Goal: Task Accomplishment & Management: Complete application form

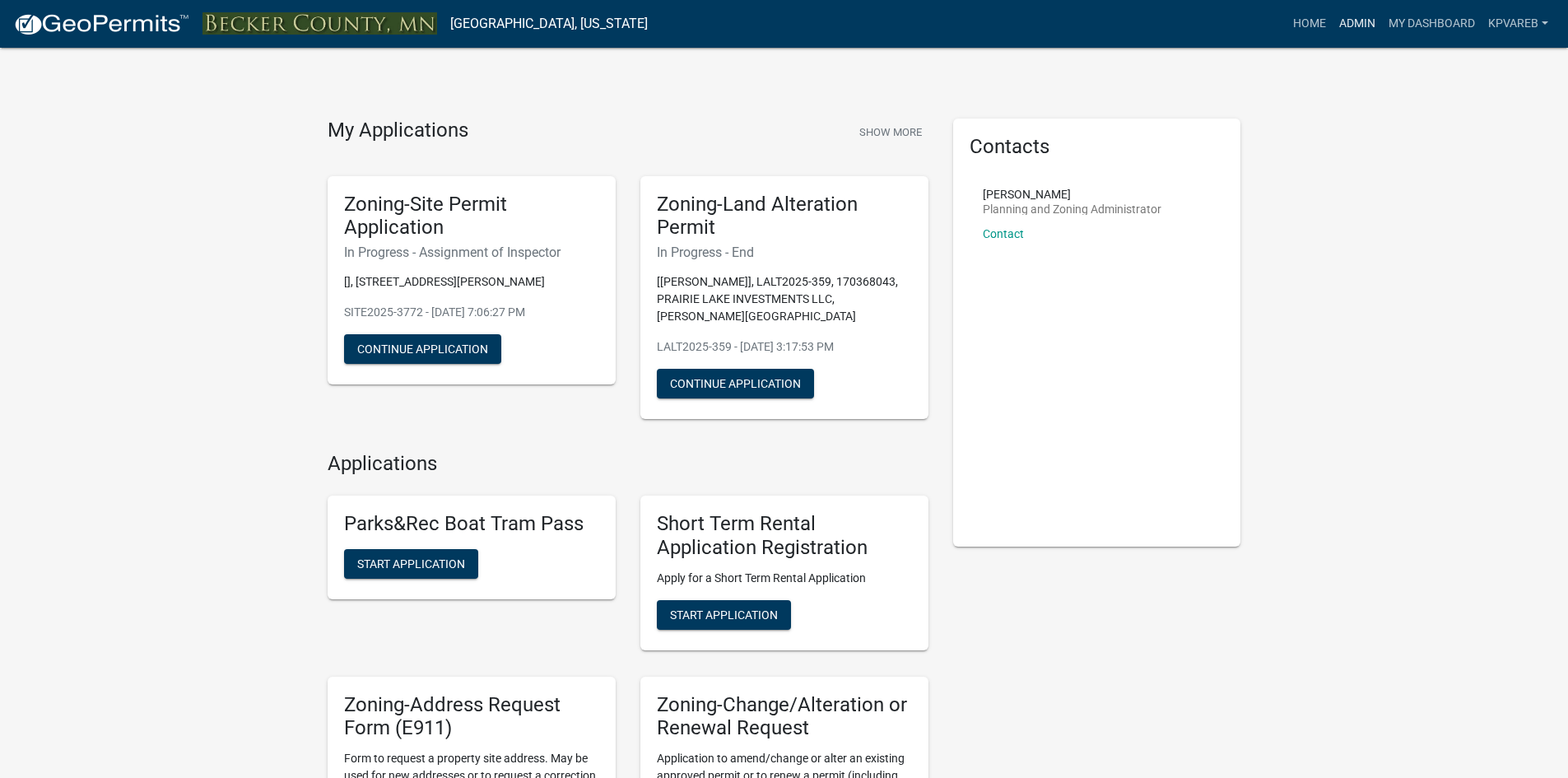
click at [1356, 28] on link "Admin" at bounding box center [1357, 24] width 49 height 31
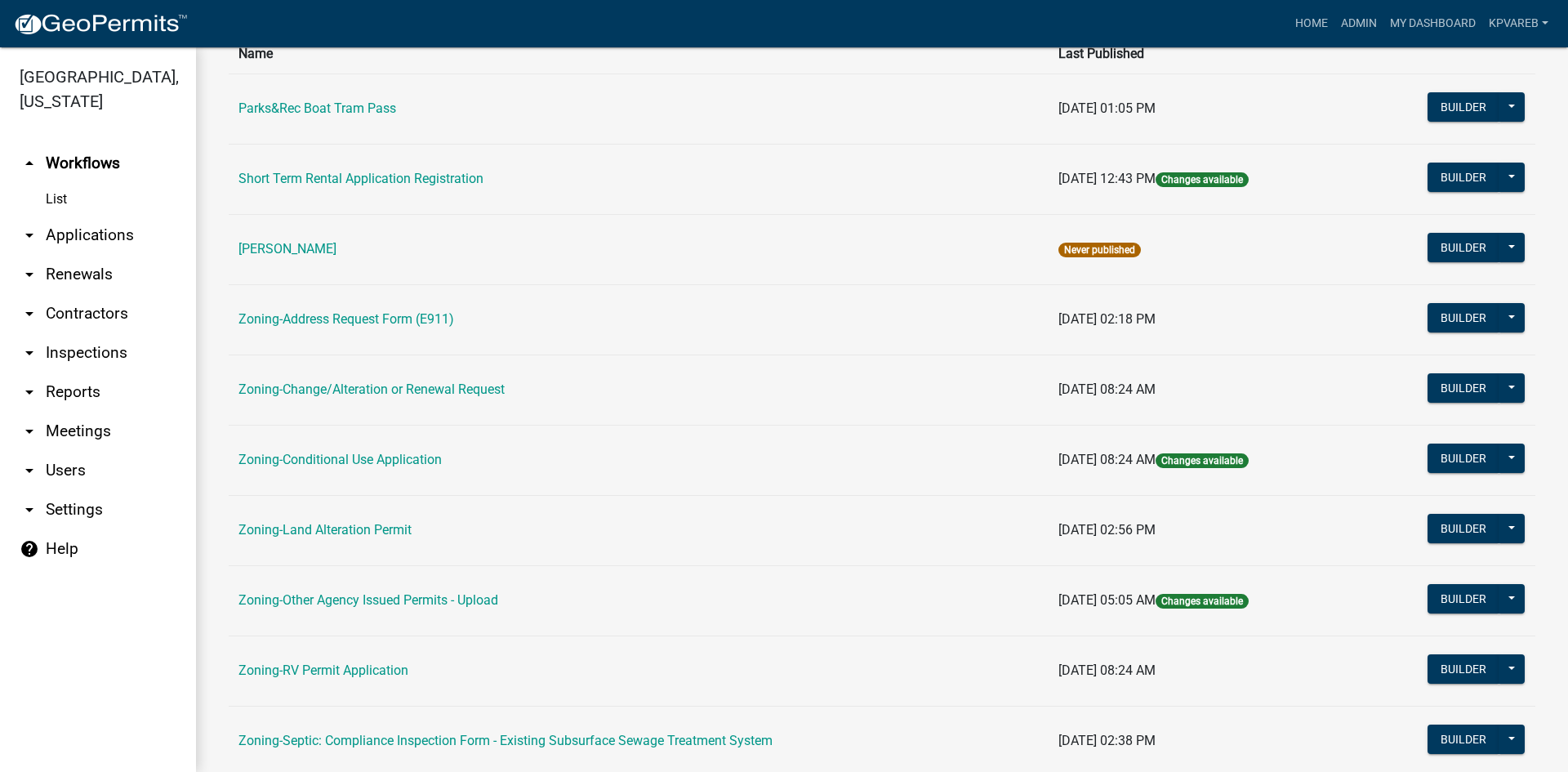
scroll to position [470, 0]
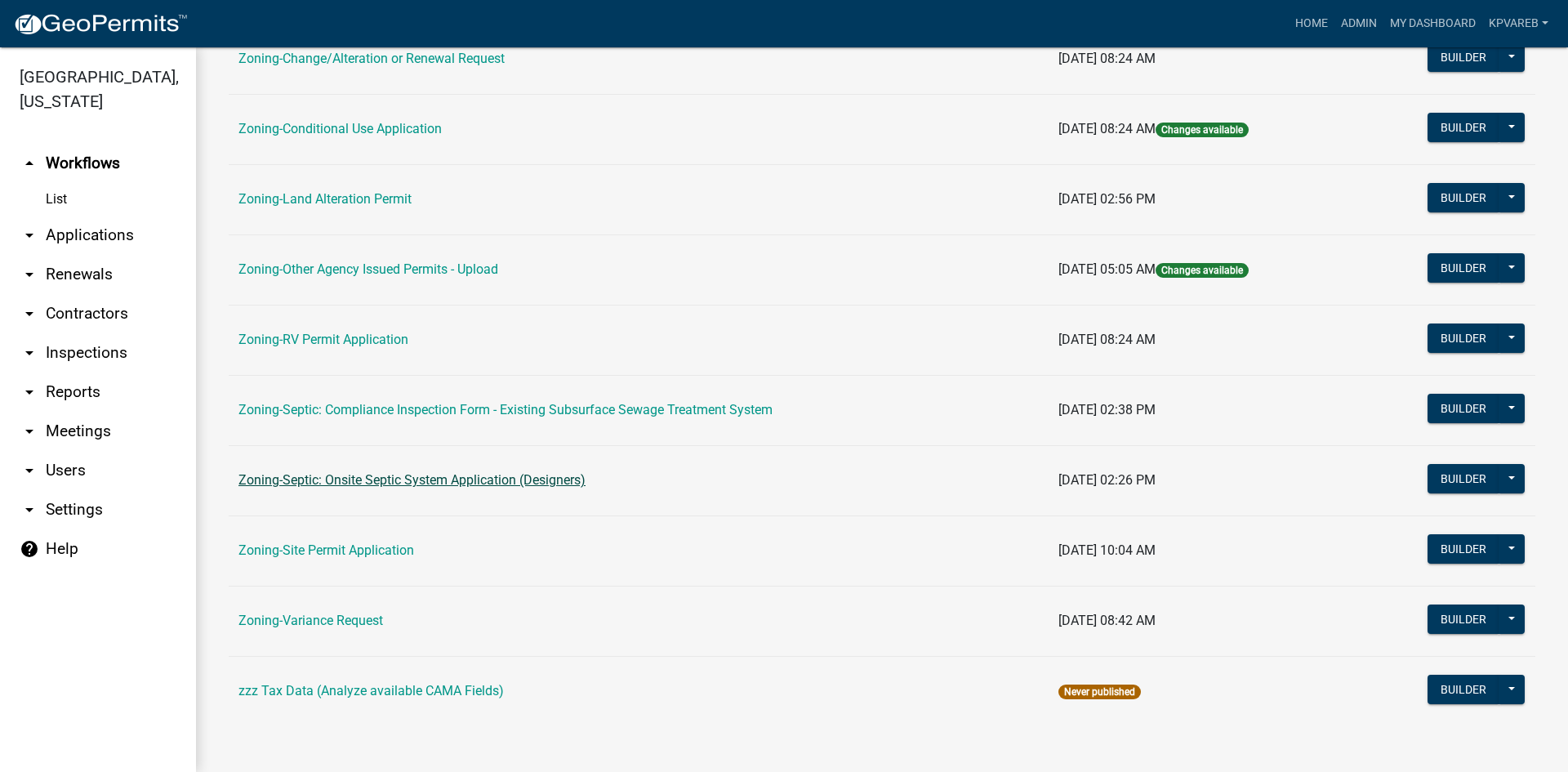
click at [567, 484] on link "Zoning-Septic: Onsite Septic System Application (Designers)" at bounding box center [412, 480] width 347 height 16
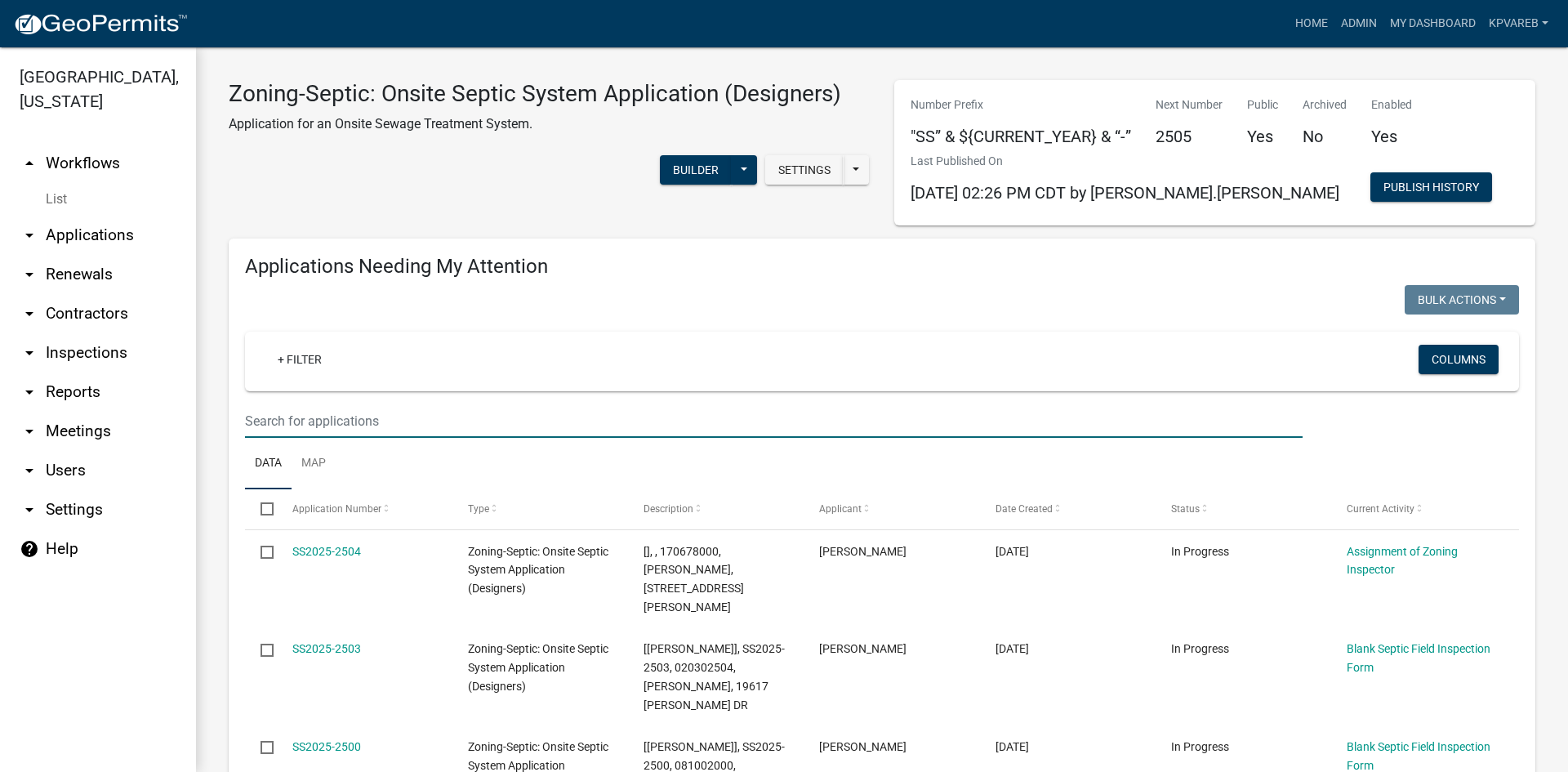
click at [352, 416] on input "text" at bounding box center [773, 421] width 1057 height 34
click at [312, 417] on input "text" at bounding box center [773, 421] width 1057 height 34
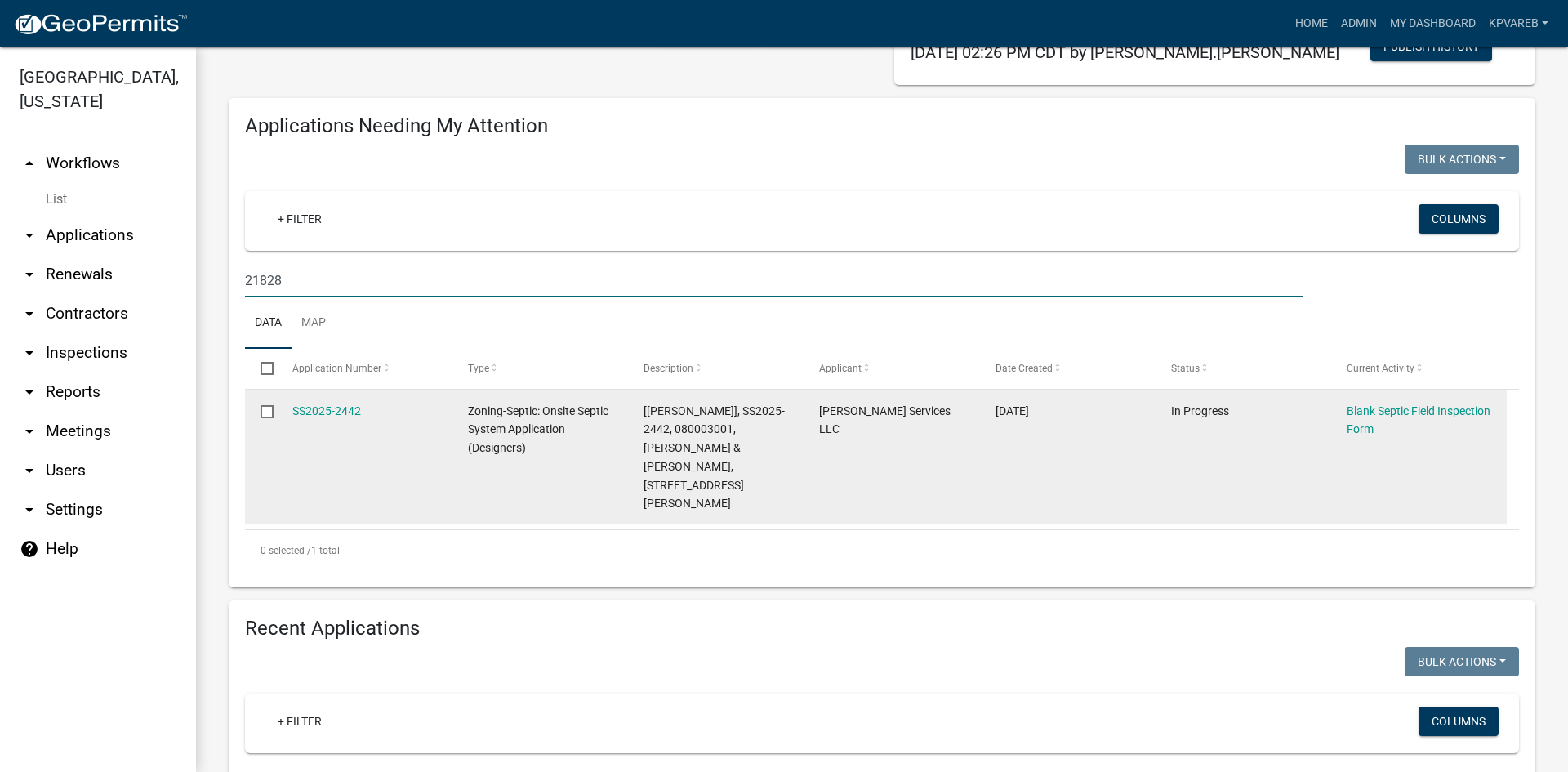
scroll to position [163, 0]
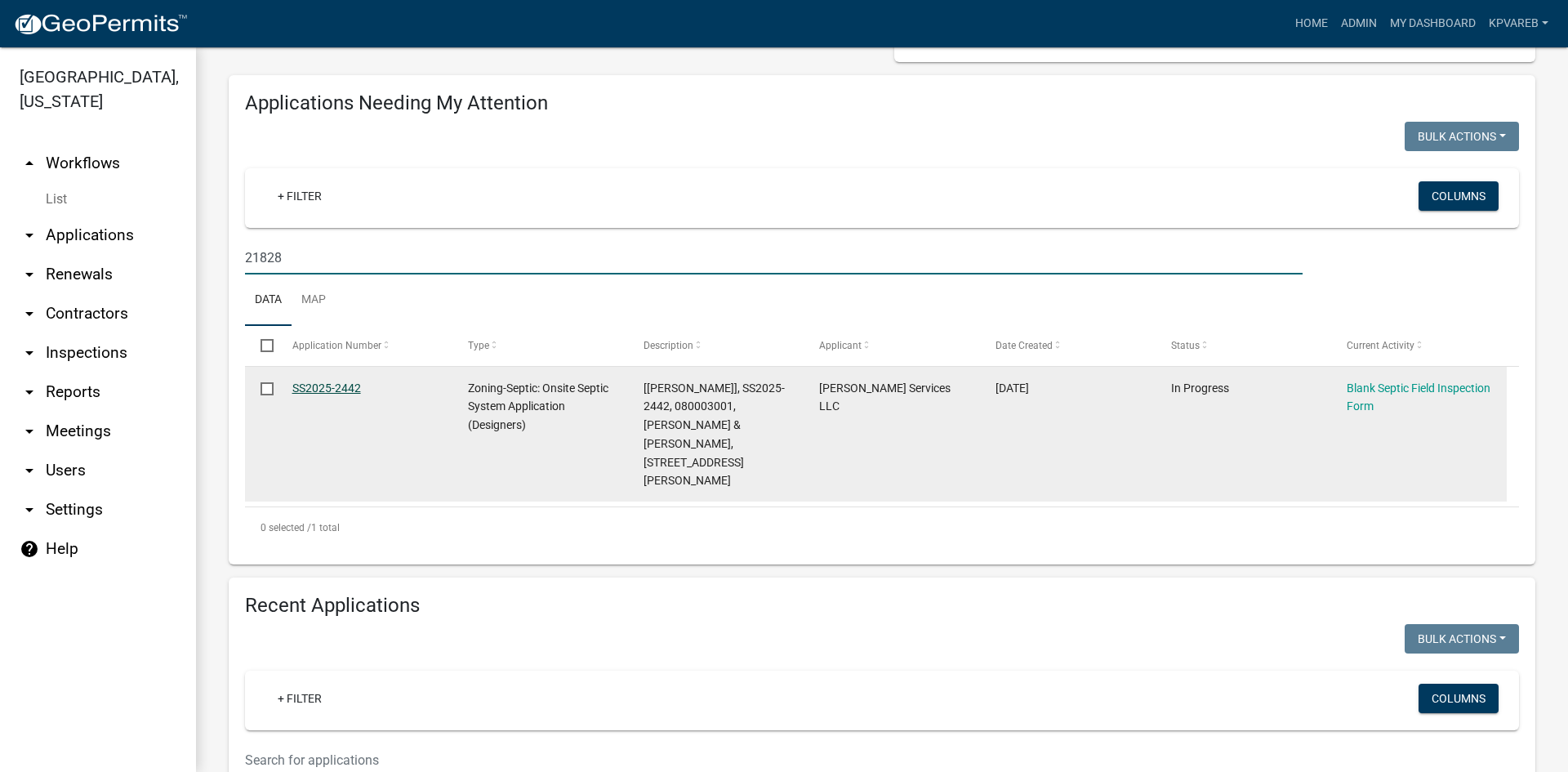
type input "21828"
click at [332, 386] on link "SS2025-2442" at bounding box center [326, 388] width 68 height 13
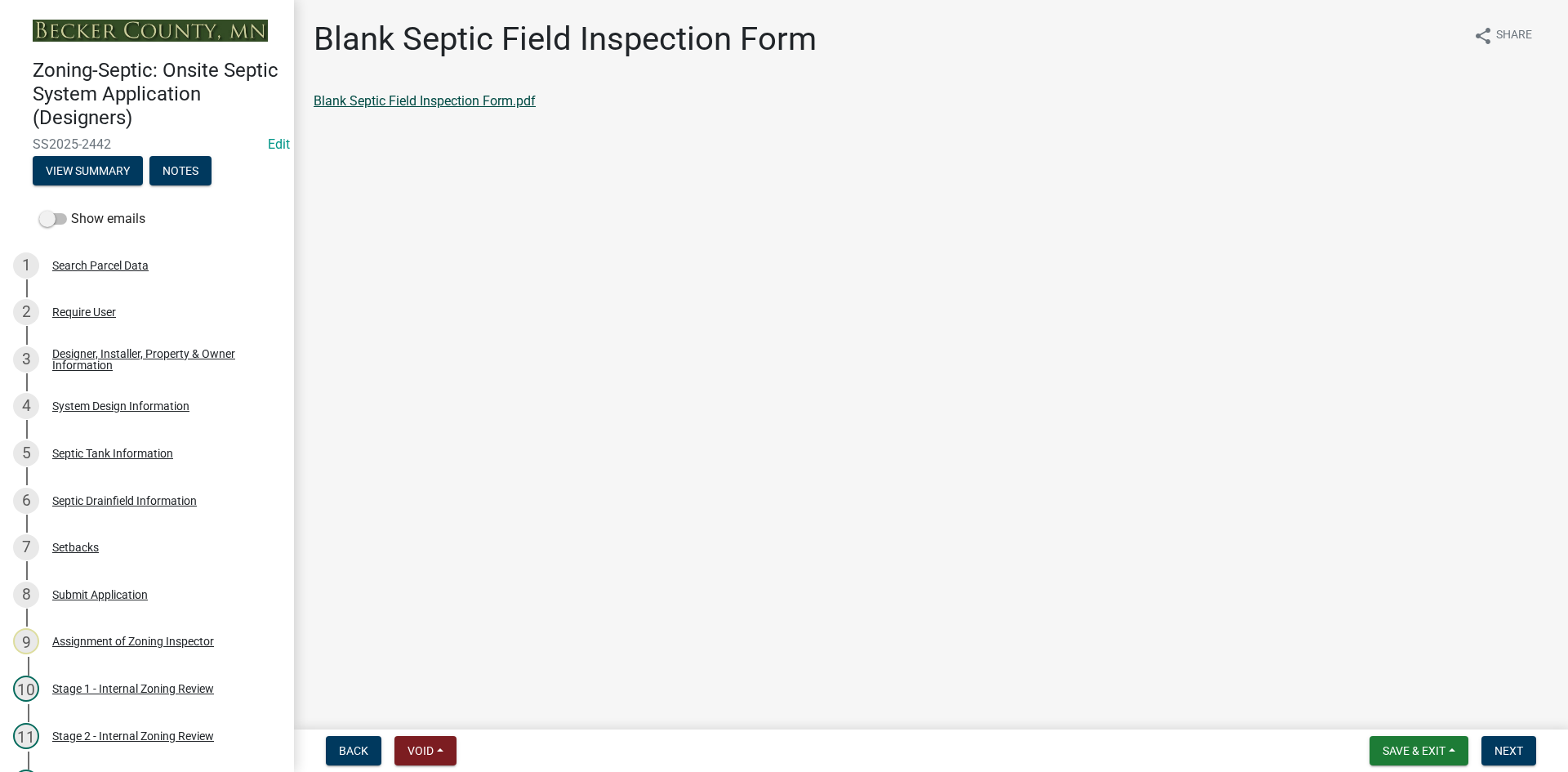
click at [506, 101] on link "Blank Septic Field Inspection Form.pdf" at bounding box center [425, 101] width 222 height 16
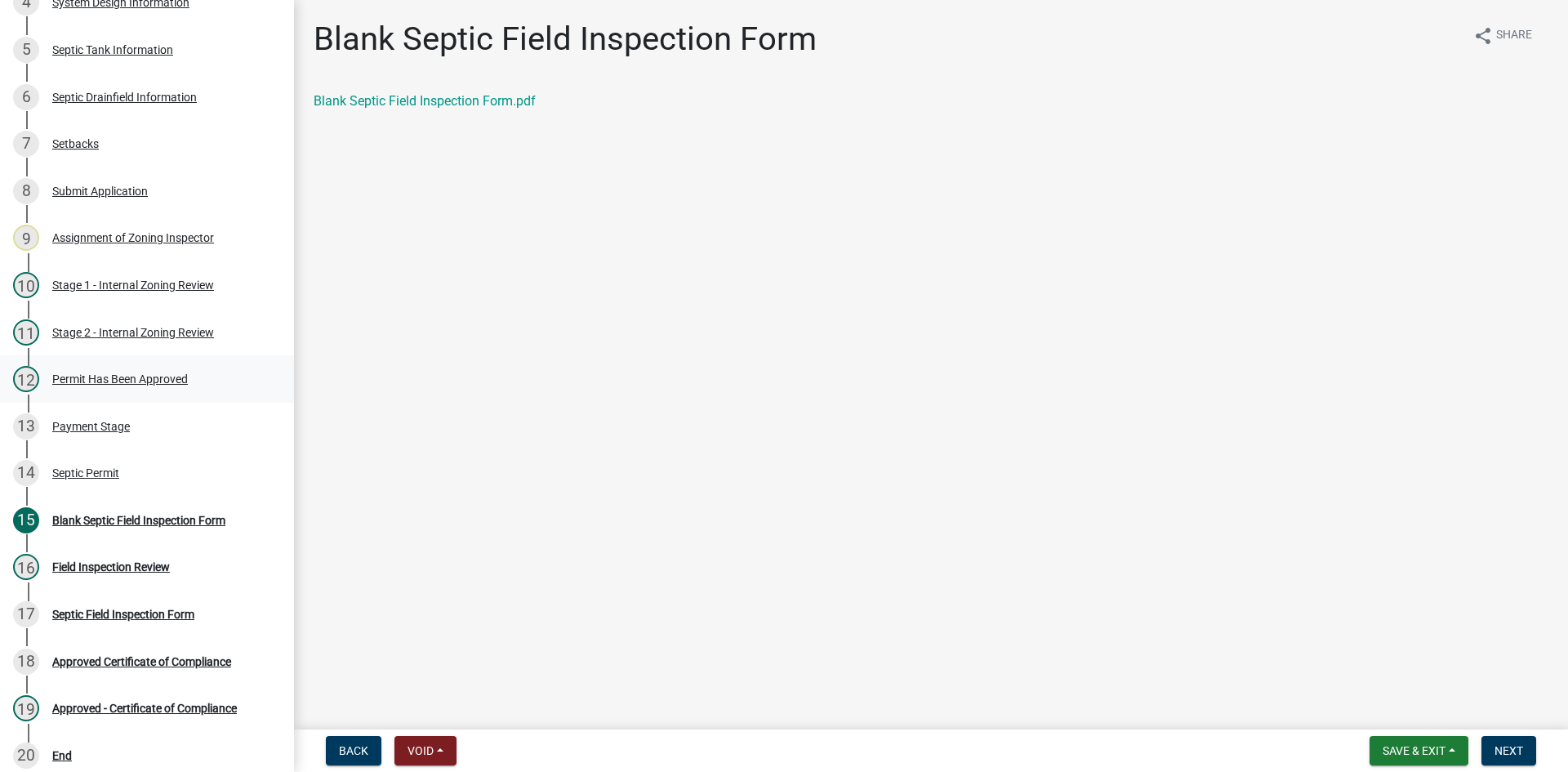
scroll to position [407, 0]
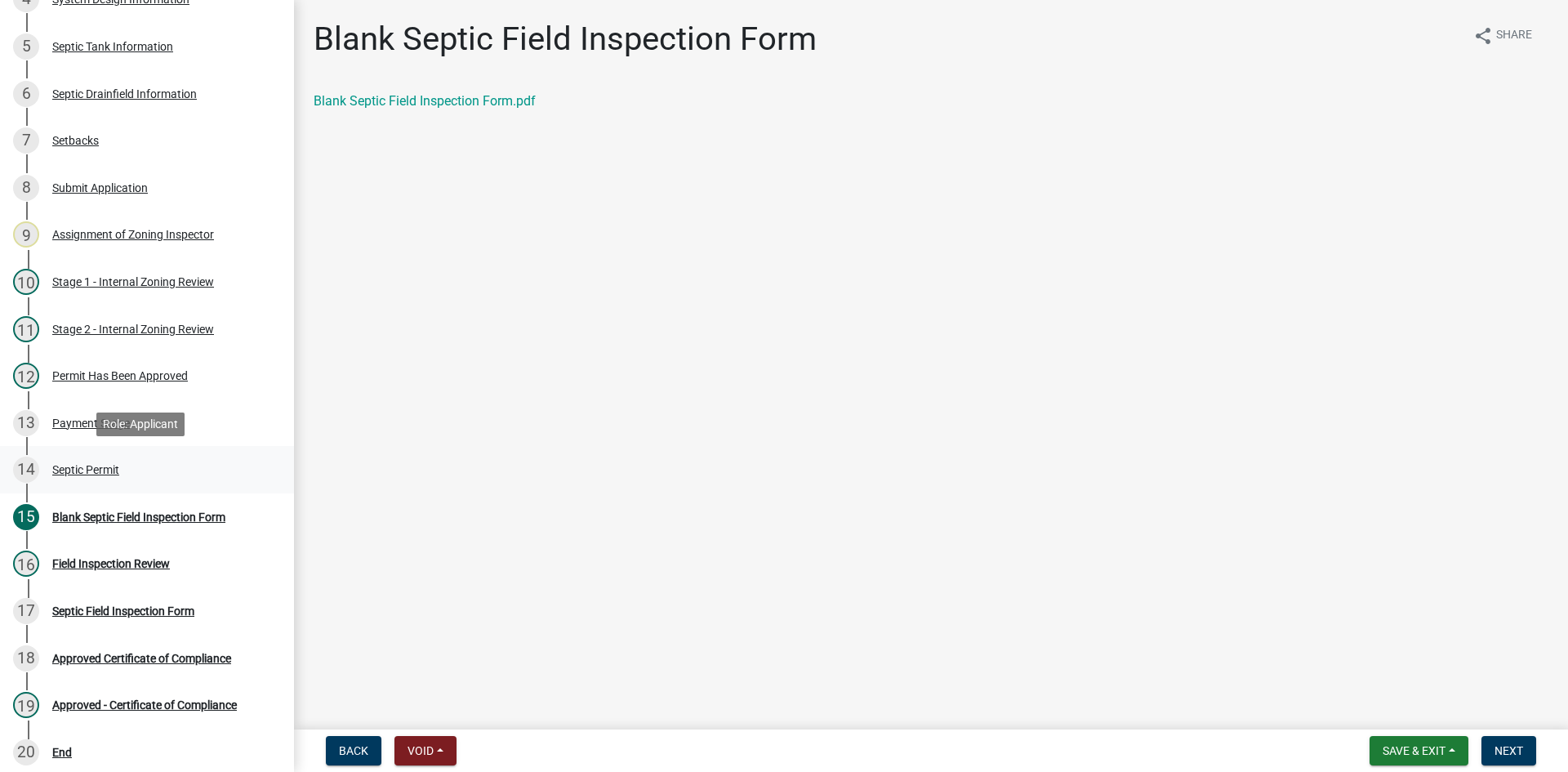
click at [76, 471] on div "Septic Permit" at bounding box center [86, 470] width 67 height 11
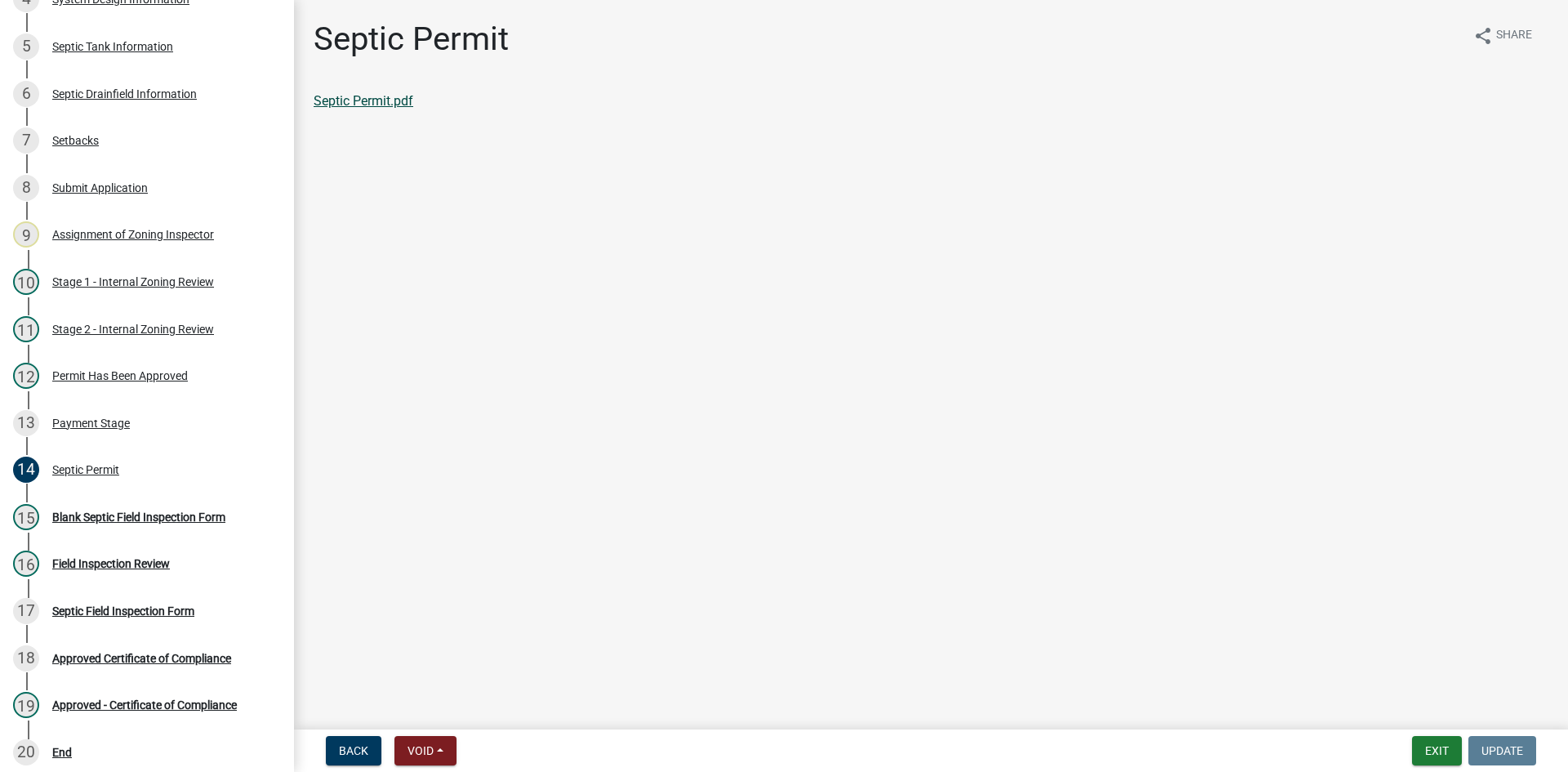
click at [391, 101] on link "Septic Permit.pdf" at bounding box center [363, 101] width 100 height 16
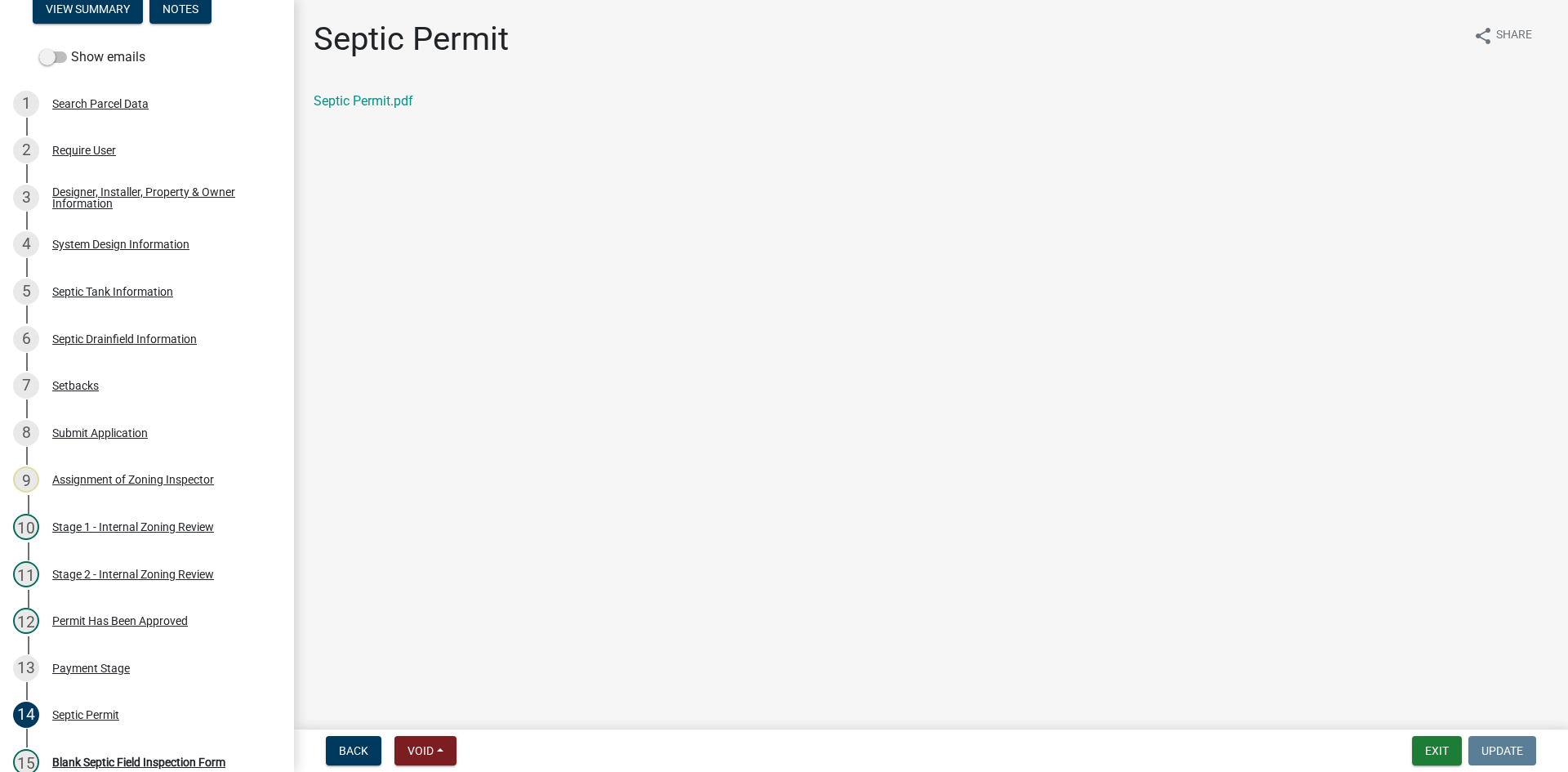
scroll to position [149, 0]
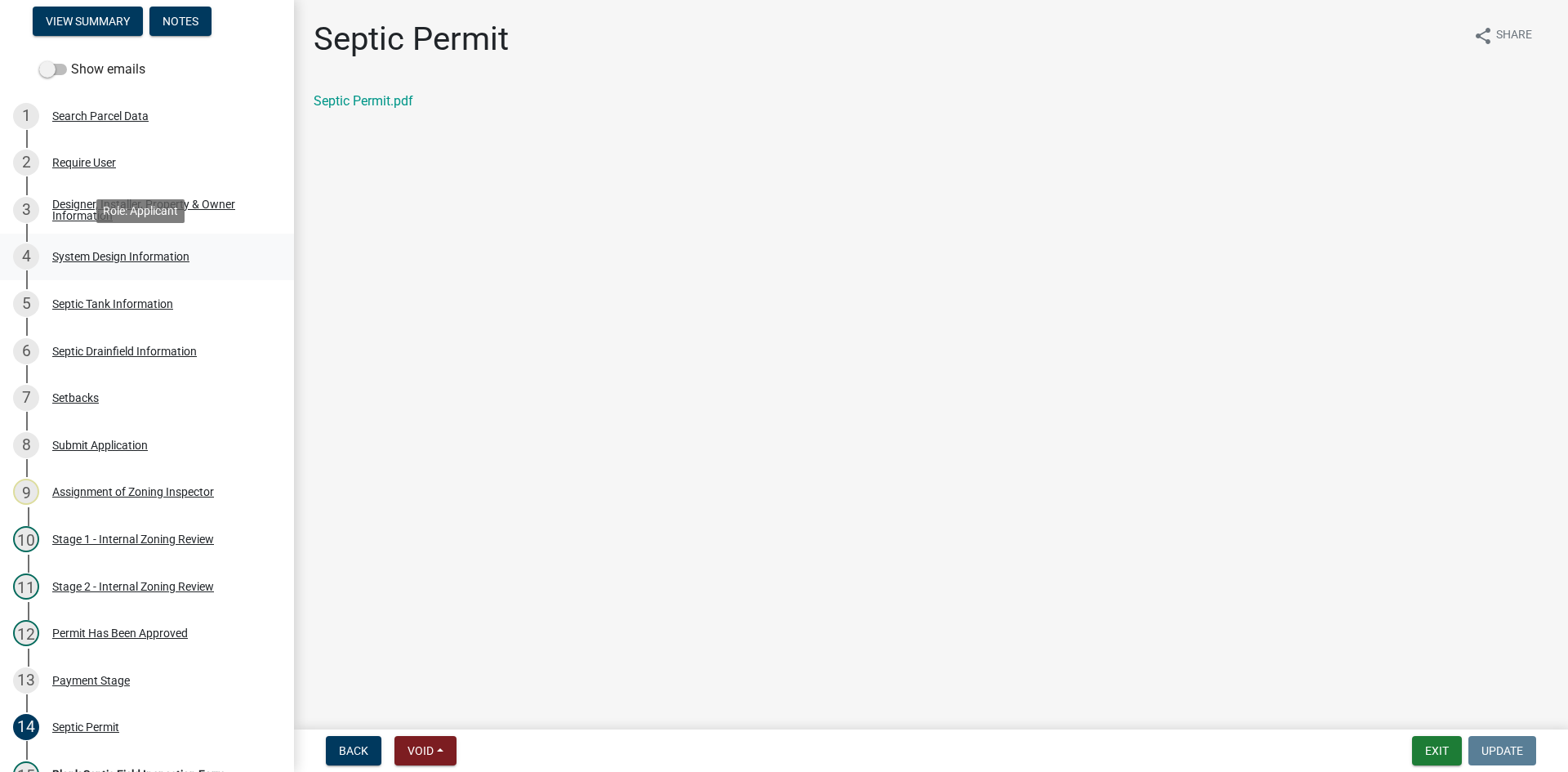
click at [160, 244] on div "4 System Design Information" at bounding box center [140, 257] width 255 height 26
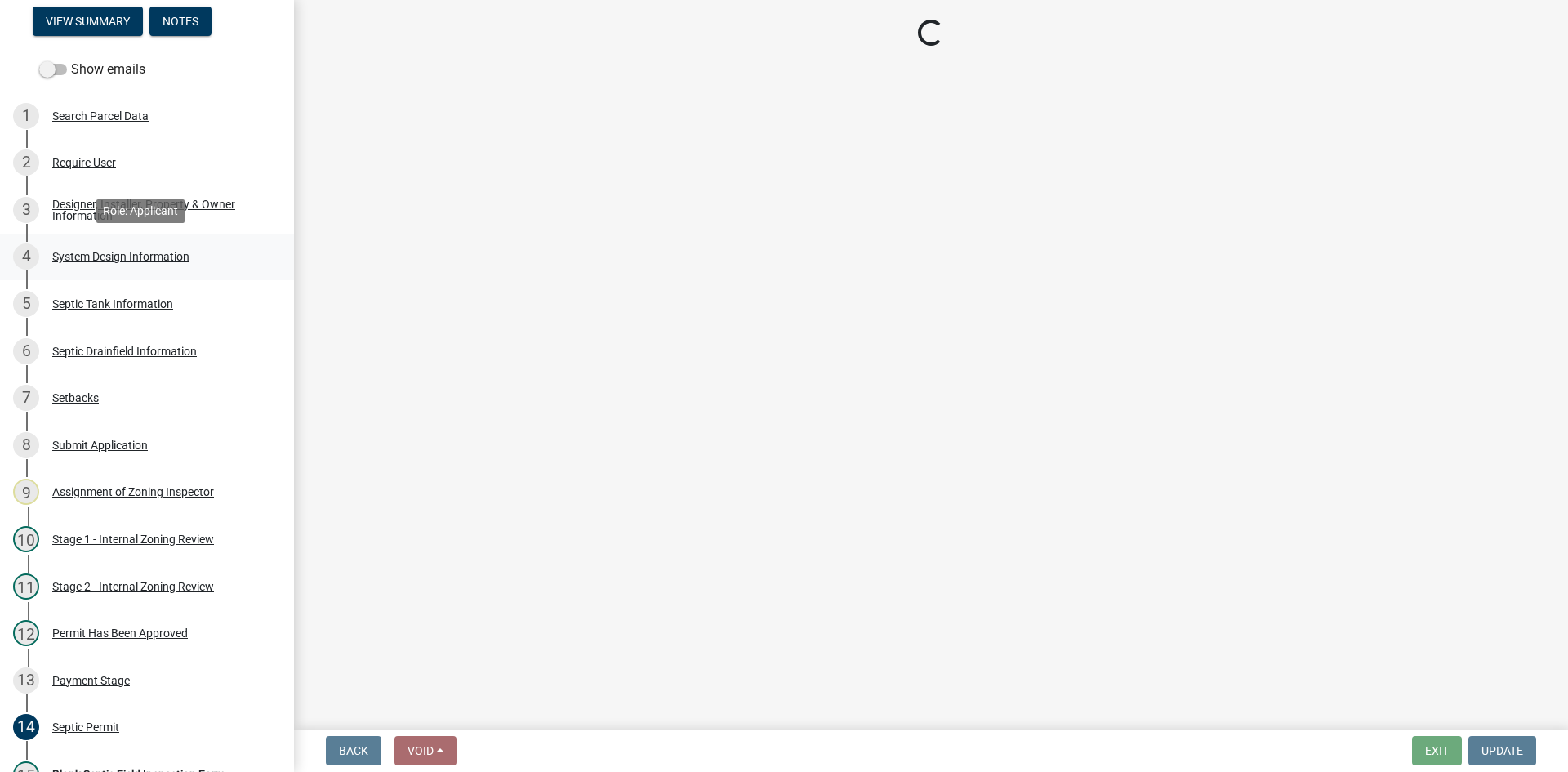
select select "8ba21533-2acf-4cc6-95e5-280e4aabd5a3"
select select "25258e87-3ef9-4f1c-a5f1-75a1d463abfb"
select select "011fbff4-a41d-4a75-9bd8-71c7e6c69e0d"
select select "85fdfef2-2683-4311-b5d5-5505f6411127"
select select "ba735beb-519e-40f0-ae20-62d65fc4c46b"
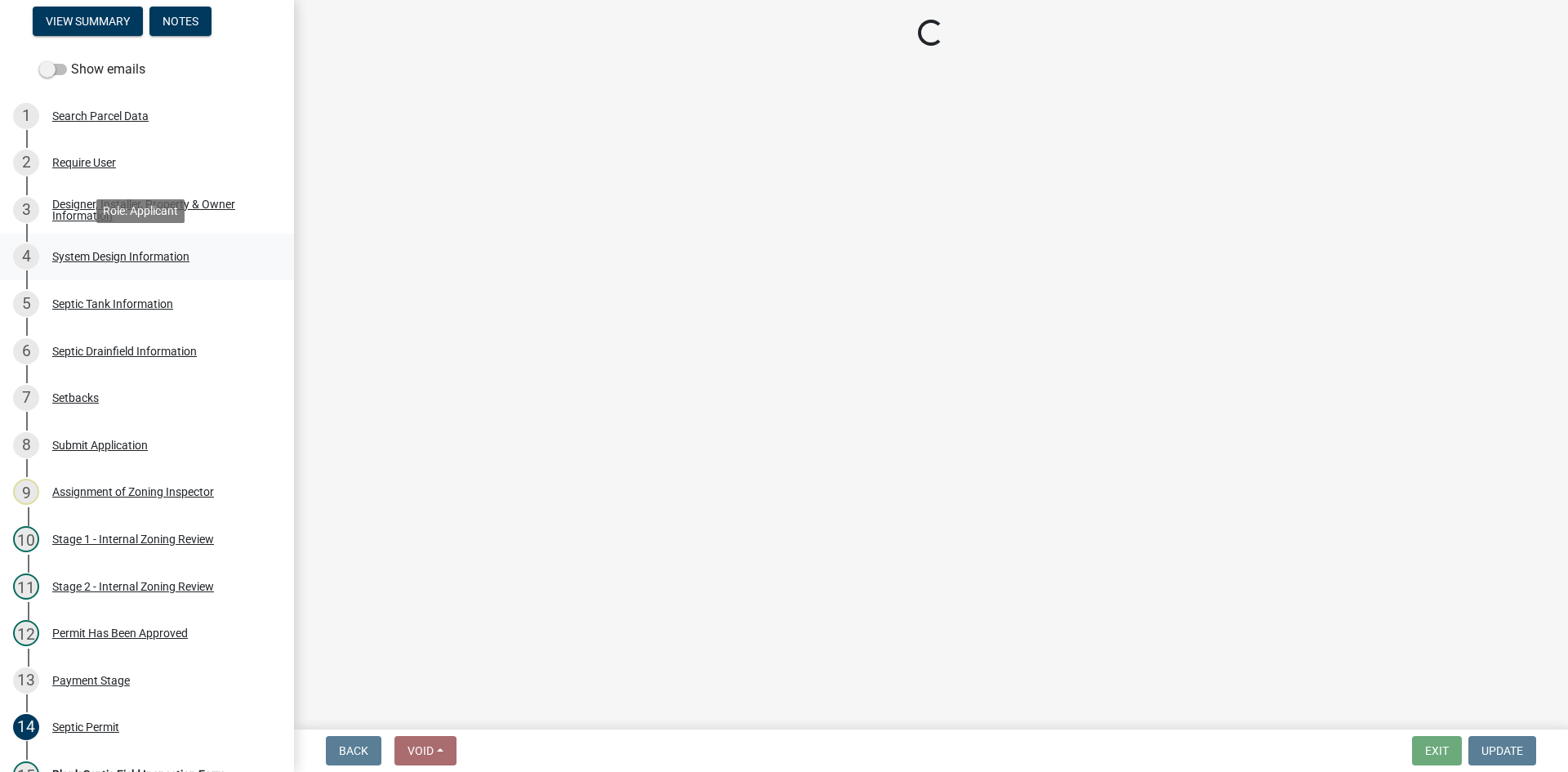
select select "ef698bf5-6172-44c1-9ffb-522c07469aed"
select select "384fc250-a67e-4e5e-a6e0-19116deb63e7"
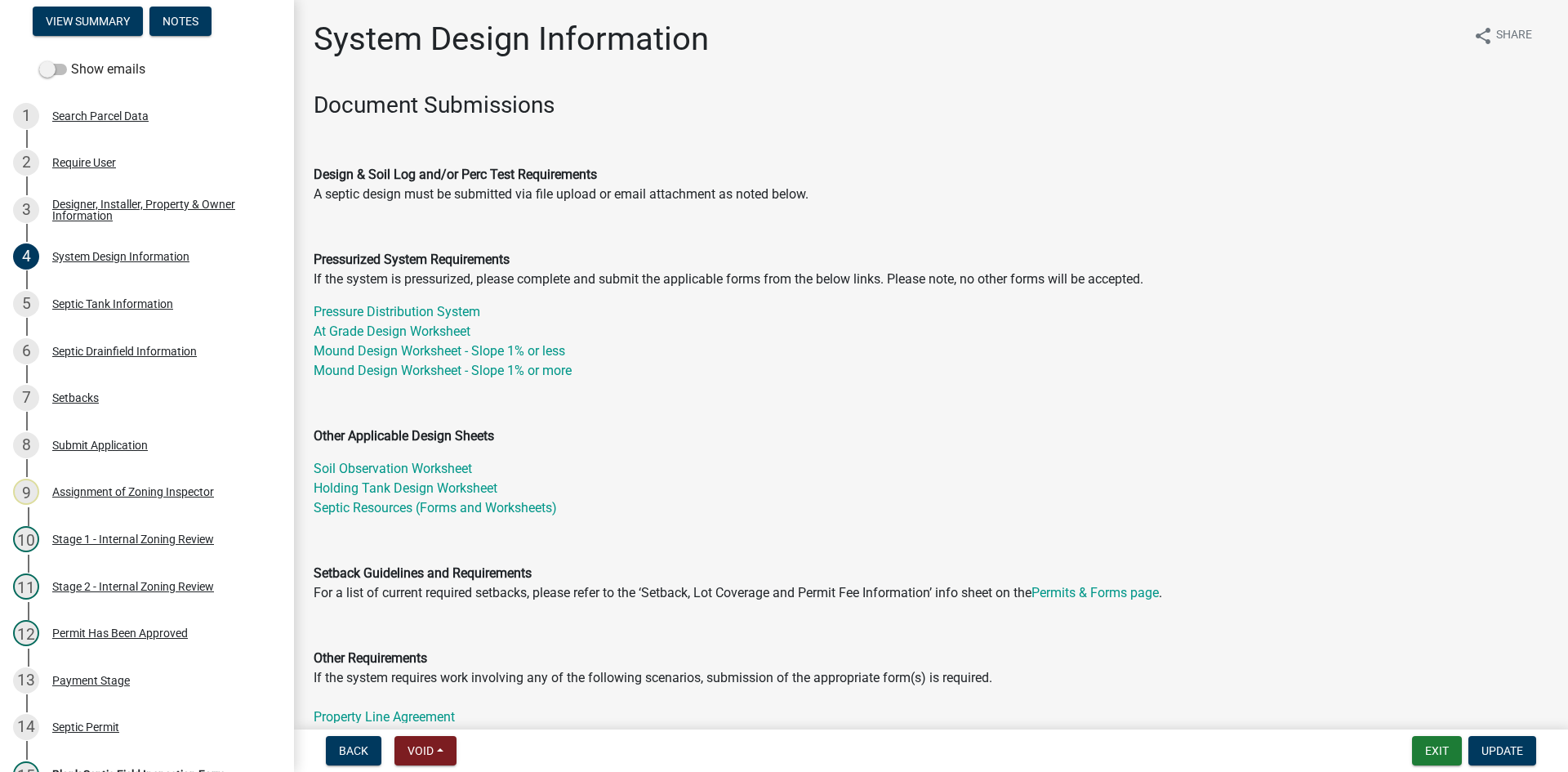
scroll to position [490, 0]
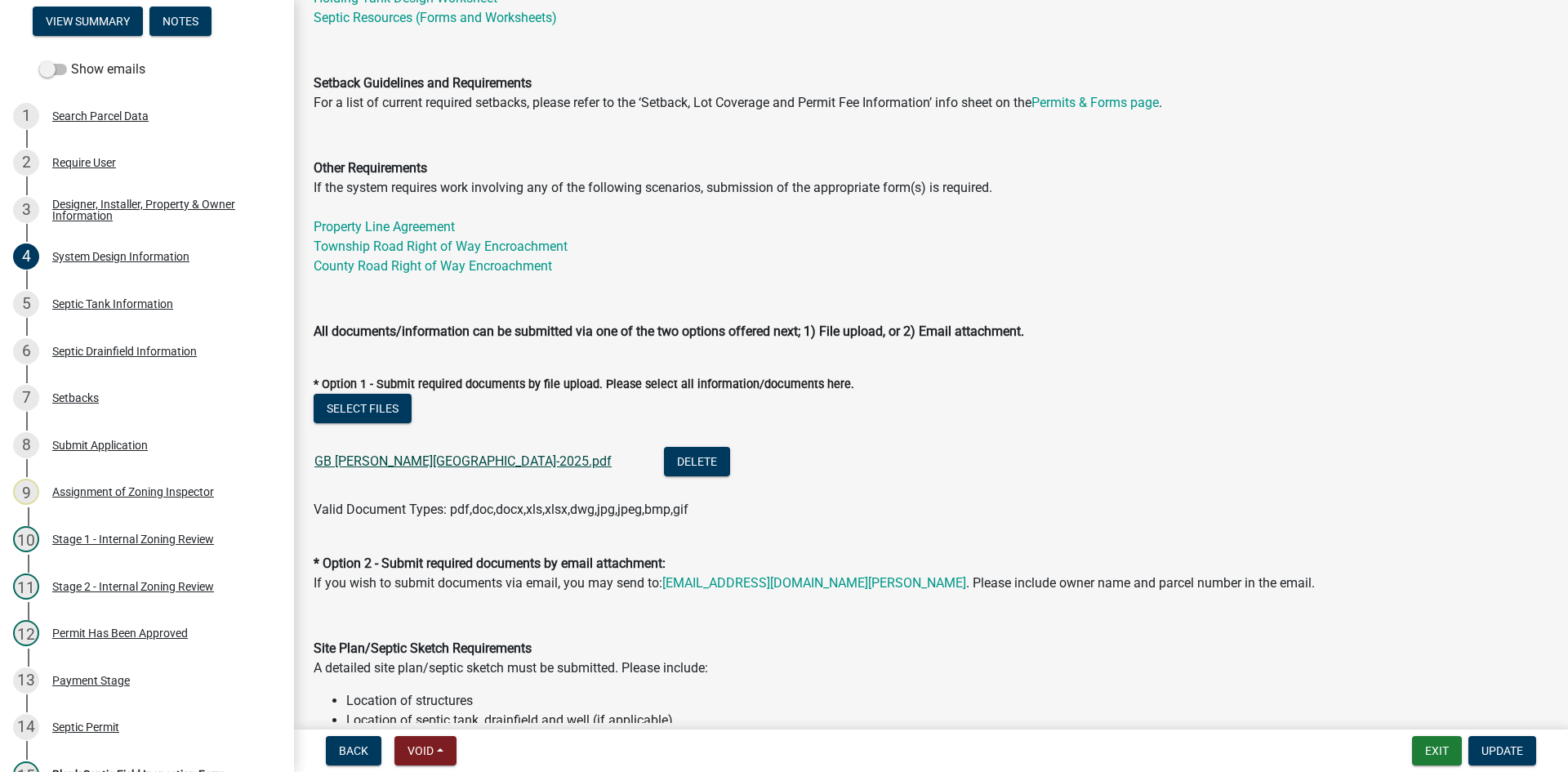
click at [335, 461] on link "GB [PERSON_NAME][GEOGRAPHIC_DATA]-2025.pdf" at bounding box center [463, 460] width 297 height 16
click at [1440, 751] on button "Exit" at bounding box center [1435, 750] width 49 height 29
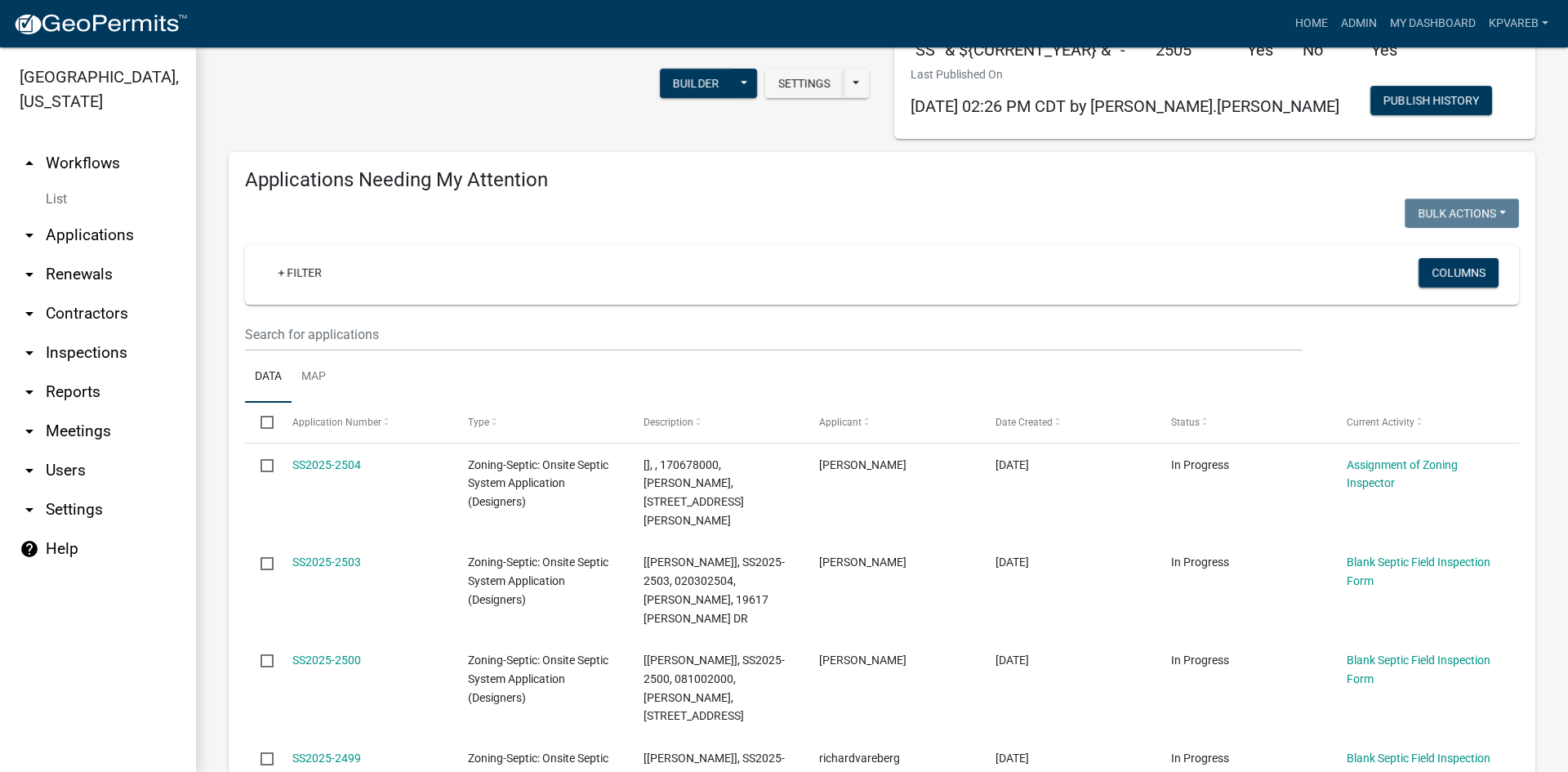
scroll to position [81, 0]
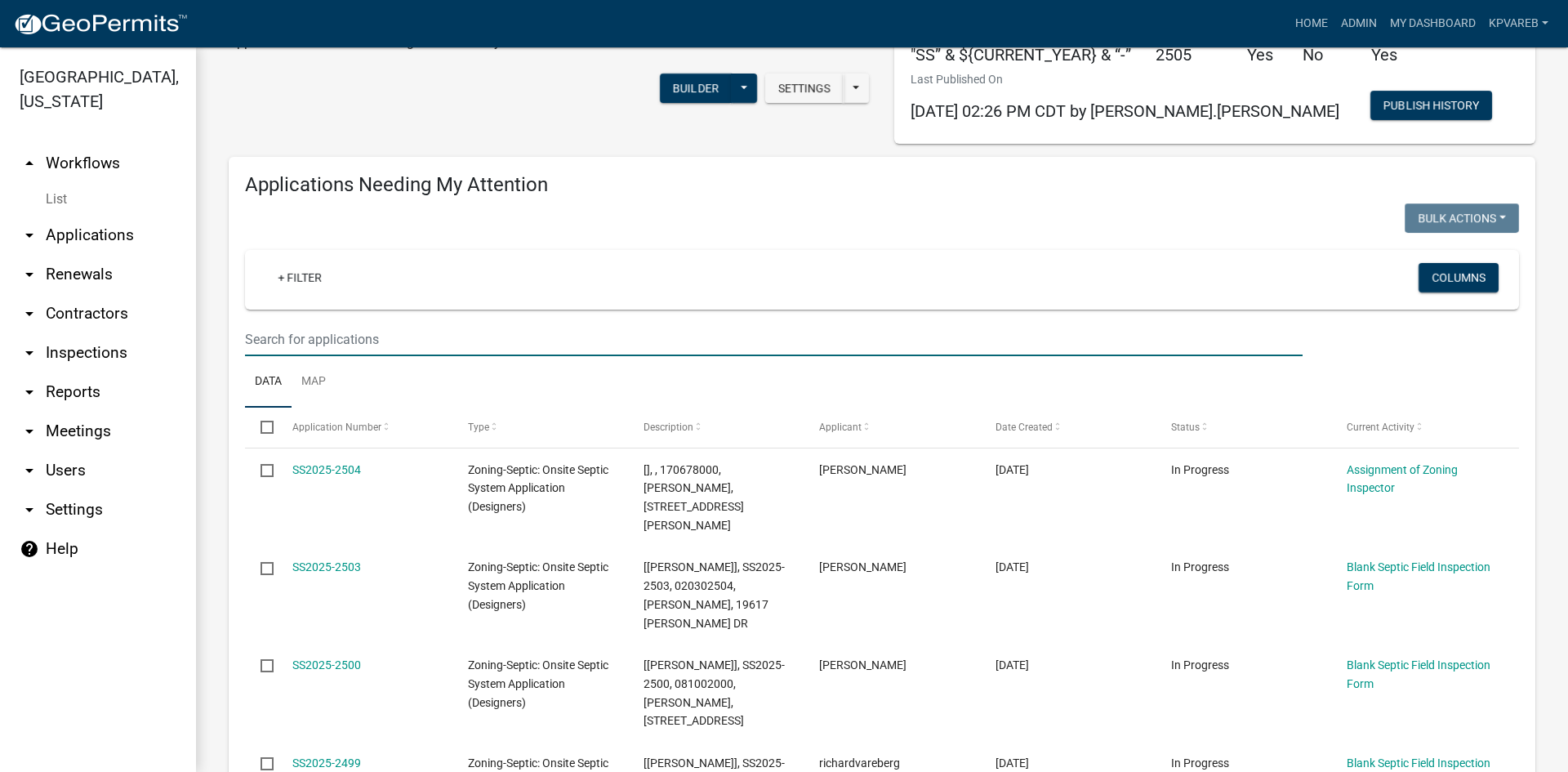
click at [315, 328] on input "text" at bounding box center [773, 340] width 1057 height 34
click at [290, 336] on input "text" at bounding box center [773, 340] width 1057 height 34
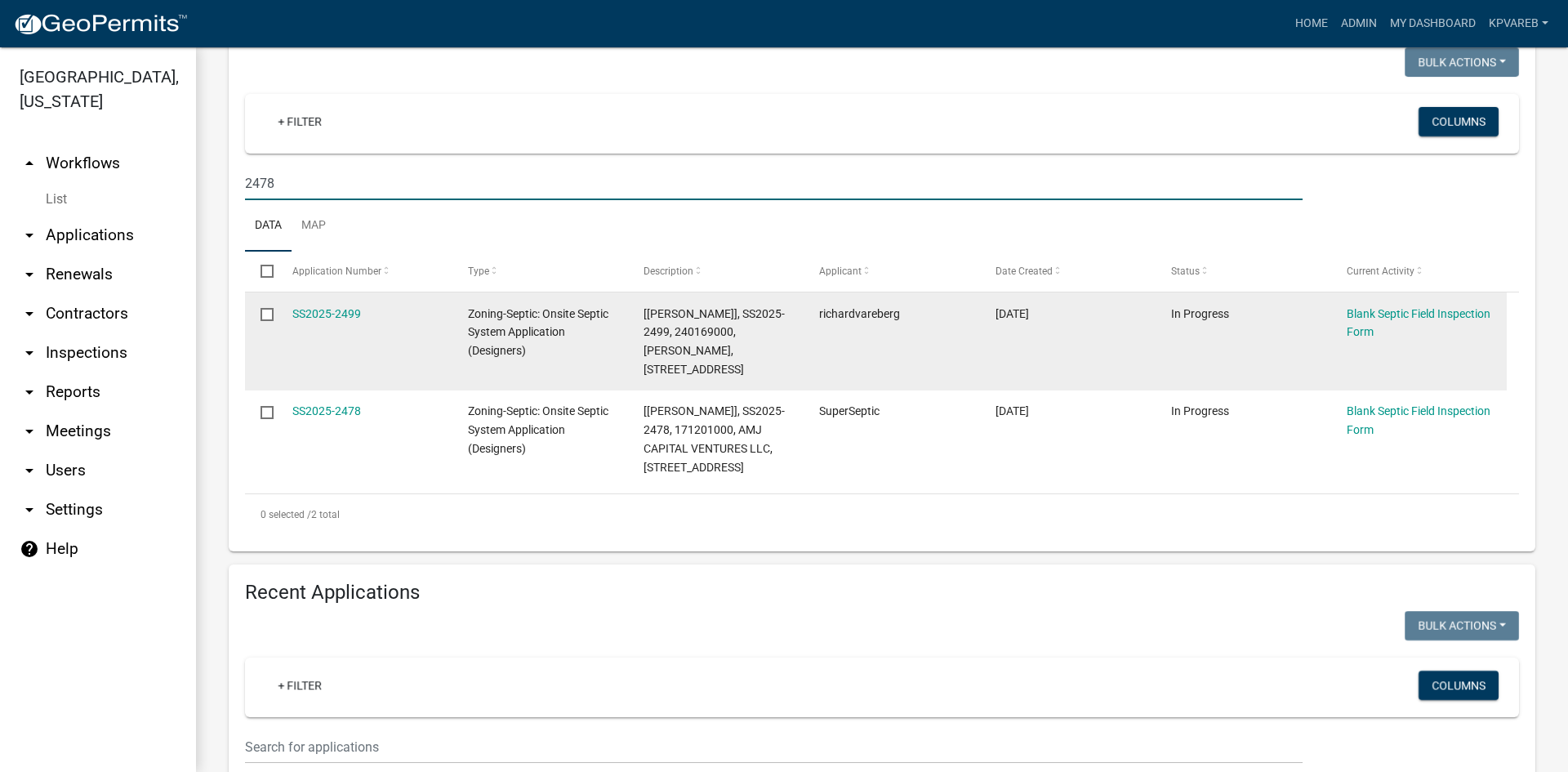
scroll to position [245, 0]
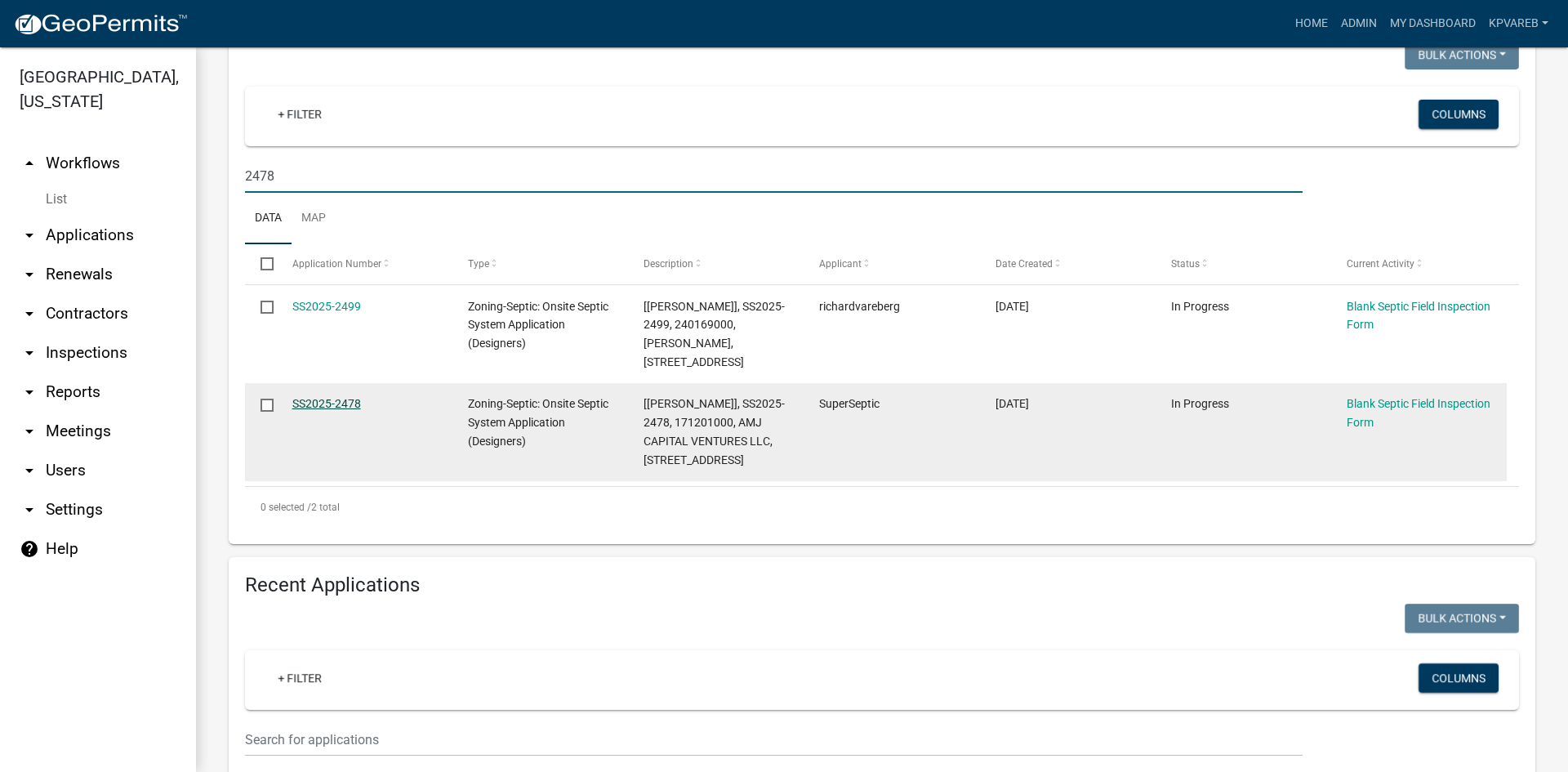
type input "2478"
click at [337, 401] on link "SS2025-2478" at bounding box center [326, 403] width 68 height 13
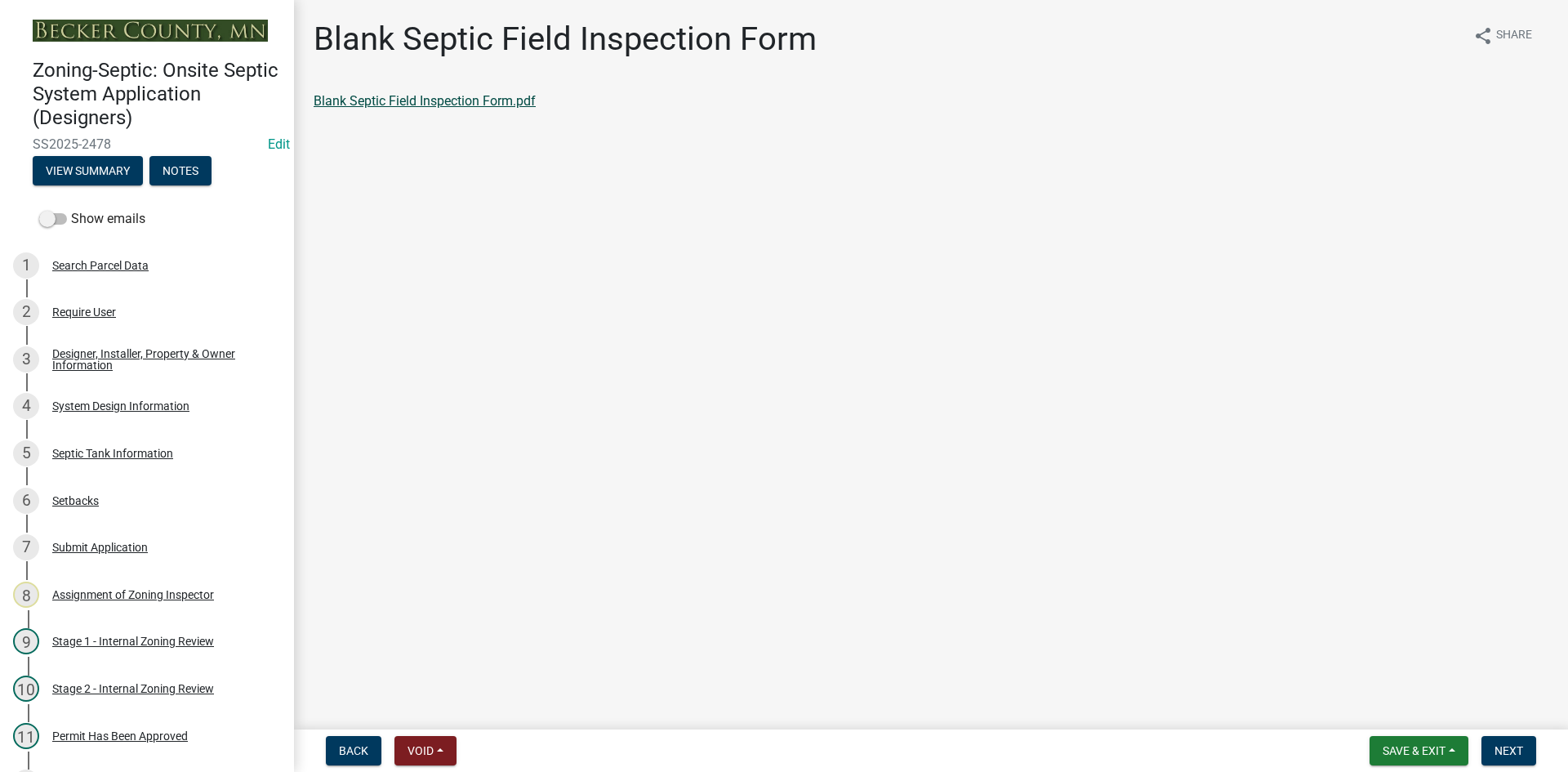
click at [499, 105] on link "Blank Septic Field Inspection Form.pdf" at bounding box center [425, 101] width 222 height 16
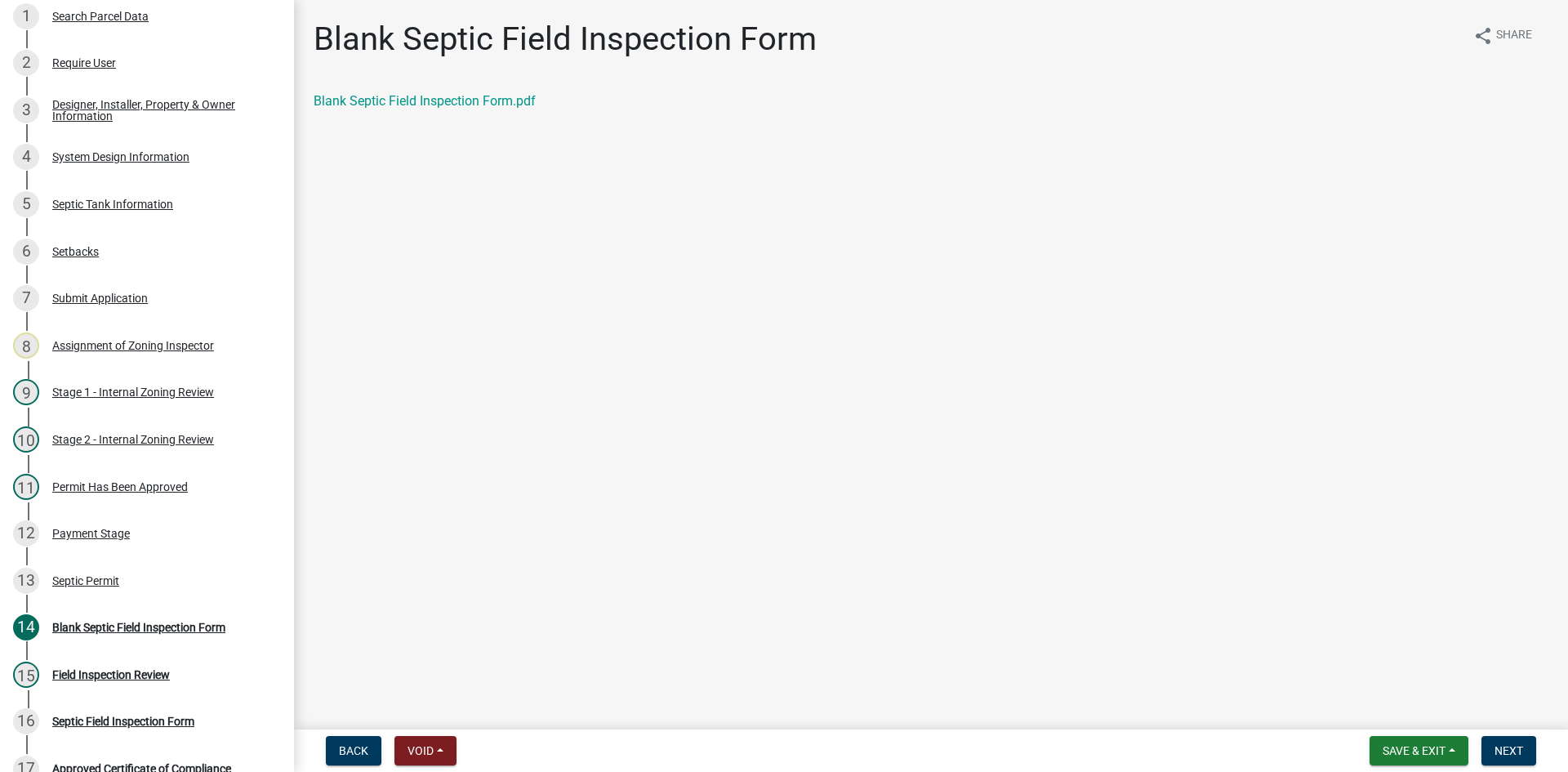
scroll to position [269, 0]
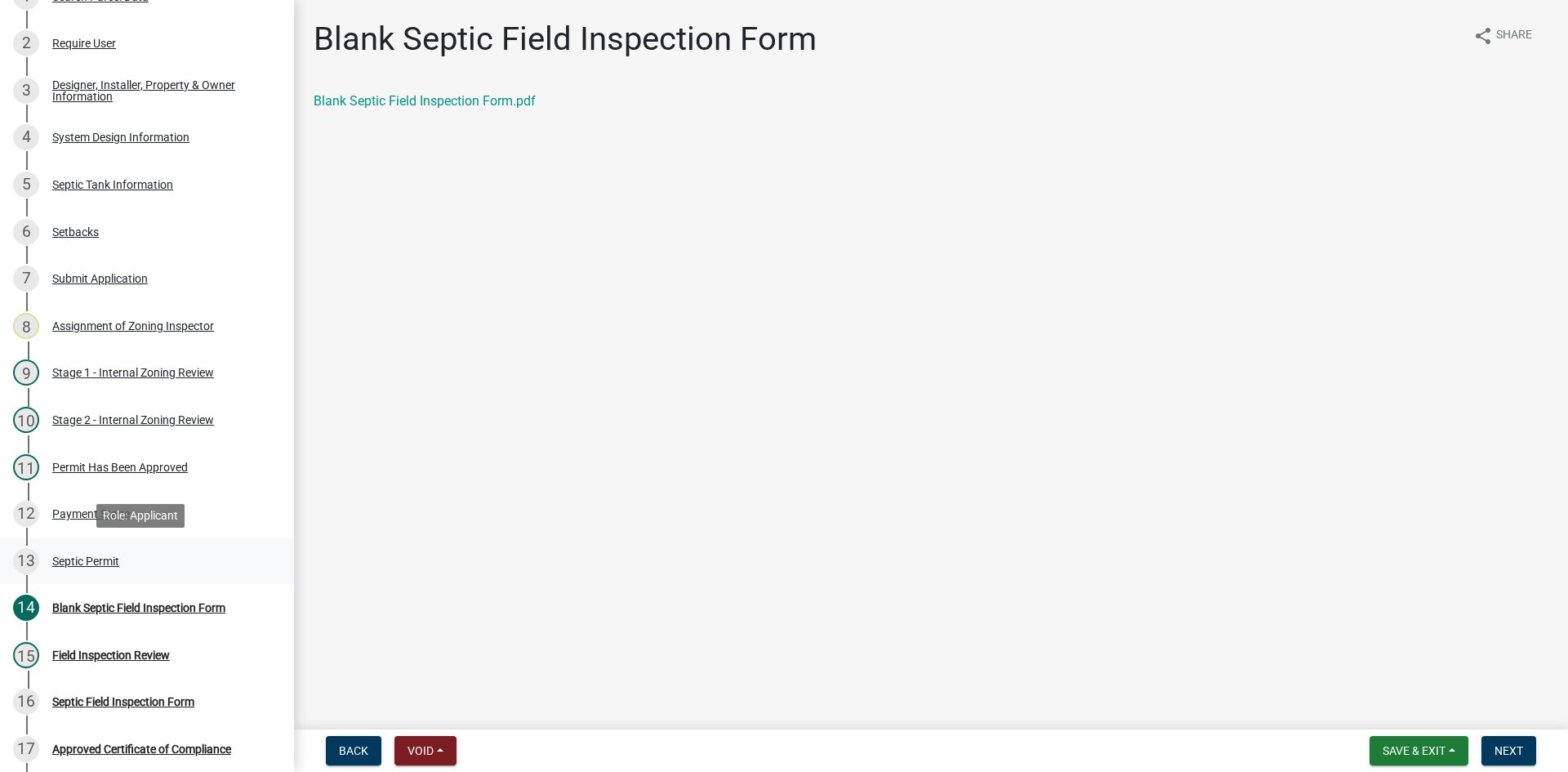
click at [81, 551] on div "13 Septic Permit" at bounding box center [140, 561] width 255 height 26
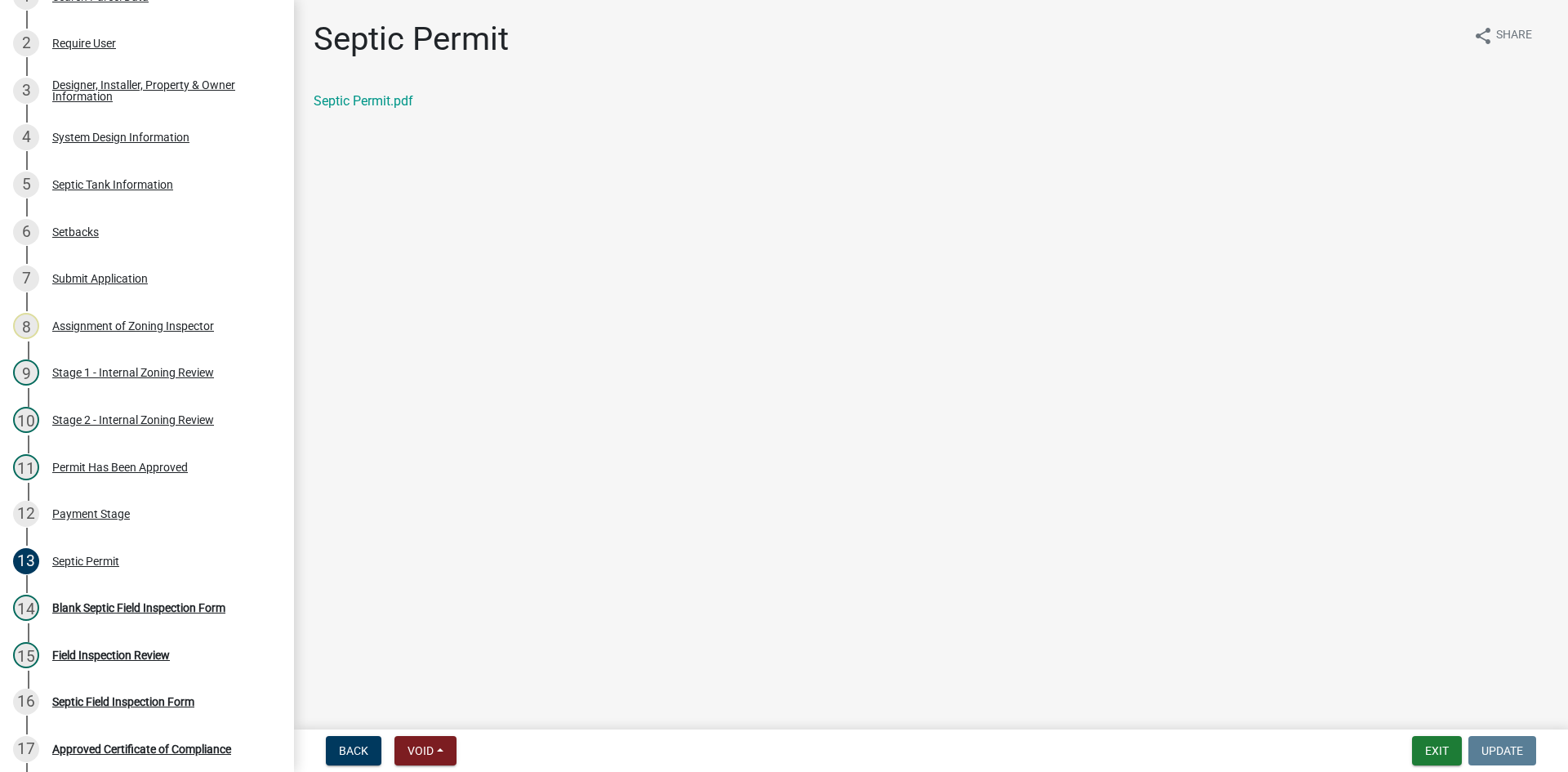
click at [401, 82] on div "Septic Permit share Share Septic Permit.pdf" at bounding box center [931, 79] width 1259 height 119
click at [401, 94] on link "Septic Permit.pdf" at bounding box center [363, 101] width 100 height 16
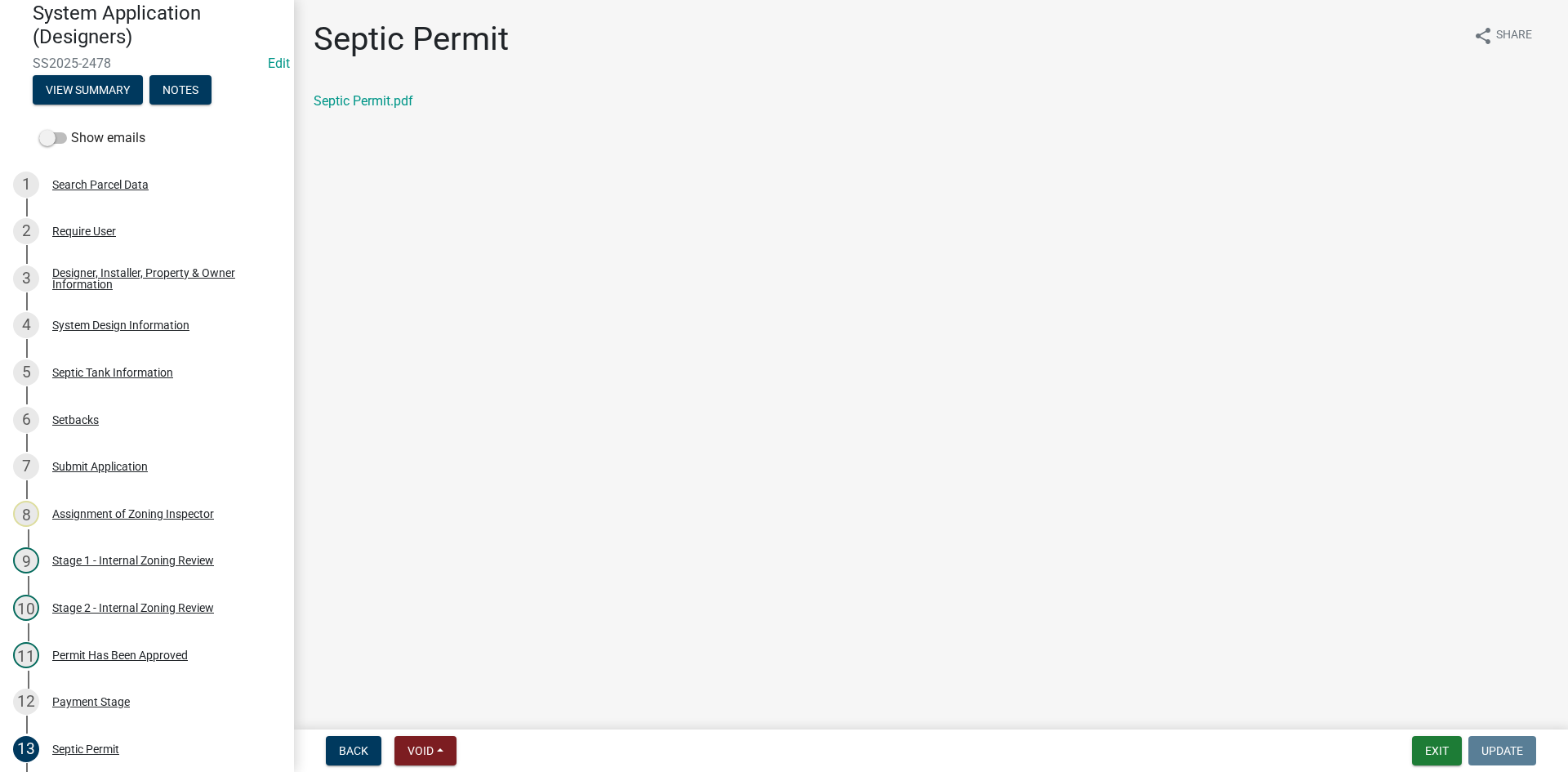
scroll to position [72, 0]
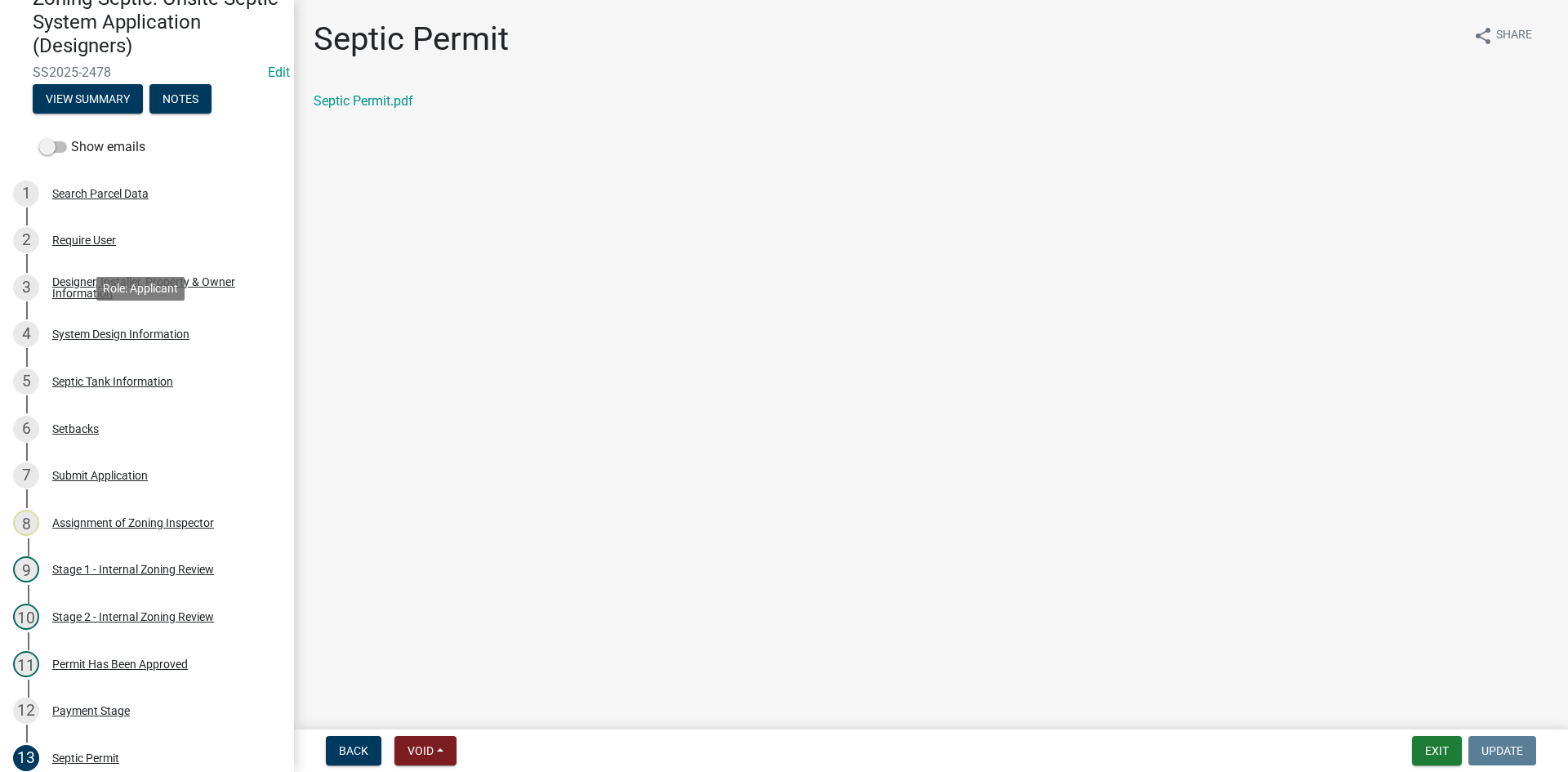
click at [105, 335] on div "System Design Information" at bounding box center [120, 334] width 137 height 11
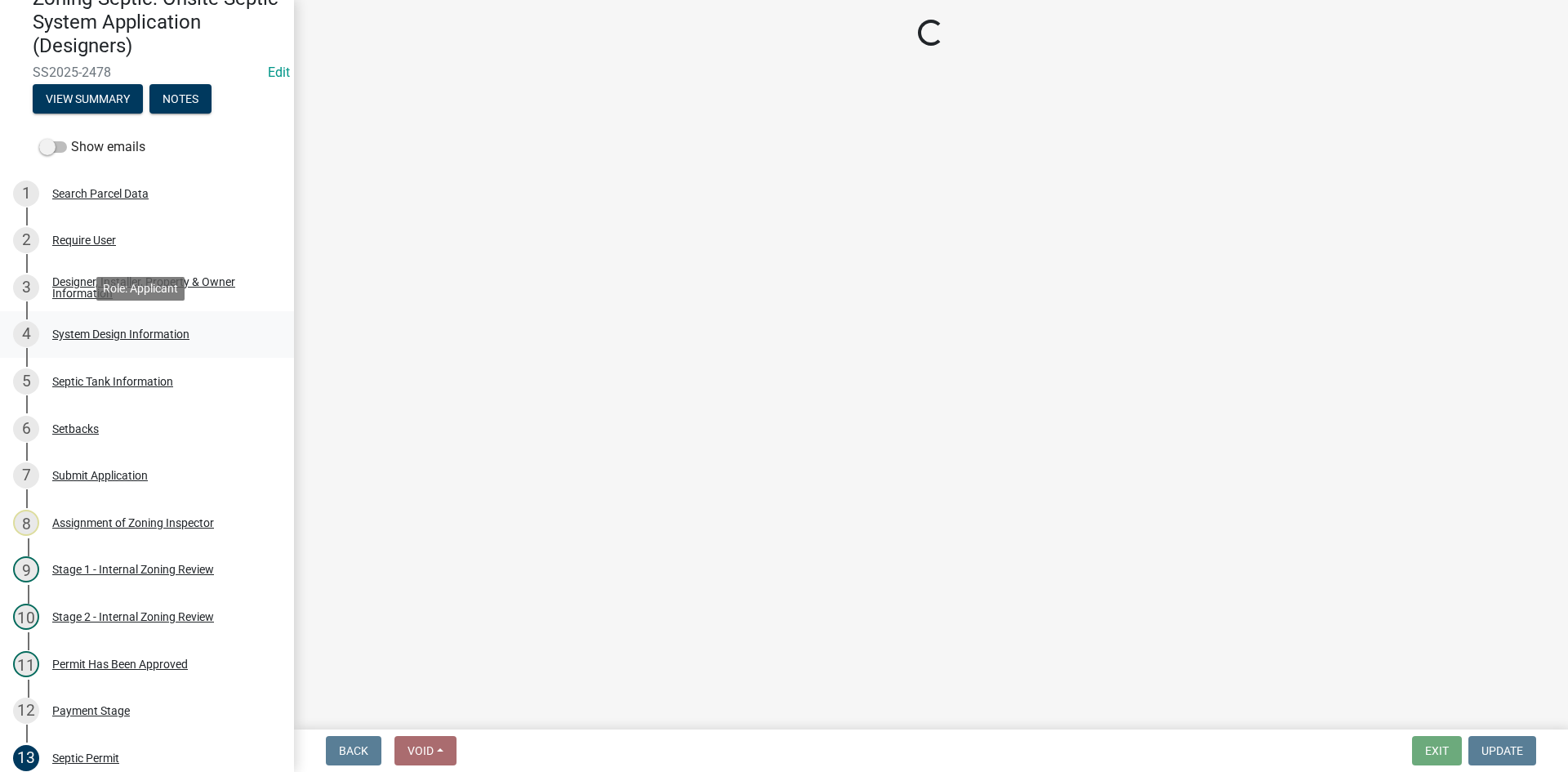
select select "8ba21533-2acf-4cc6-95e5-280e4aabd5a3"
select select "d11049ea-91d0-42ef-8f23-5bc08afa6acf"
select select "011fbff4-a41d-4a75-9bd8-71c7e6c69e0d"
select select "85fdfef2-2683-4311-b5d5-5505f6411127"
select select "ba735beb-519e-40f0-ae20-62d65fc4c46b"
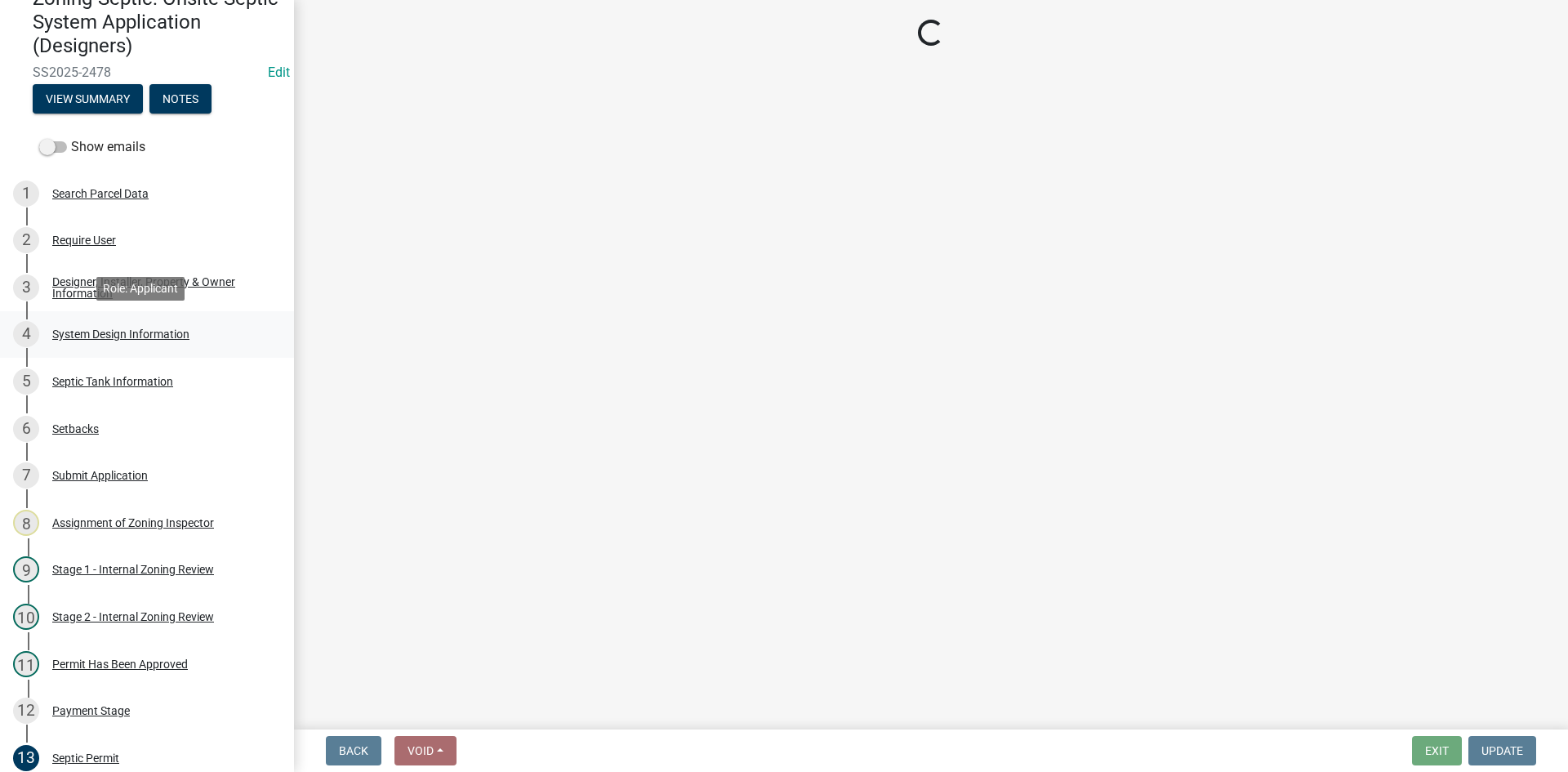
select select "ef698bf5-6172-44c1-9ffb-522c07469aed"
select select "f869305d-2cb1-4dd4-8e19-f65af66fecb7"
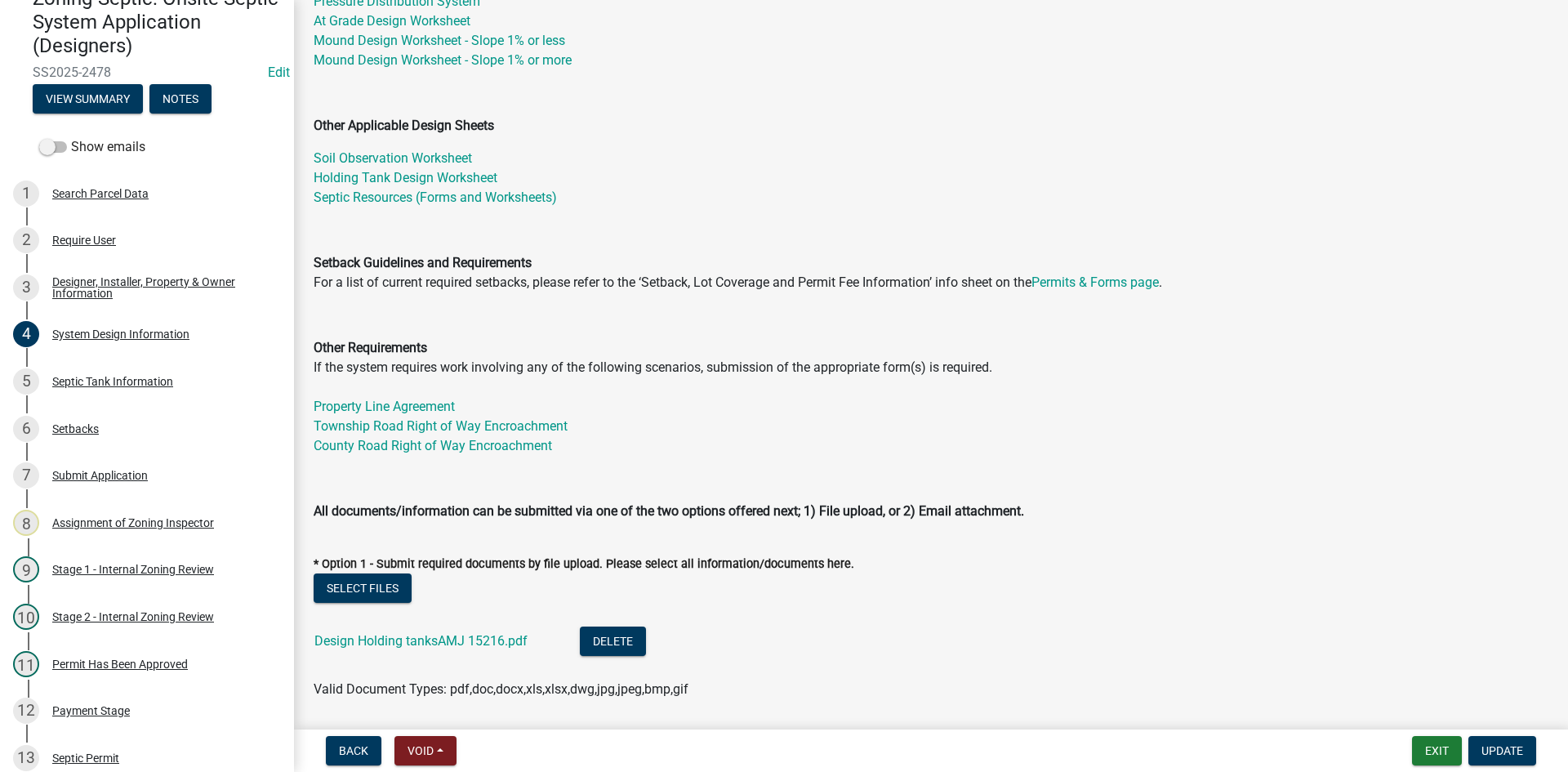
scroll to position [490, 0]
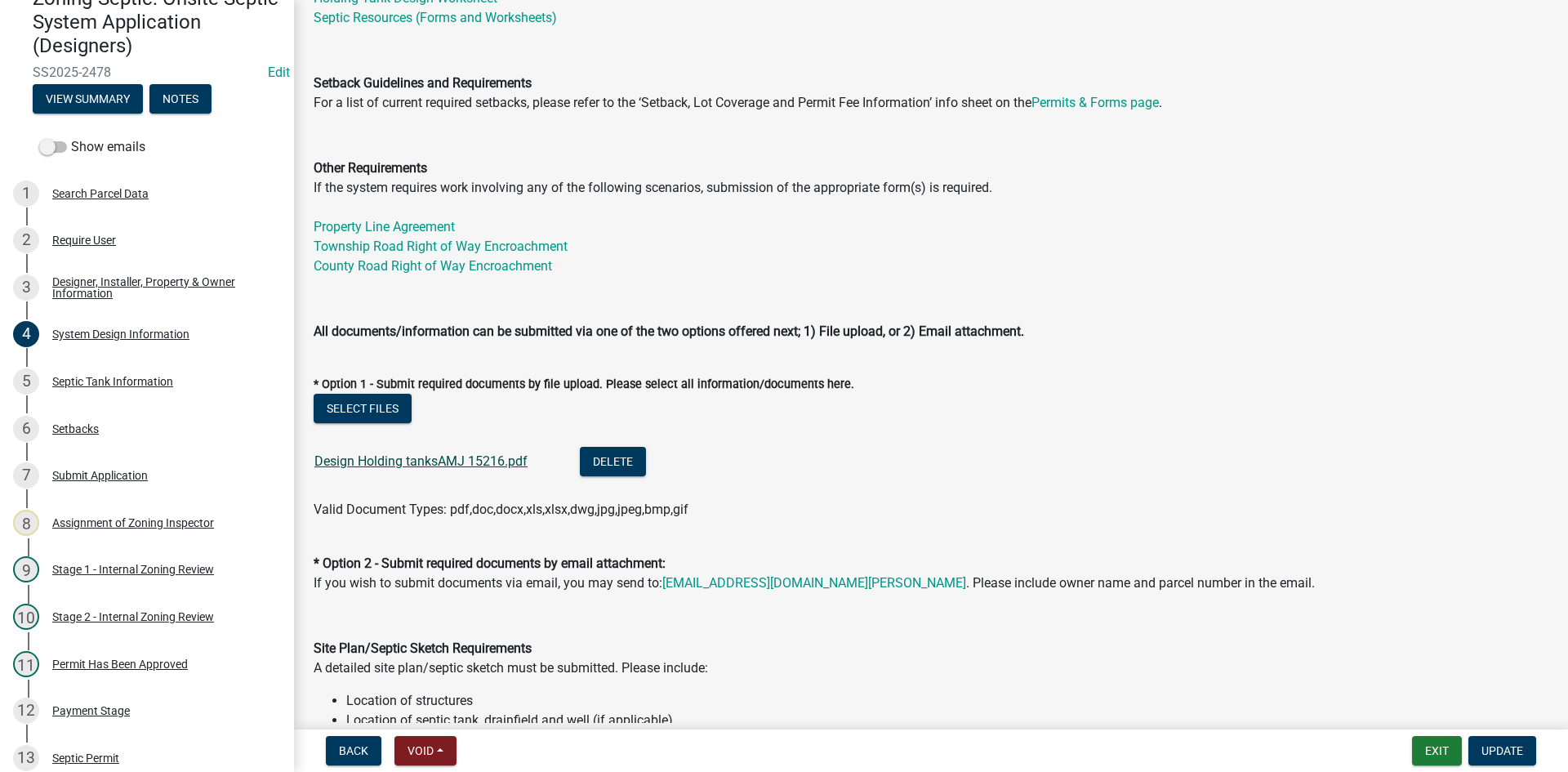
click at [443, 467] on link "Design Holding tanksAMJ 15216.pdf" at bounding box center [421, 460] width 213 height 16
click at [1444, 753] on button "Exit" at bounding box center [1435, 750] width 49 height 29
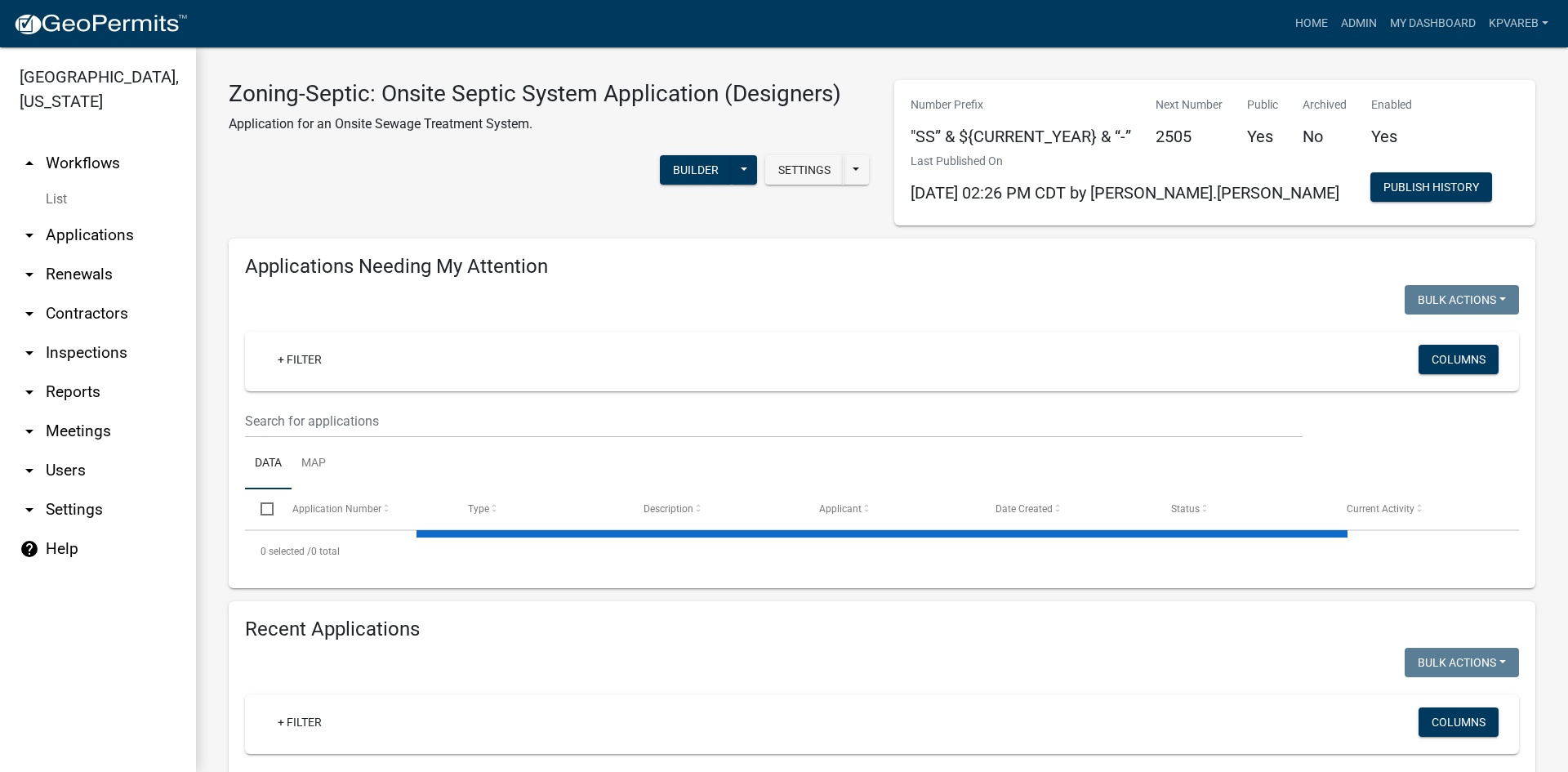
scroll to position [408, 0]
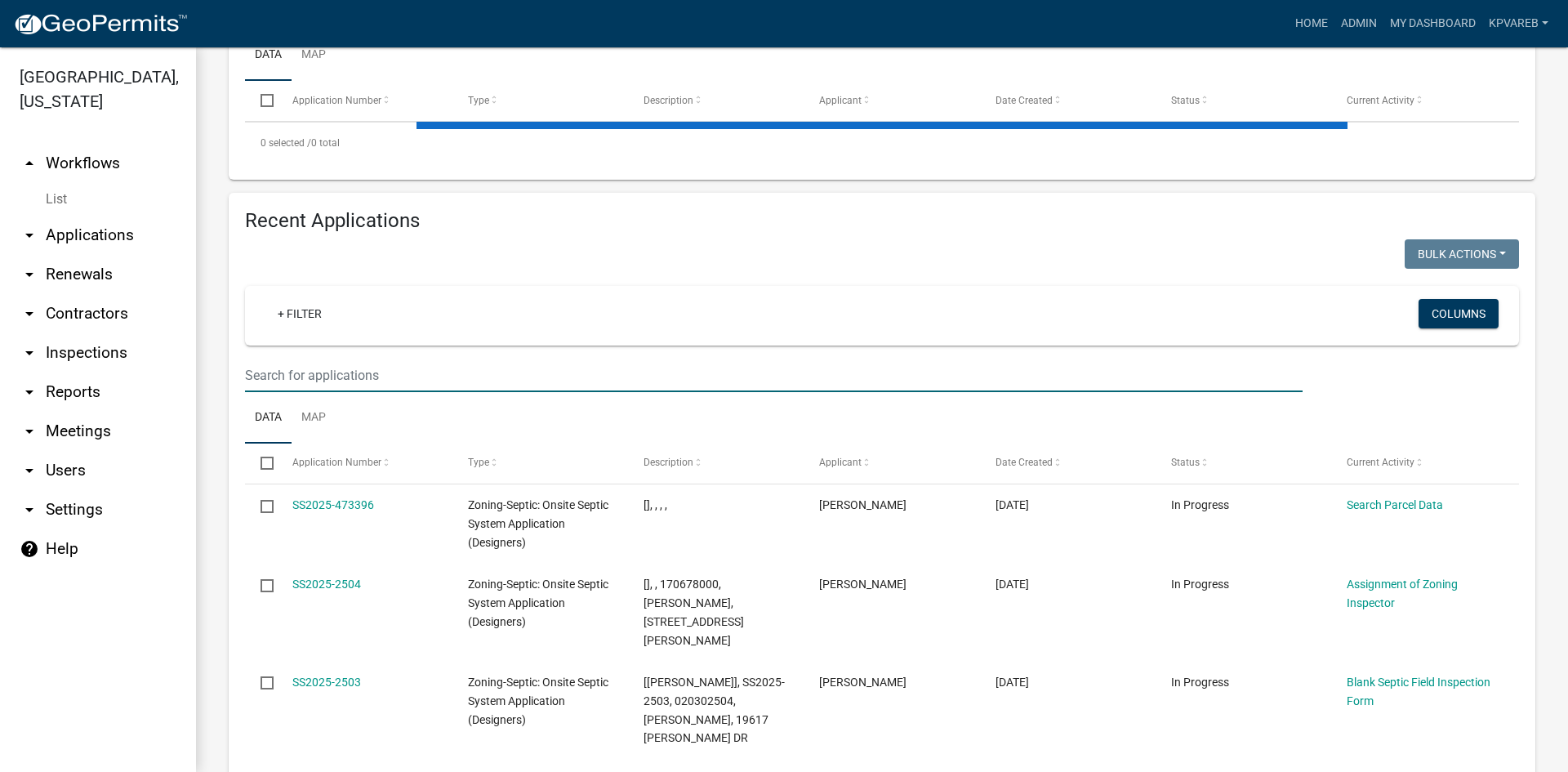
click at [355, 386] on input "text" at bounding box center [773, 375] width 1057 height 34
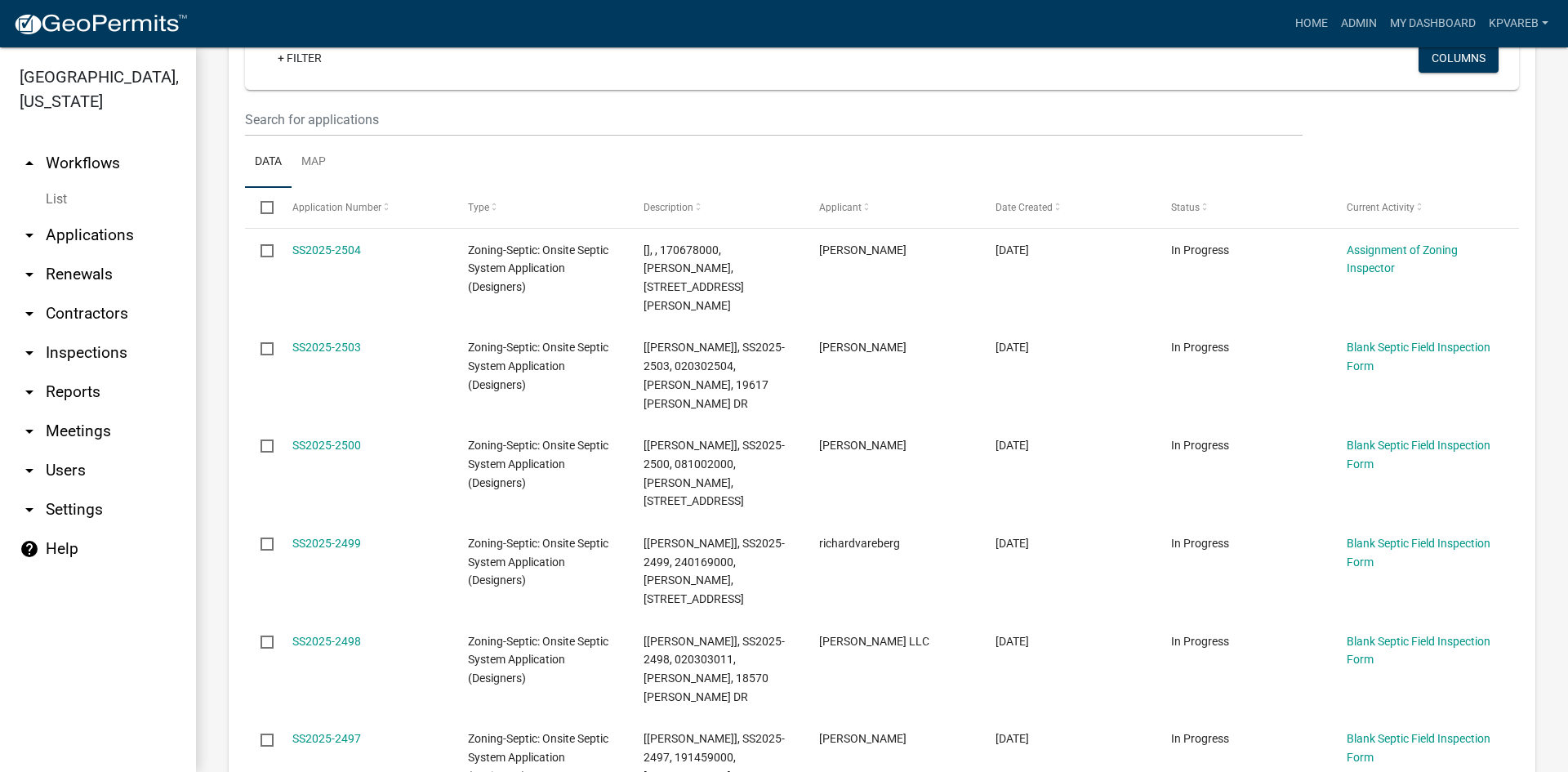
scroll to position [100, 0]
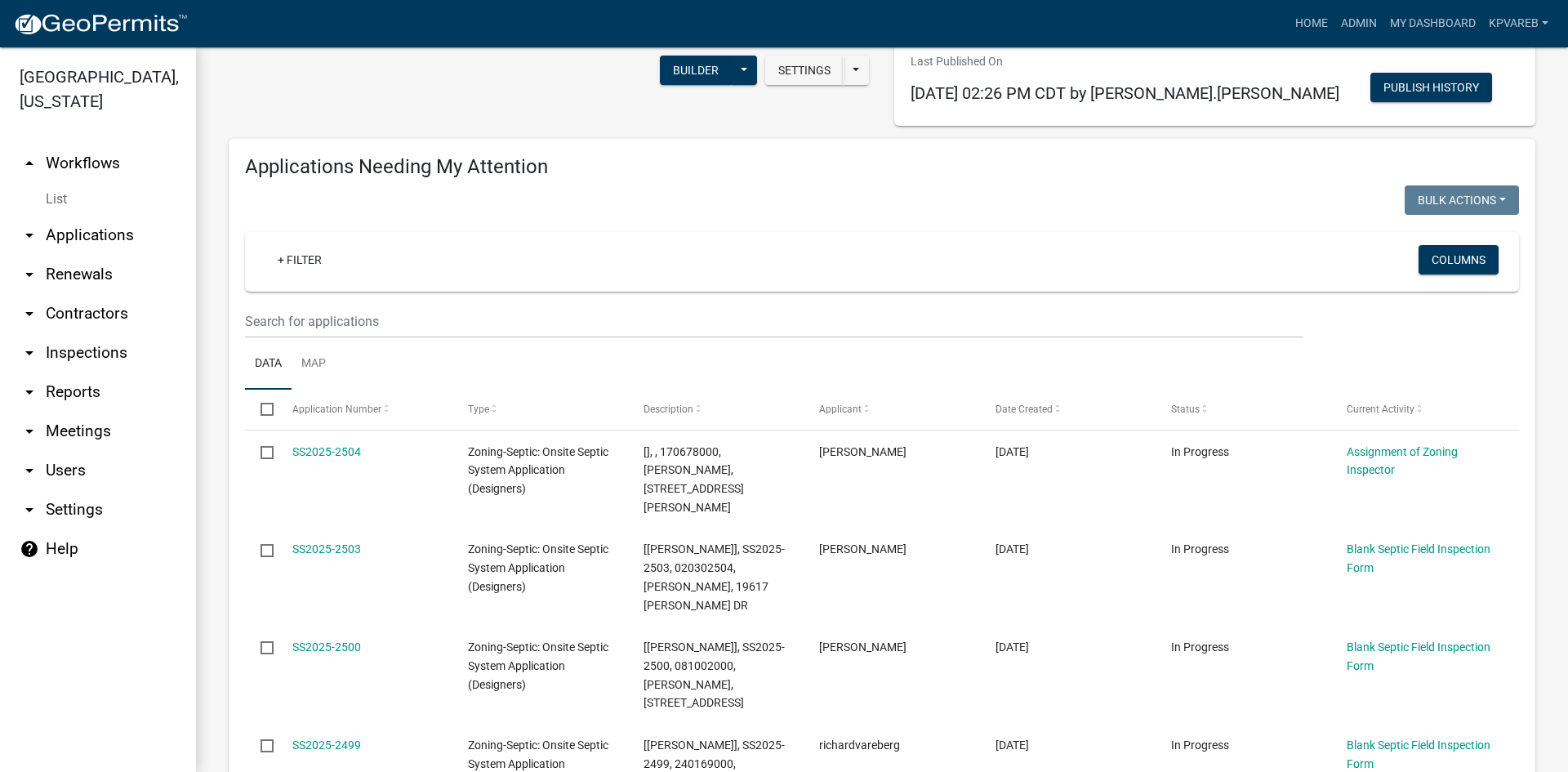
type input "[PERSON_NAME]"
click at [376, 328] on input "text" at bounding box center [773, 321] width 1057 height 34
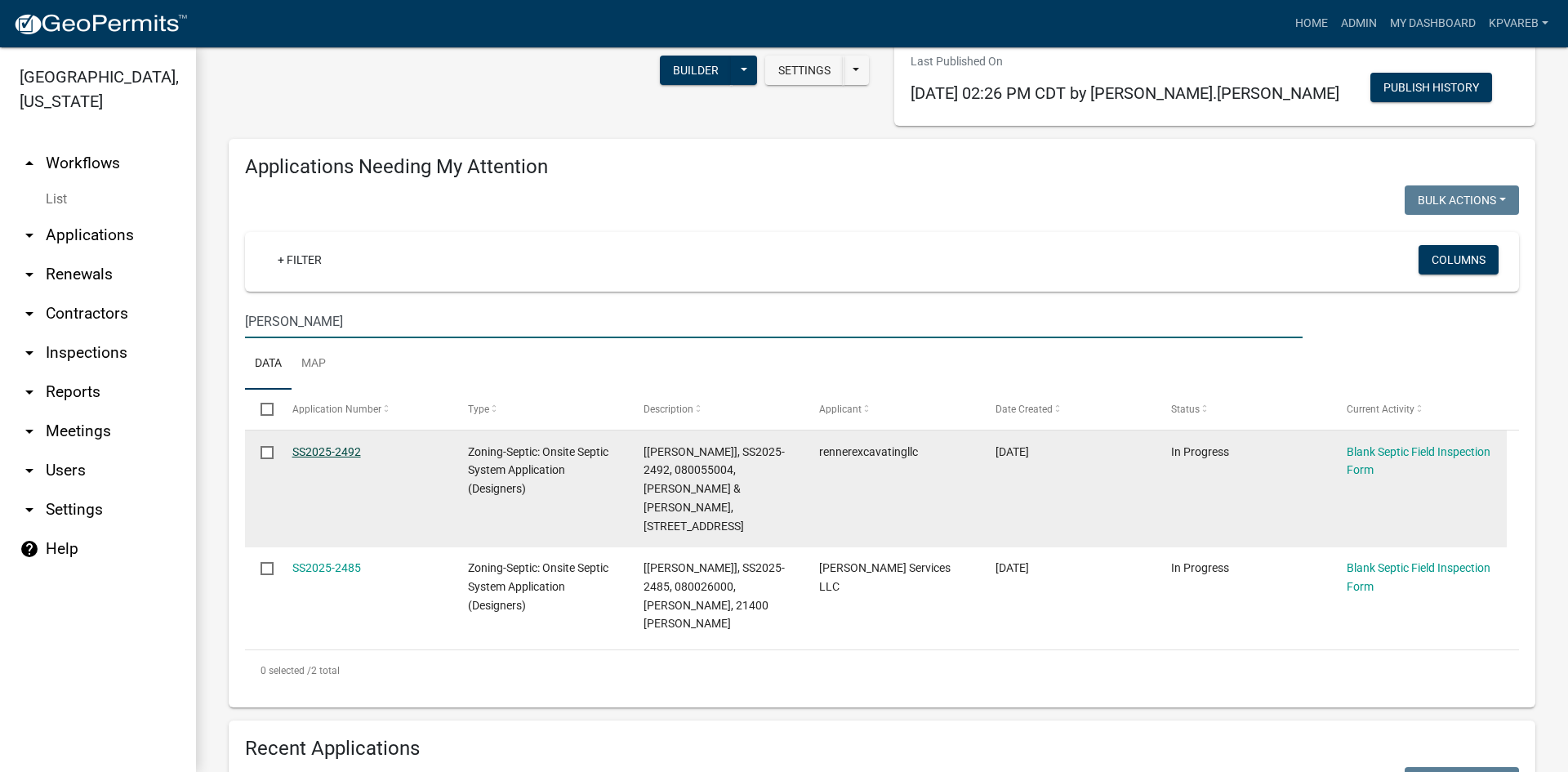
type input "[PERSON_NAME]"
click at [340, 454] on link "SS2025-2492" at bounding box center [326, 452] width 68 height 13
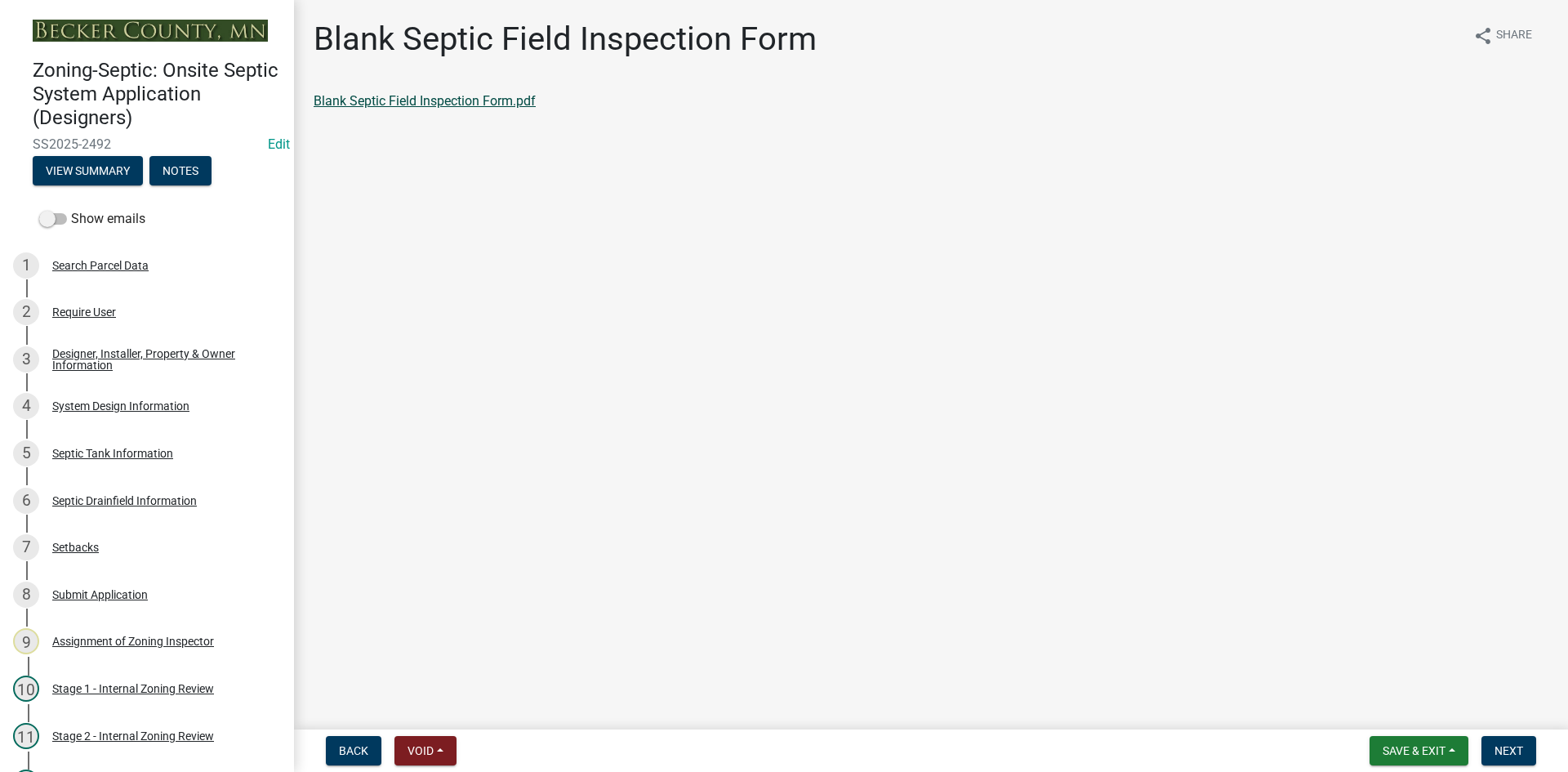
click at [487, 101] on link "Blank Septic Field Inspection Form.pdf" at bounding box center [425, 101] width 222 height 16
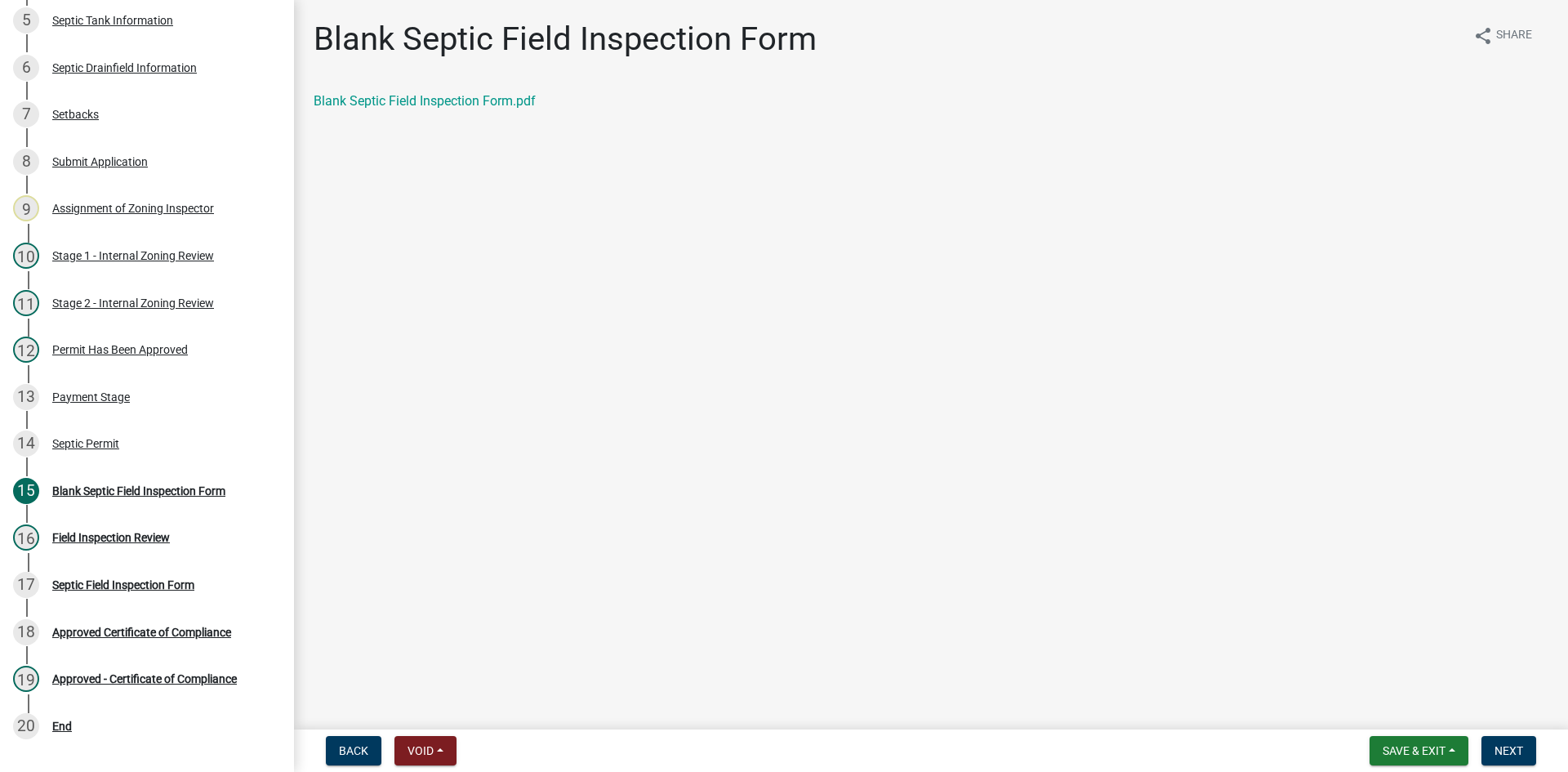
scroll to position [437, 0]
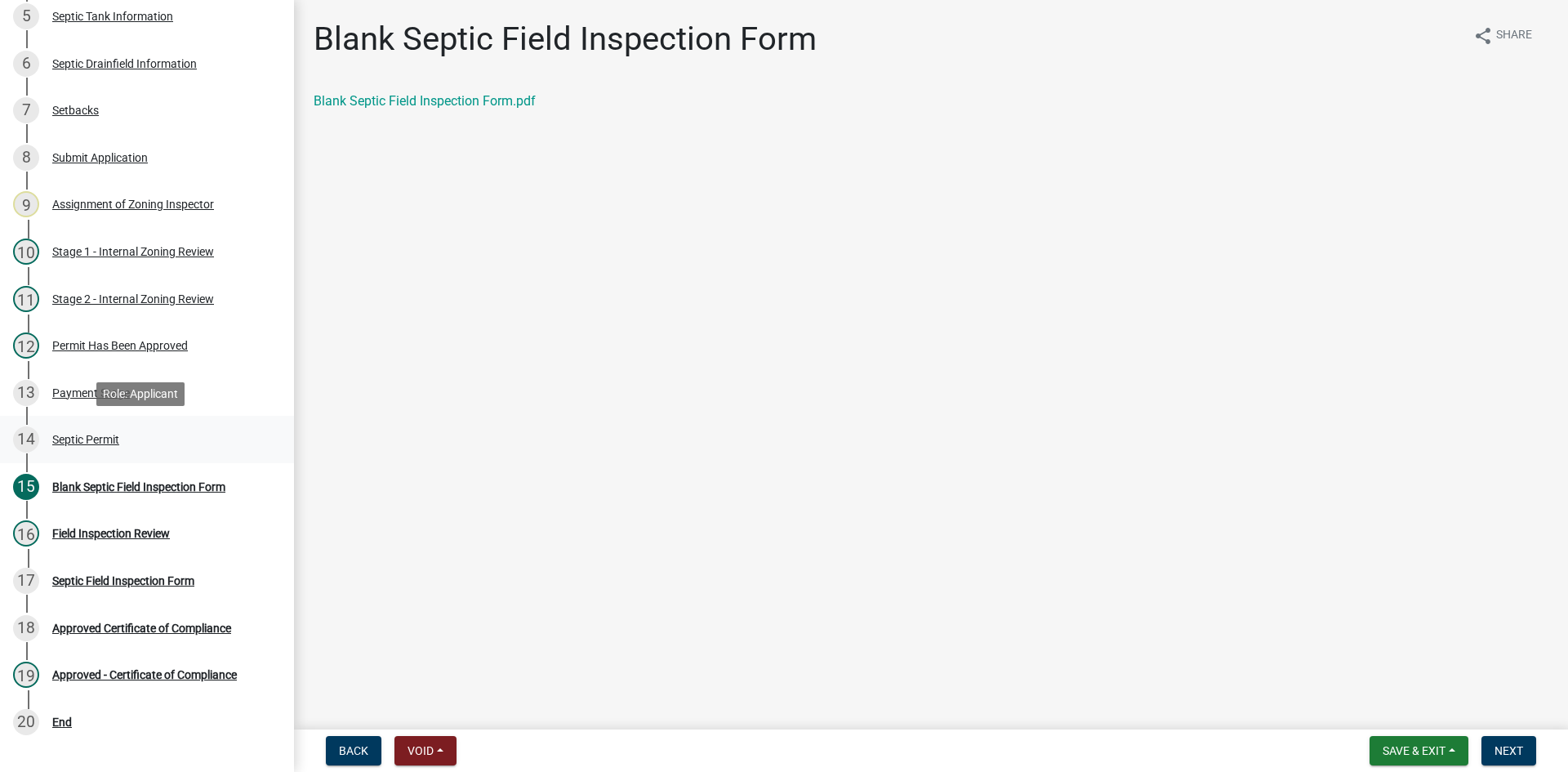
click at [84, 439] on div "Septic Permit" at bounding box center [86, 439] width 67 height 11
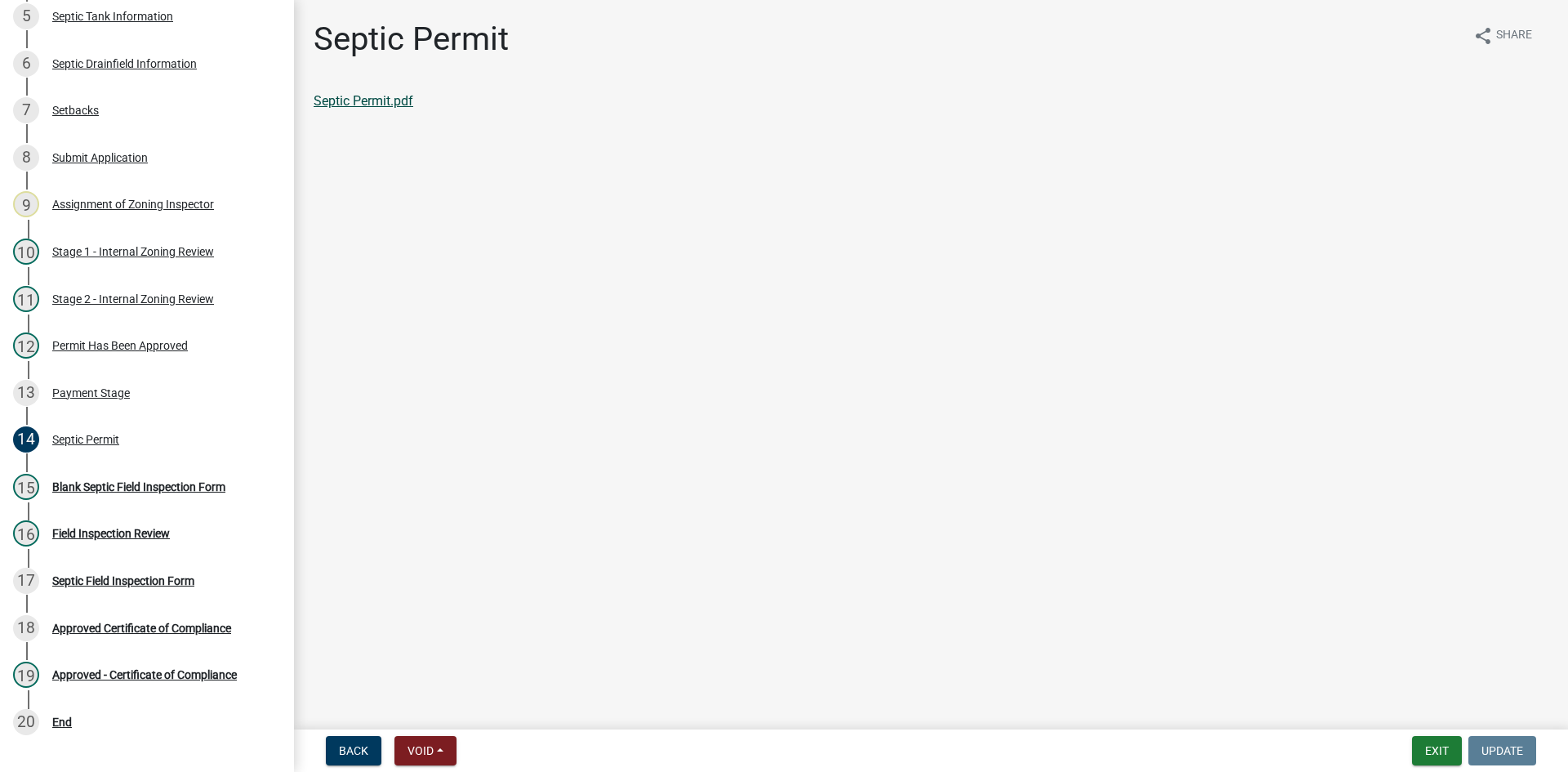
click at [401, 101] on link "Septic Permit.pdf" at bounding box center [363, 101] width 100 height 16
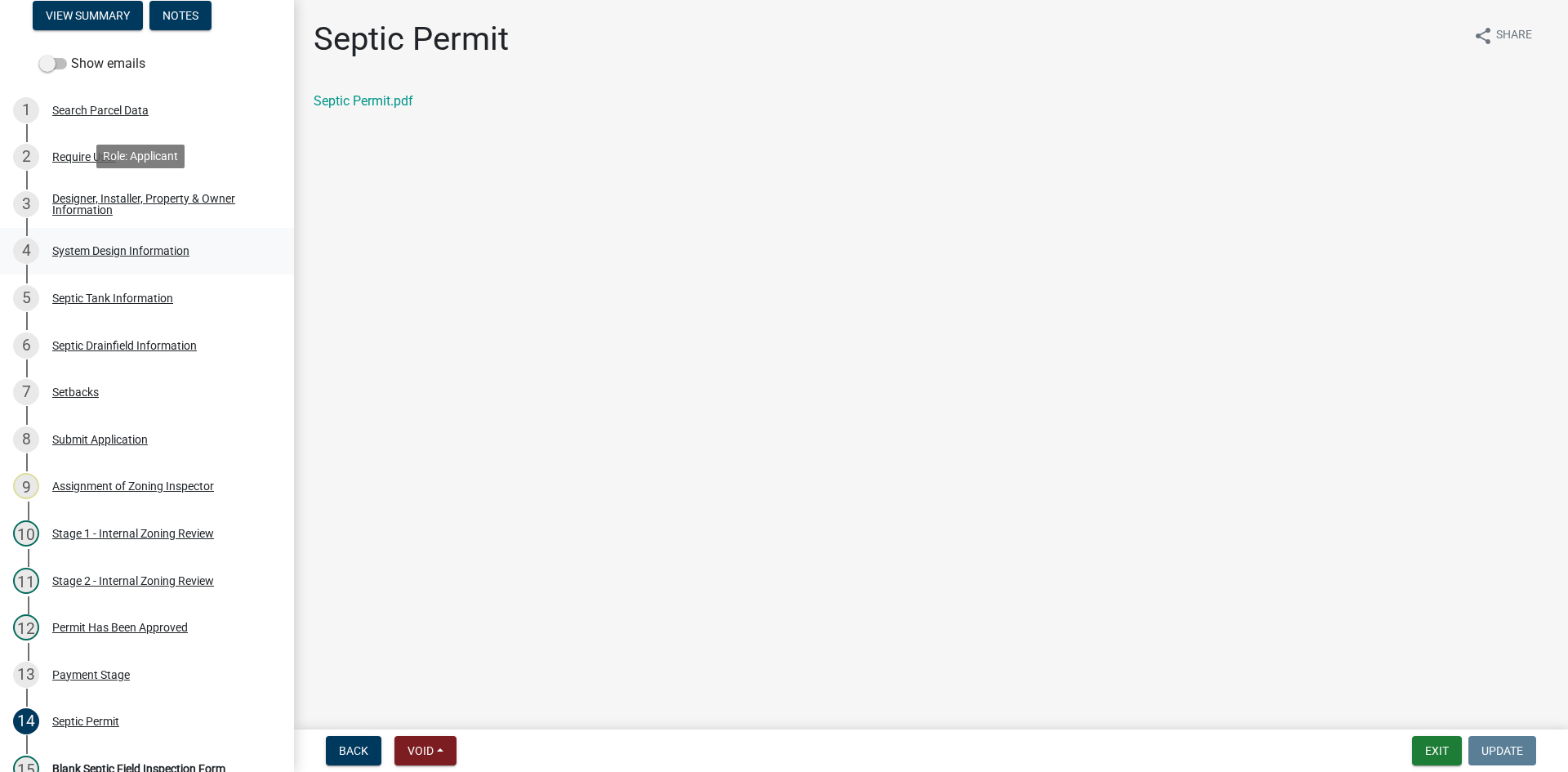
scroll to position [110, 0]
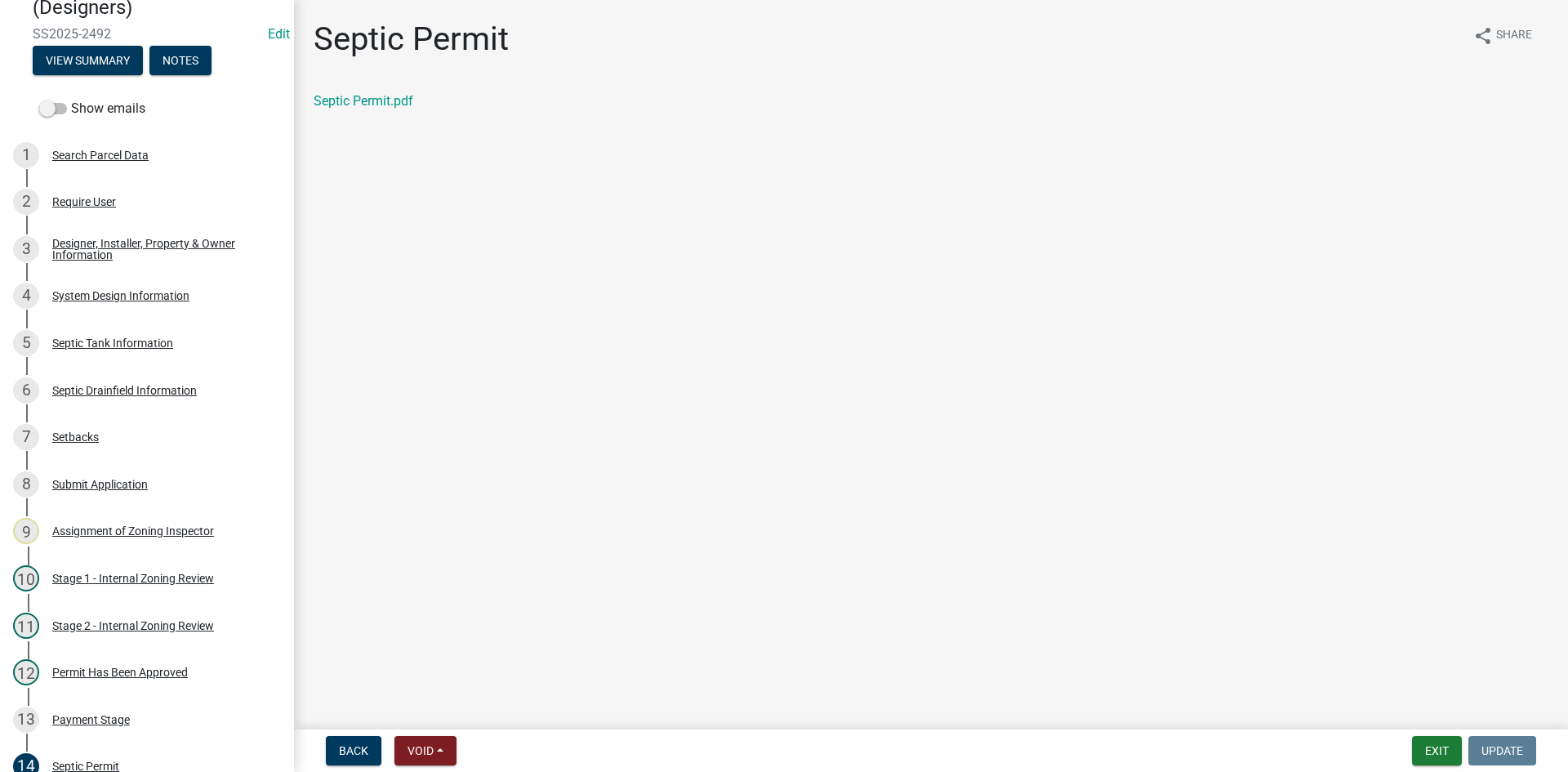
click at [161, 297] on div "System Design Information" at bounding box center [120, 296] width 137 height 11
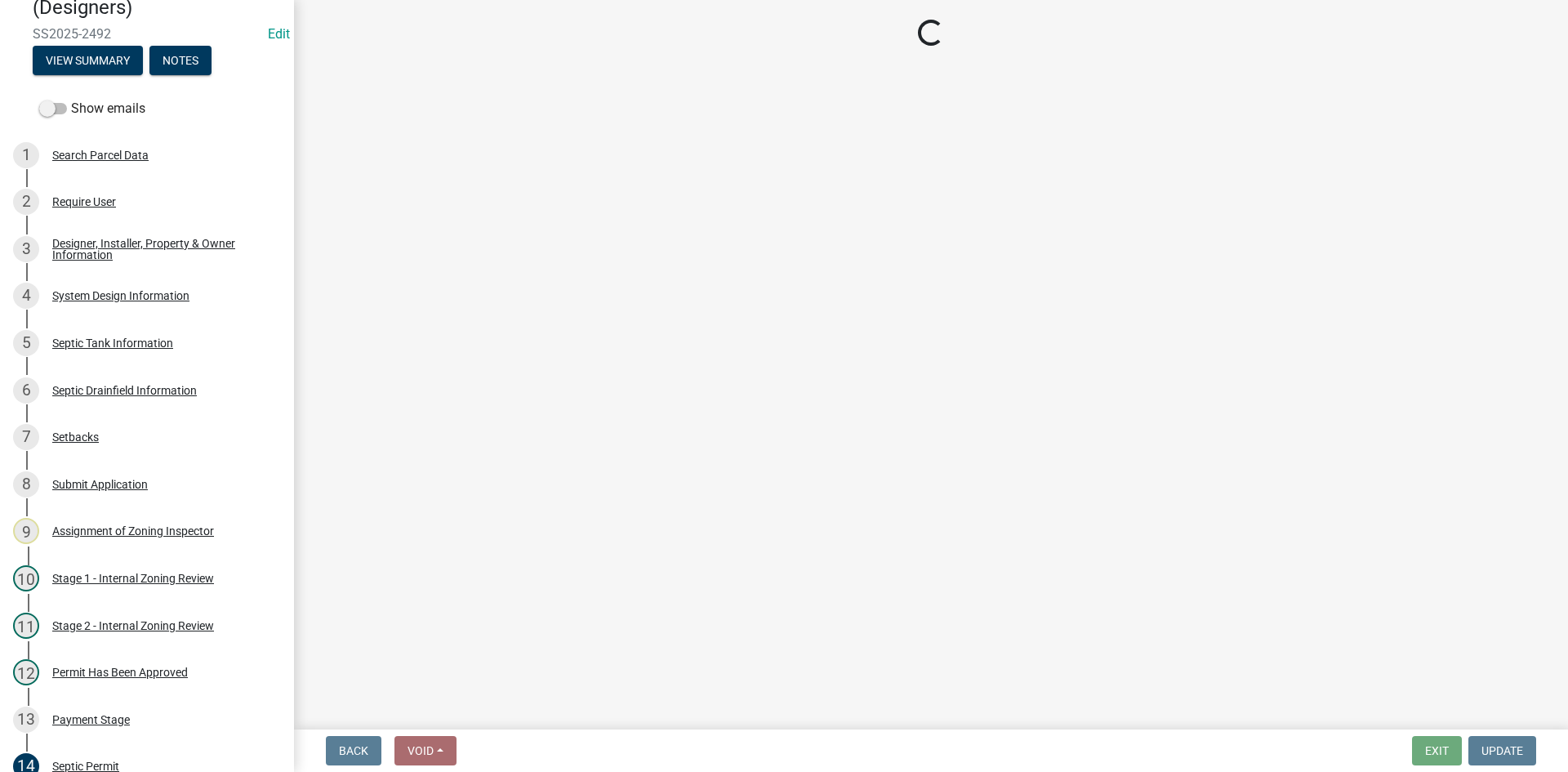
select select "8ba21533-2acf-4cc6-95e5-280e4aabd5a3"
select select "25258e87-3ef9-4f1c-a5f1-75a1d463abfb"
select select "011fbff4-a41d-4a75-9bd8-71c7e6c69e0d"
select select "85fdfef2-2683-4311-b5d5-5505f6411127"
select select "ba735beb-519e-40f0-ae20-62d65fc4c46b"
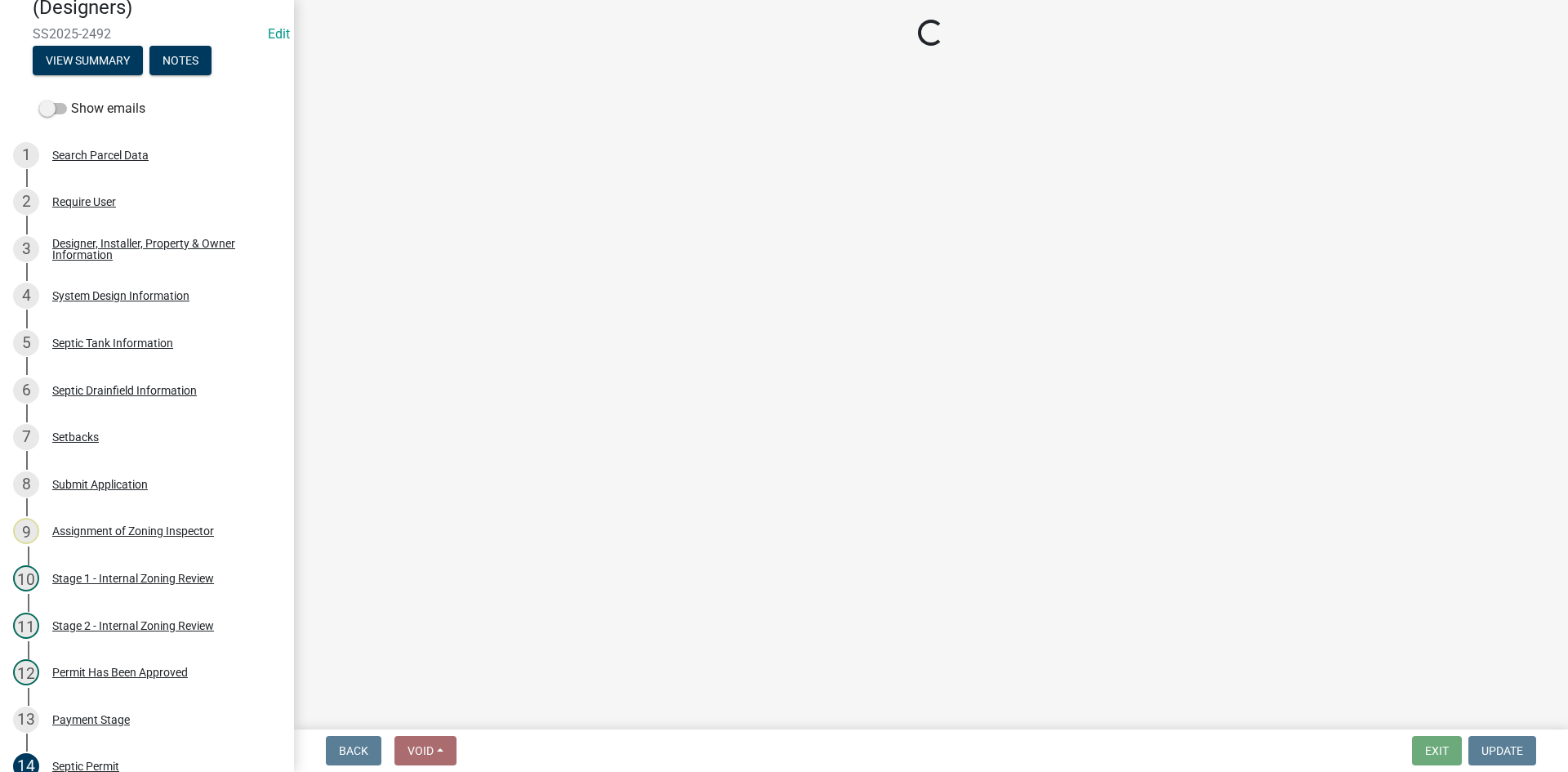
select select "ef698bf5-6172-44c1-9ffb-522c07469aed"
select select "384fc250-a67e-4e5e-a6e0-19116deb63e7"
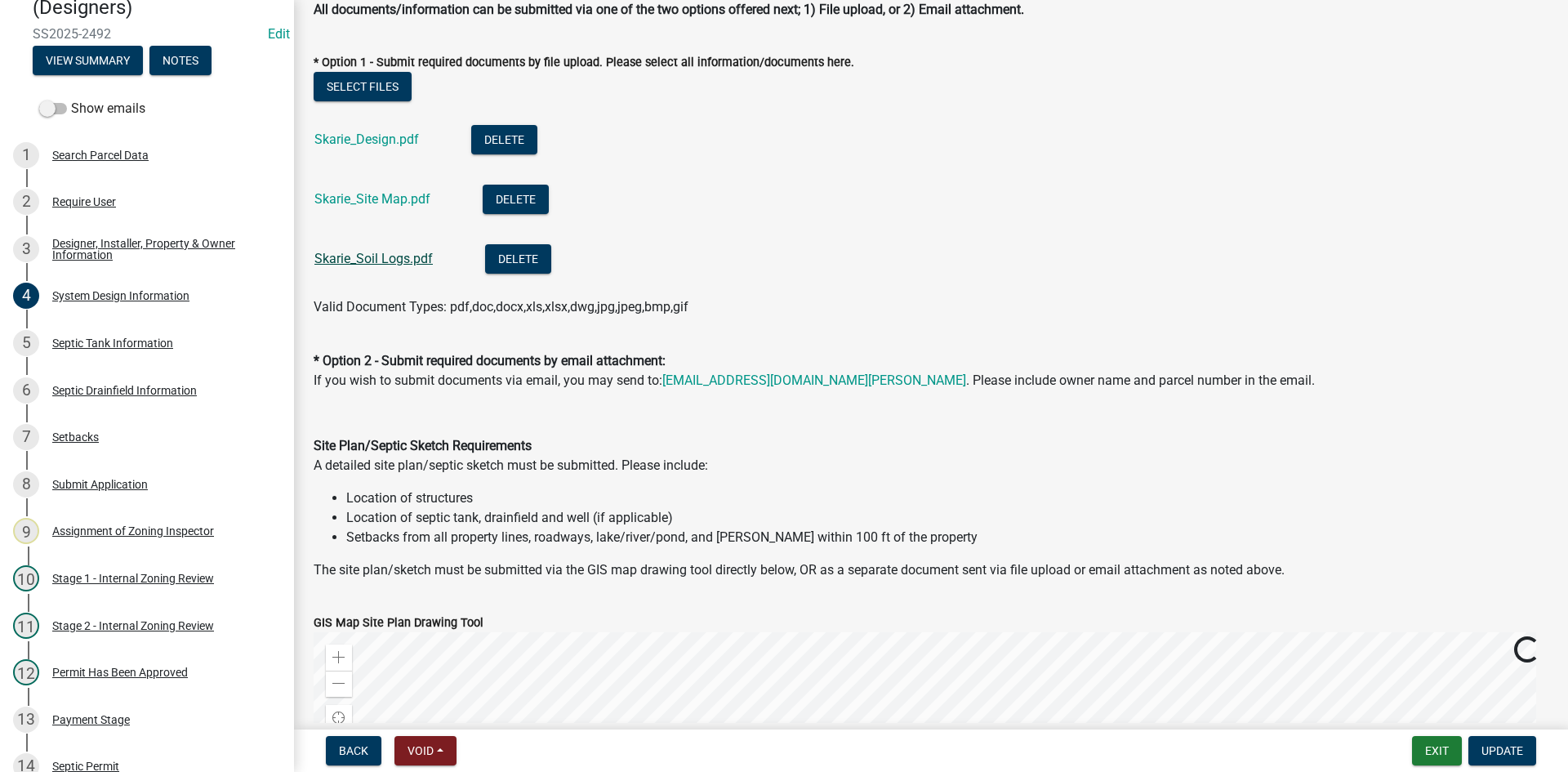
scroll to position [817, 0]
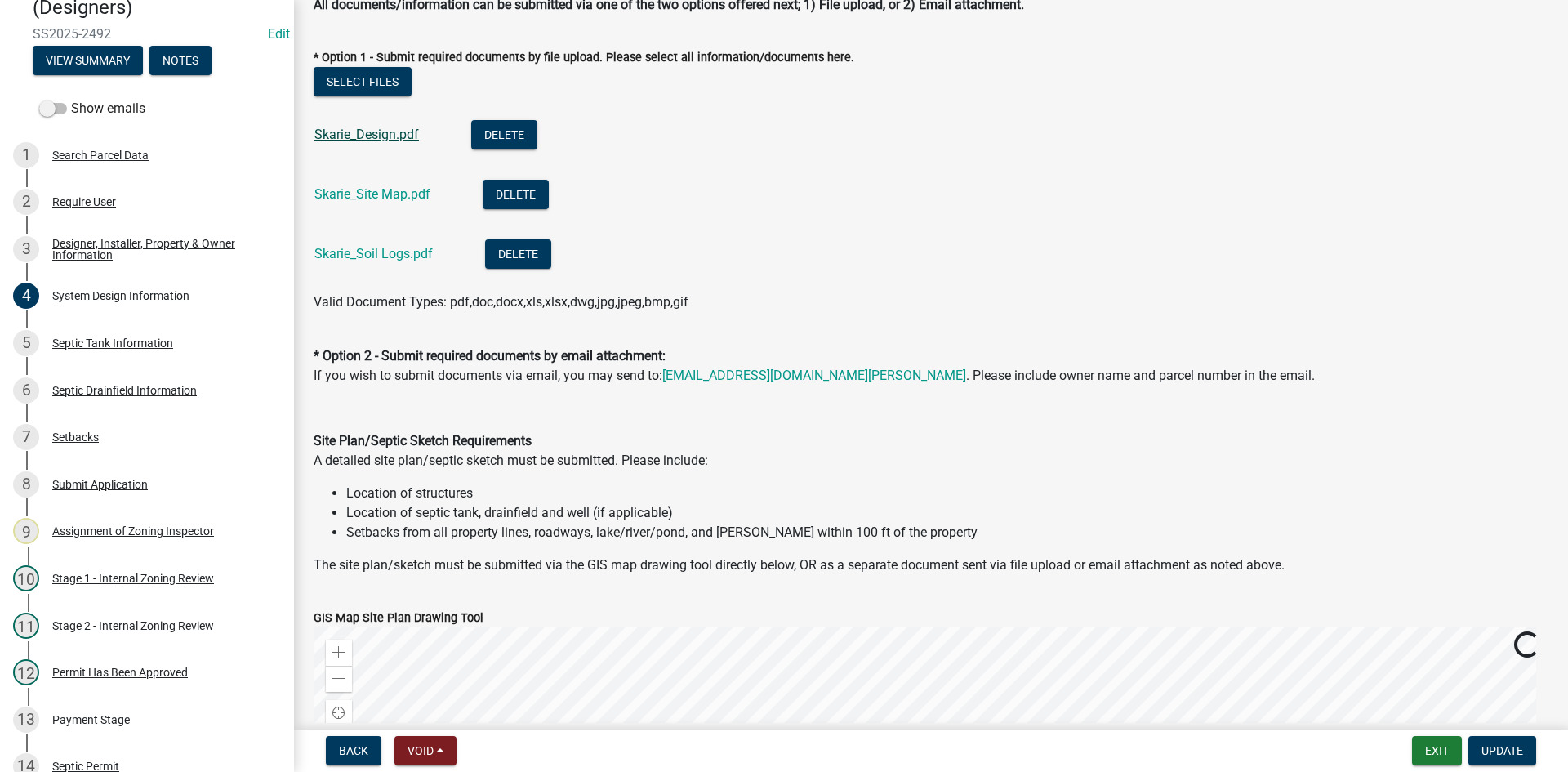
click at [379, 136] on link "Skarie_Design.pdf" at bounding box center [367, 134] width 105 height 16
click at [368, 197] on link "Skarie_Site Map.pdf" at bounding box center [372, 193] width 116 height 16
click at [354, 247] on link "Skarie_Soil Logs.pdf" at bounding box center [373, 253] width 119 height 16
click at [1443, 759] on button "Exit" at bounding box center [1435, 750] width 49 height 29
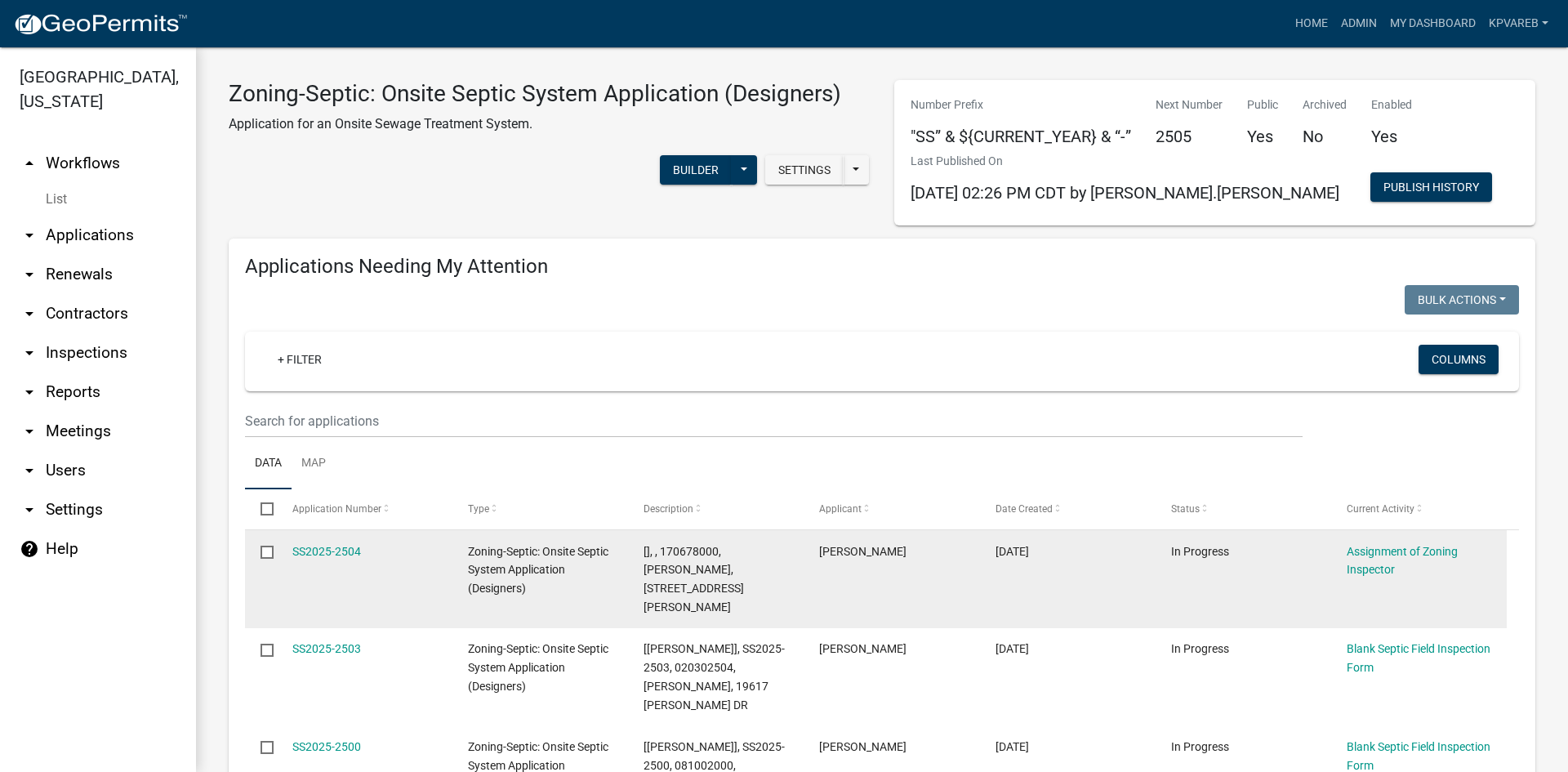
click at [744, 568] on span "[], , 170678000, [PERSON_NAME], [STREET_ADDRESS][PERSON_NAME]" at bounding box center [693, 578] width 101 height 68
click at [825, 564] on datatable-body-cell "[PERSON_NAME]" at bounding box center [891, 579] width 175 height 98
click at [1320, 570] on datatable-body-cell "In Progress" at bounding box center [1243, 579] width 175 height 98
click at [326, 548] on link "SS2025-2504" at bounding box center [326, 551] width 68 height 13
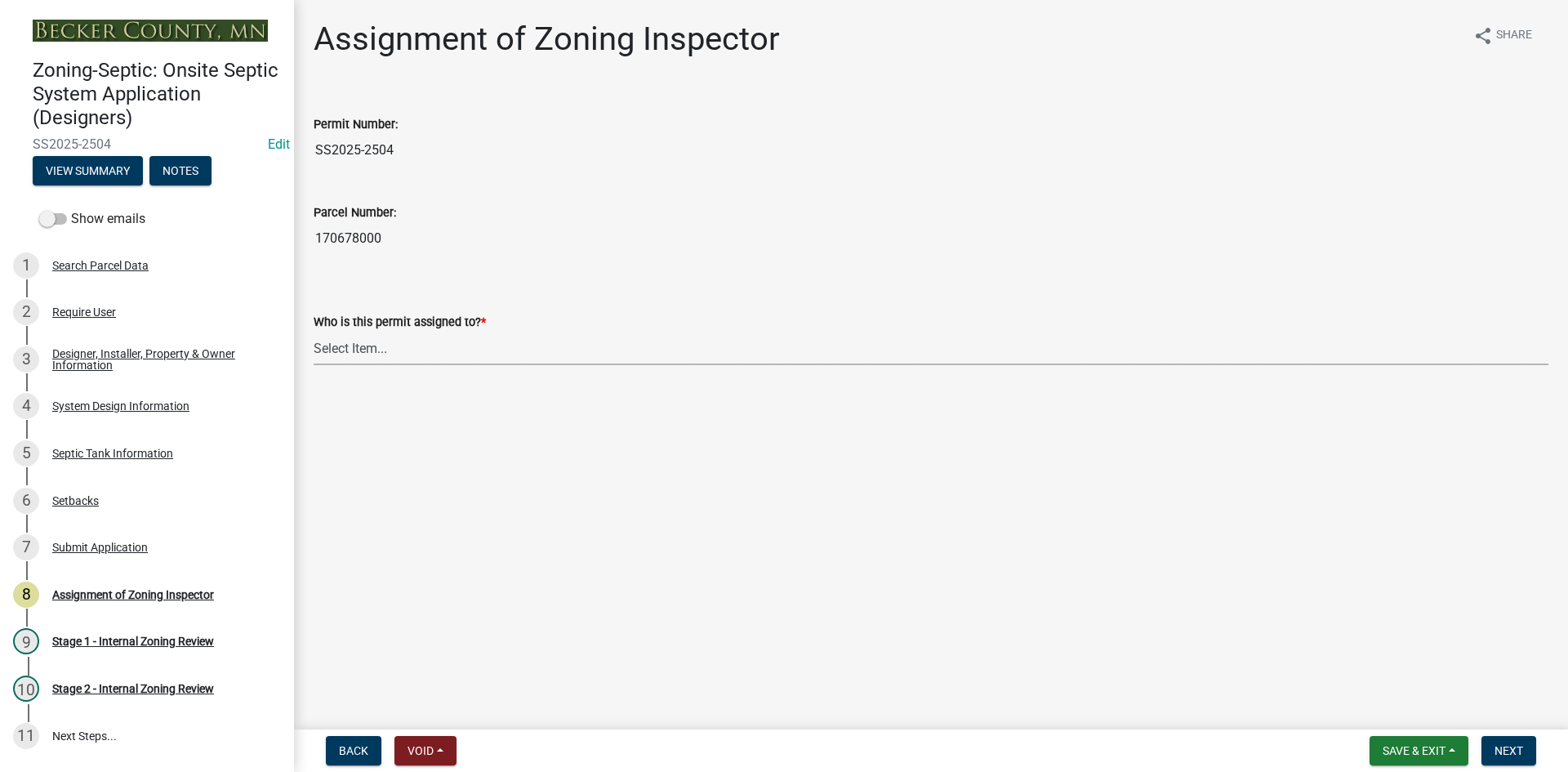
click at [378, 349] on select "Select Item... [PERSON_NAME] [PERSON_NAME] [PERSON_NAME] [PERSON_NAME] [PERSON_…" at bounding box center [931, 348] width 1235 height 34
click at [314, 331] on select "Select Item... [PERSON_NAME] [PERSON_NAME] [PERSON_NAME] [PERSON_NAME] [PERSON_…" at bounding box center [931, 348] width 1235 height 34
select select "7bfe52ba-73b7-4ac1-9bde-d3bb601555ca"
drag, startPoint x: 316, startPoint y: 241, endPoint x: 381, endPoint y: 241, distance: 65.0
click at [381, 241] on input "170678000" at bounding box center [931, 238] width 1235 height 33
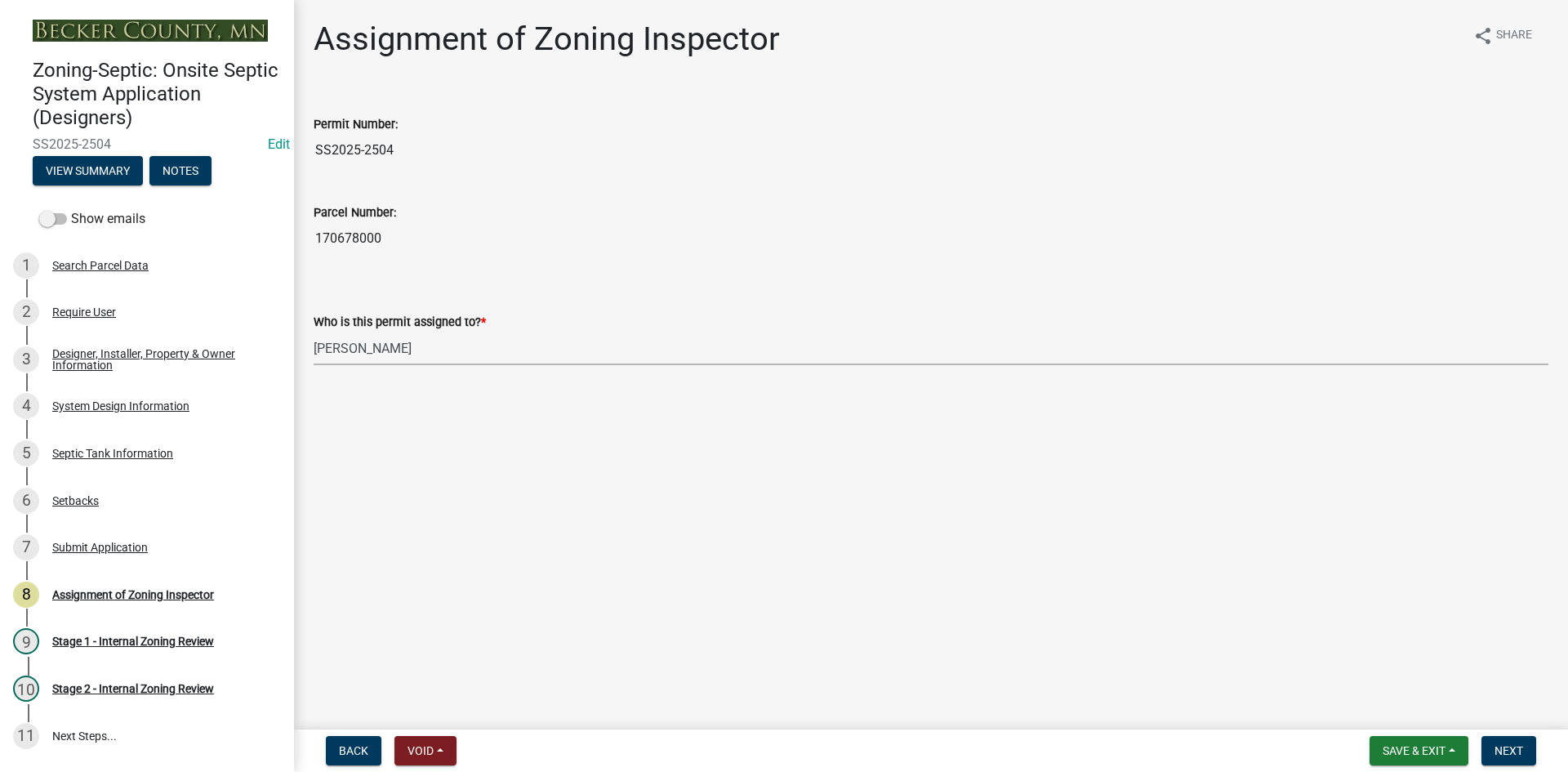
click at [348, 354] on select "Select Item... [PERSON_NAME] [PERSON_NAME] [PERSON_NAME] [PERSON_NAME] [PERSON_…" at bounding box center [931, 348] width 1235 height 34
click at [314, 331] on select "Select Item... [PERSON_NAME] [PERSON_NAME] [PERSON_NAME] [PERSON_NAME] [PERSON_…" at bounding box center [931, 348] width 1235 height 34
click at [1506, 753] on span "Next" at bounding box center [1508, 751] width 29 height 13
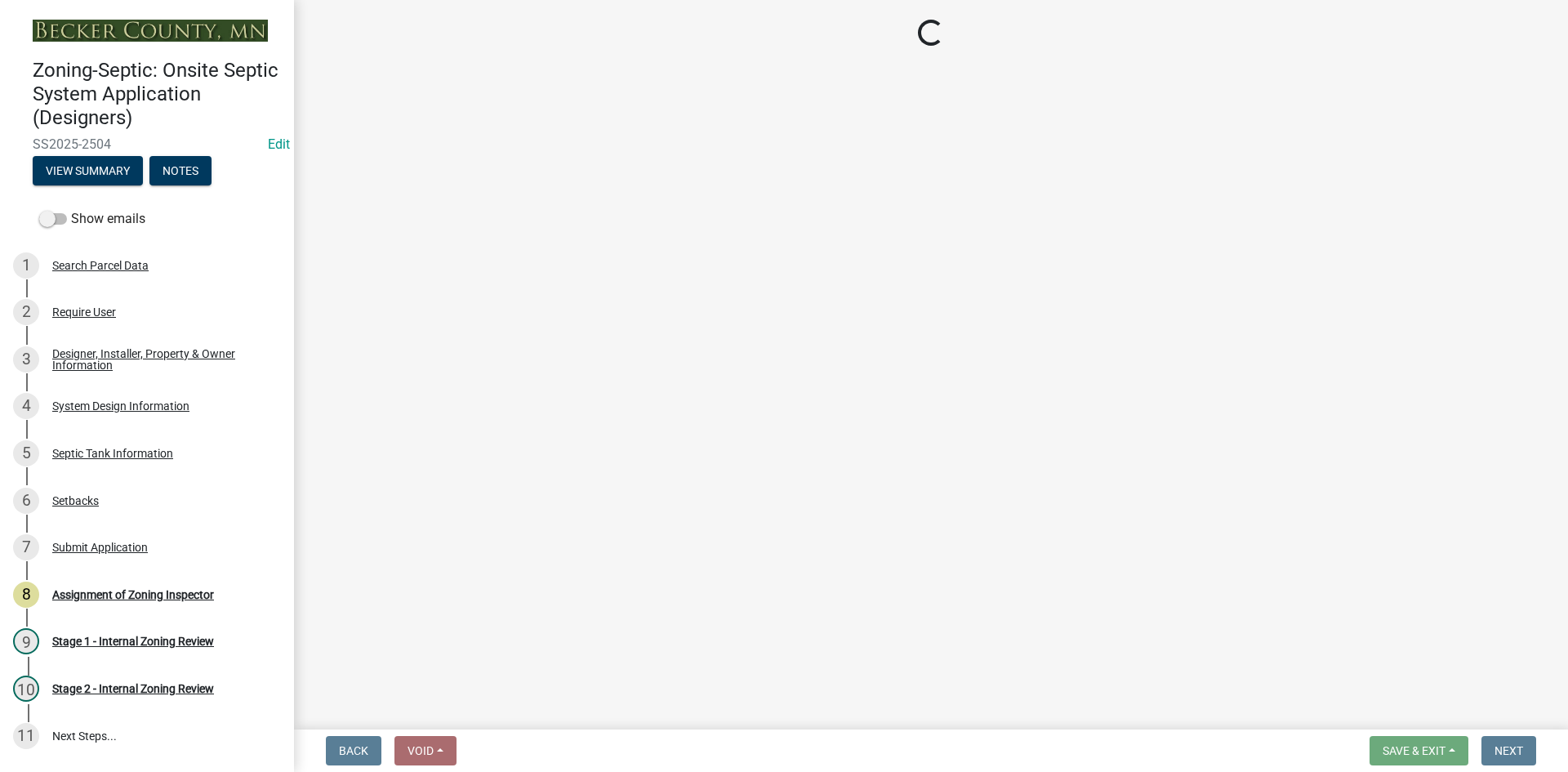
scroll to position [139, 0]
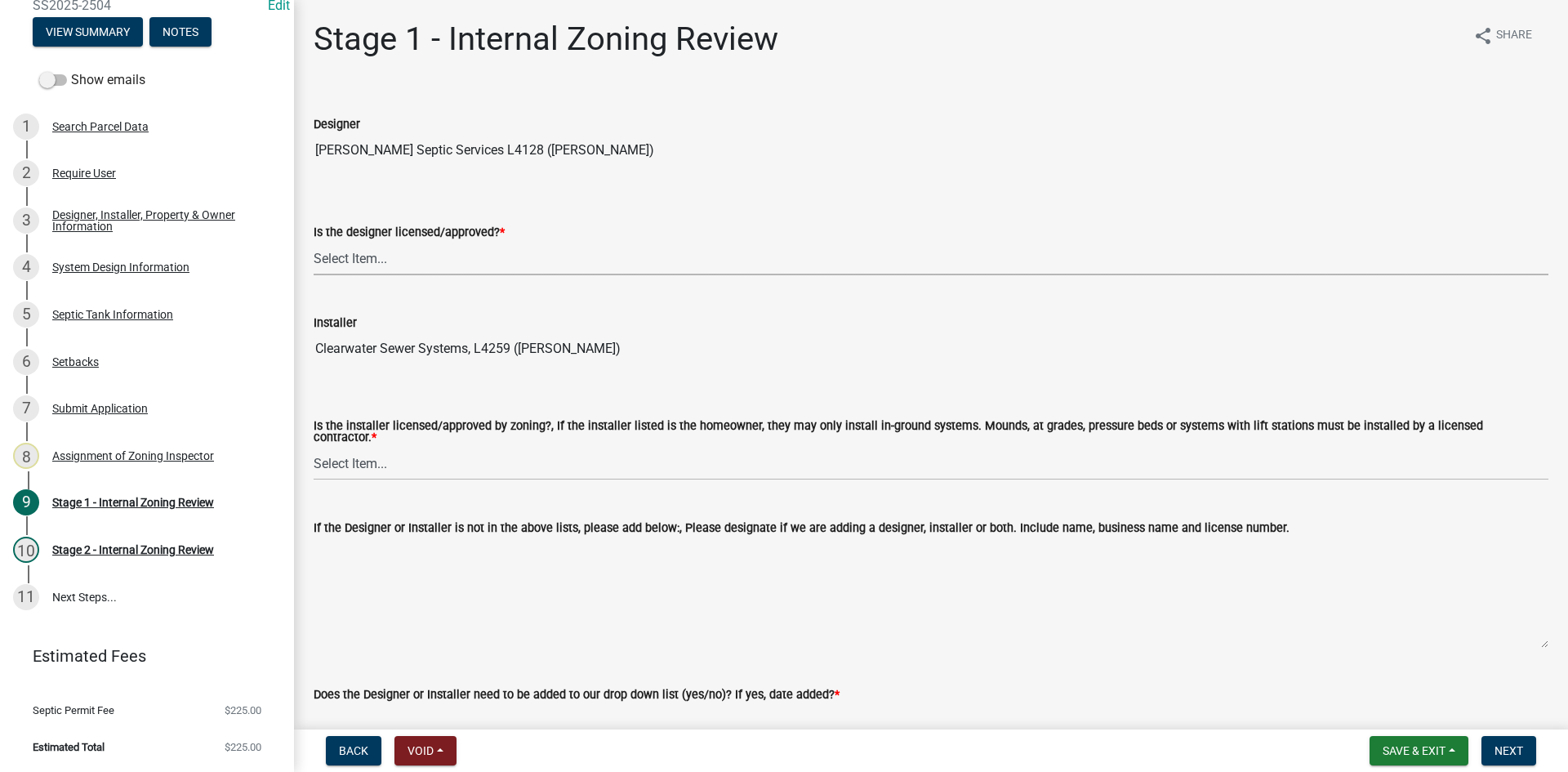
click at [385, 264] on select "Select Item... Yes No" at bounding box center [931, 259] width 1235 height 34
click at [314, 242] on select "Select Item... Yes No" at bounding box center [931, 259] width 1235 height 34
select select "49e49f1e-3b32-4342-8c2e-9cbd4919fe4d"
click at [371, 457] on select "Select Item... Yes No" at bounding box center [931, 463] width 1235 height 34
click at [314, 446] on select "Select Item... Yes No" at bounding box center [931, 463] width 1235 height 34
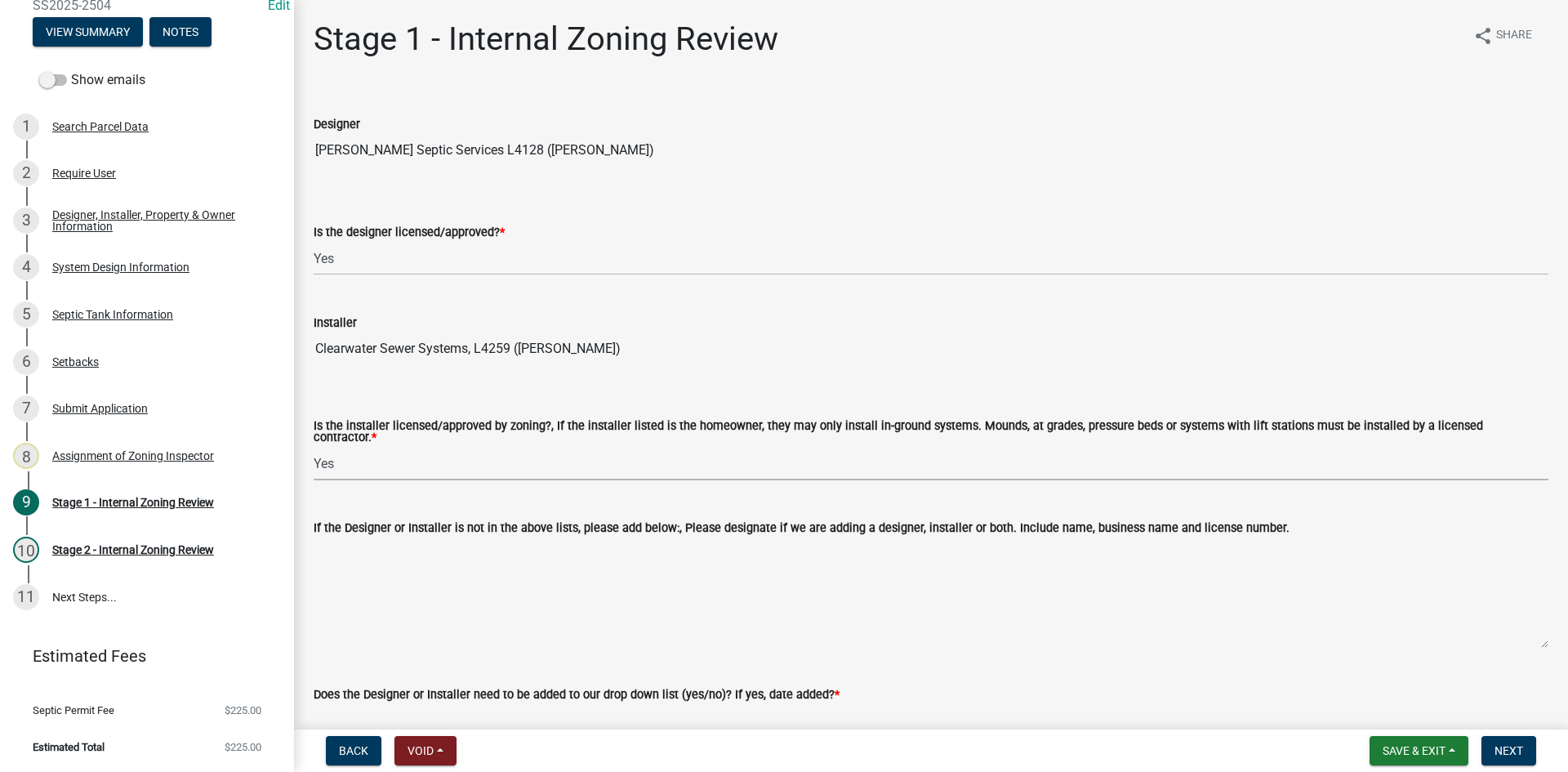
select select "ca07ae0a-7638-46ff-ada2-c67ca3524324"
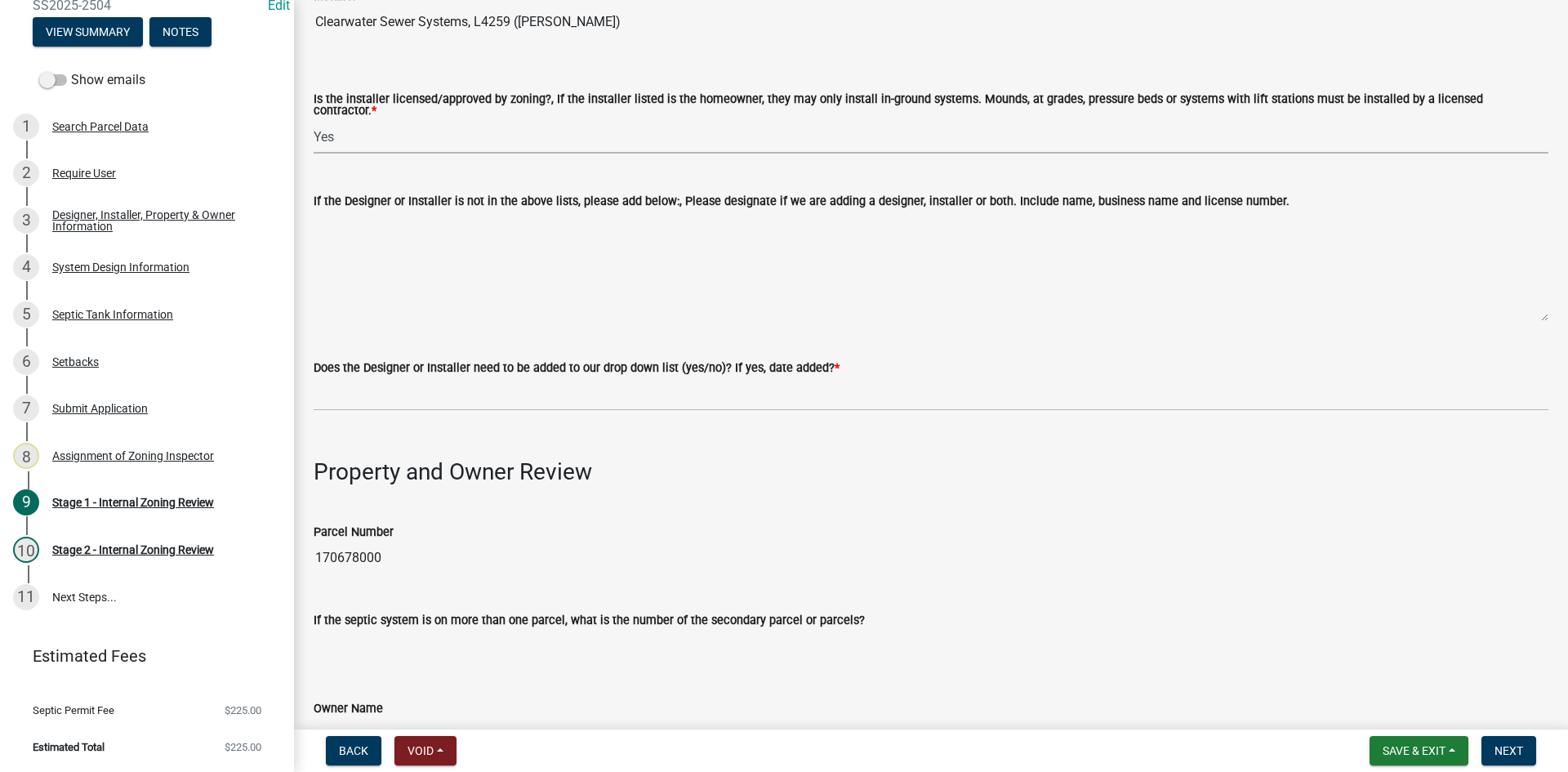
scroll to position [571, 0]
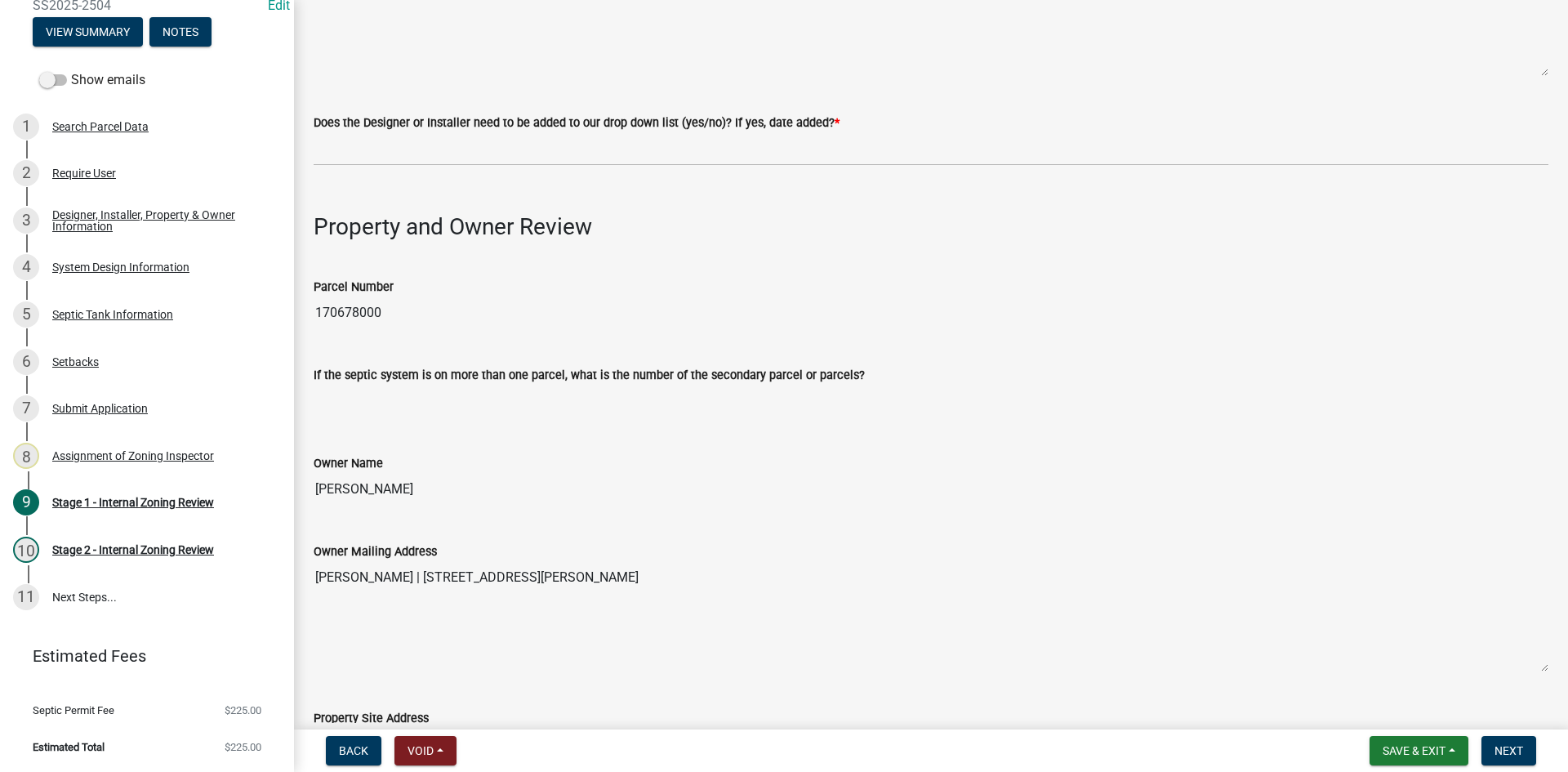
click at [350, 162] on wm-data-entity-input "Does the Designer or Installer need to be added to our drop down list (yes/no)?…" at bounding box center [931, 133] width 1235 height 89
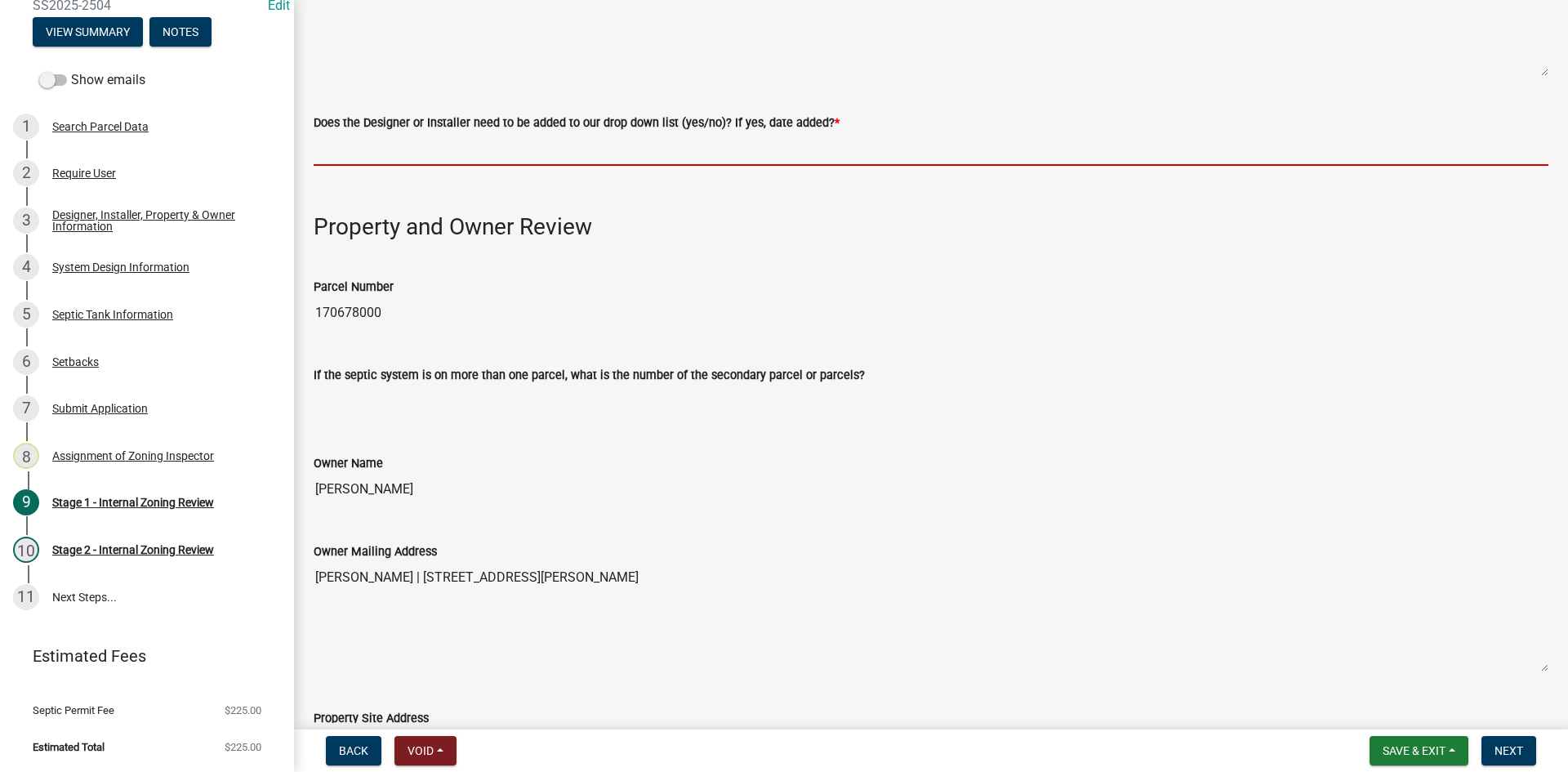
click at [357, 153] on input "Does the Designer or Installer need to be added to our drop down list (yes/no)?…" at bounding box center [931, 149] width 1235 height 34
type input "NO"
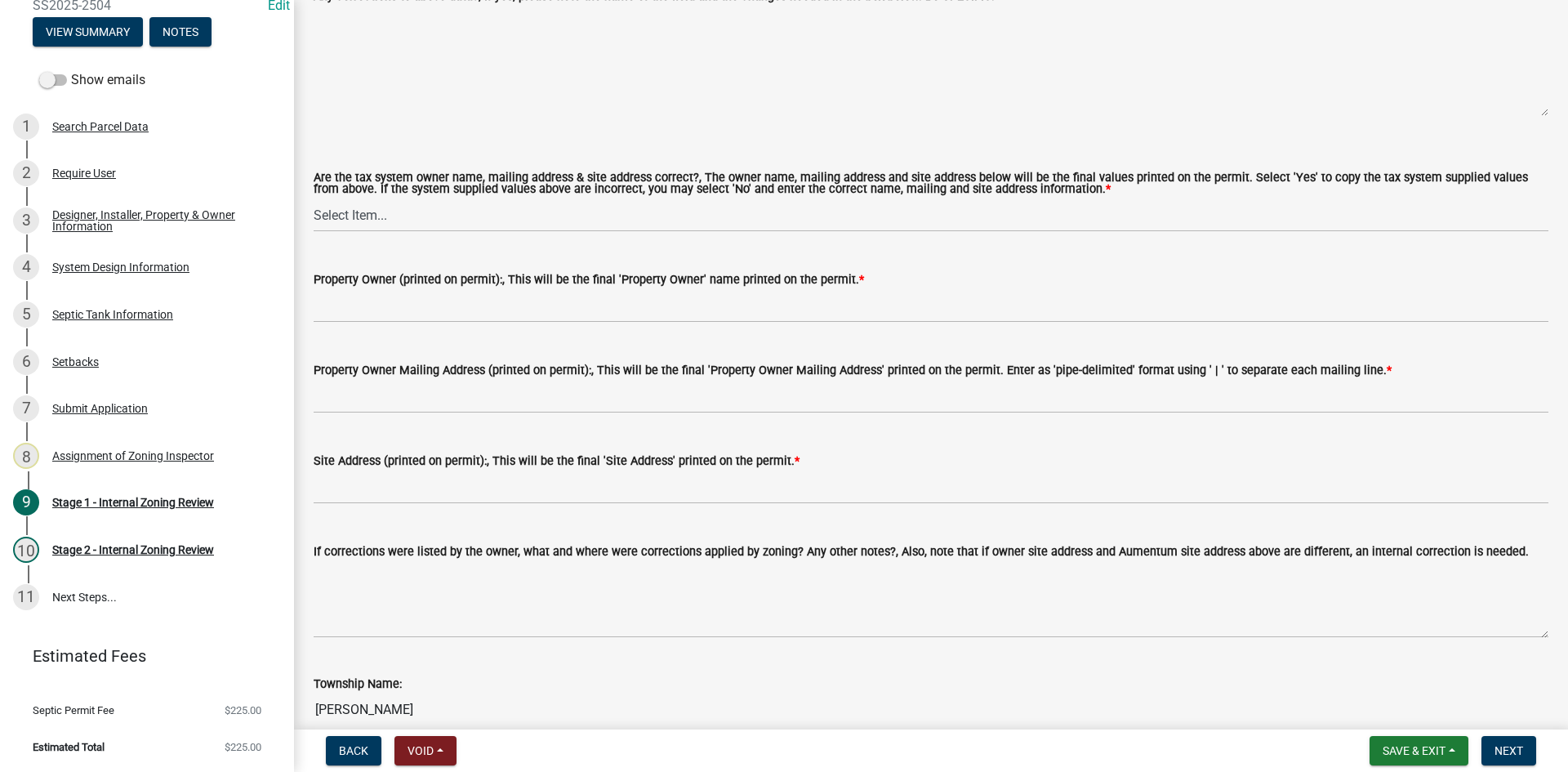
scroll to position [1388, 0]
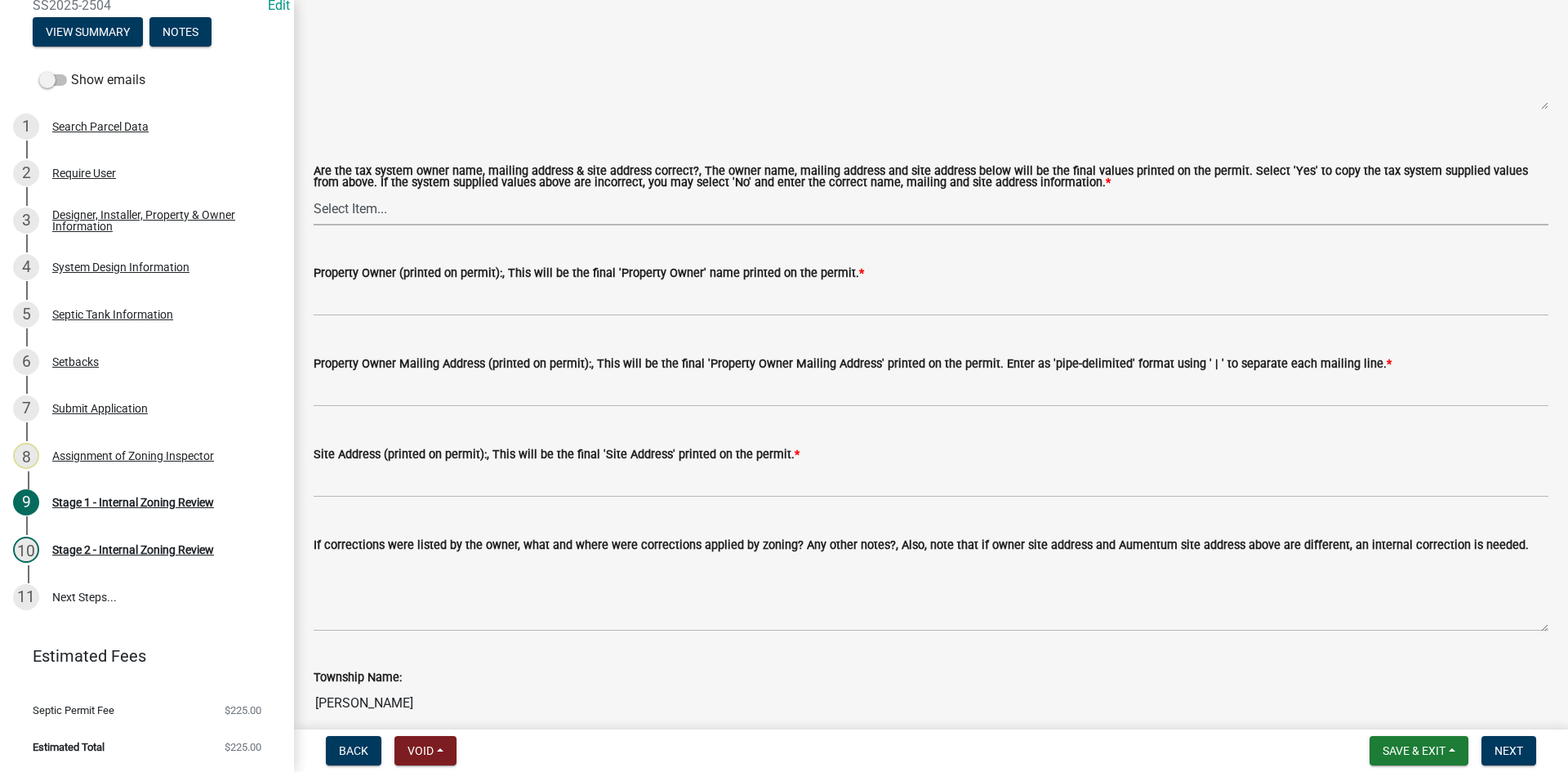
click at [335, 198] on select "Select Item... Yes No" at bounding box center [931, 209] width 1235 height 34
click at [314, 192] on select "Select Item... Yes No" at bounding box center [931, 209] width 1235 height 34
select select "ec75a761-93b4-47c5-8535-fea253c32937"
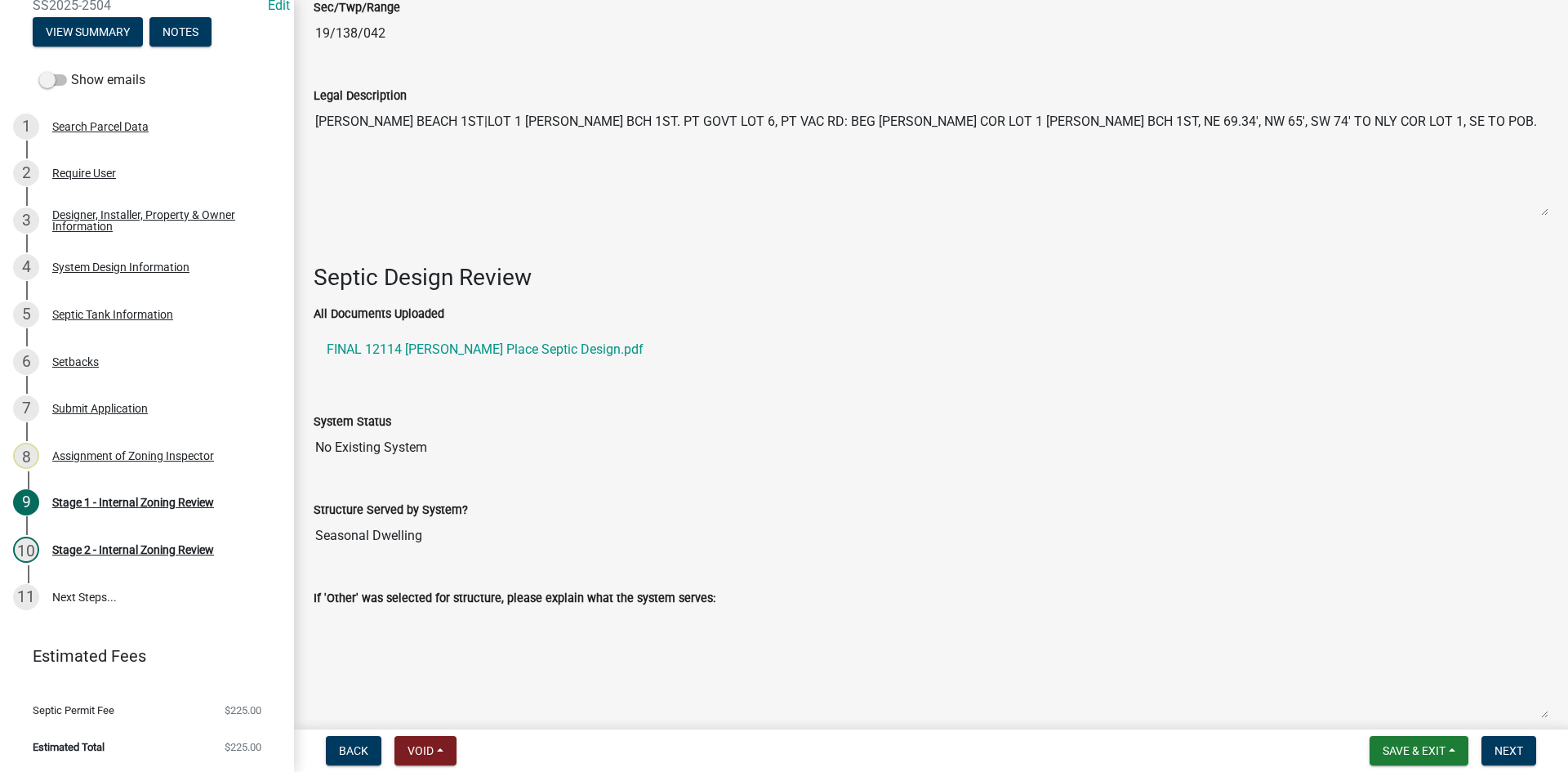
scroll to position [2123, 0]
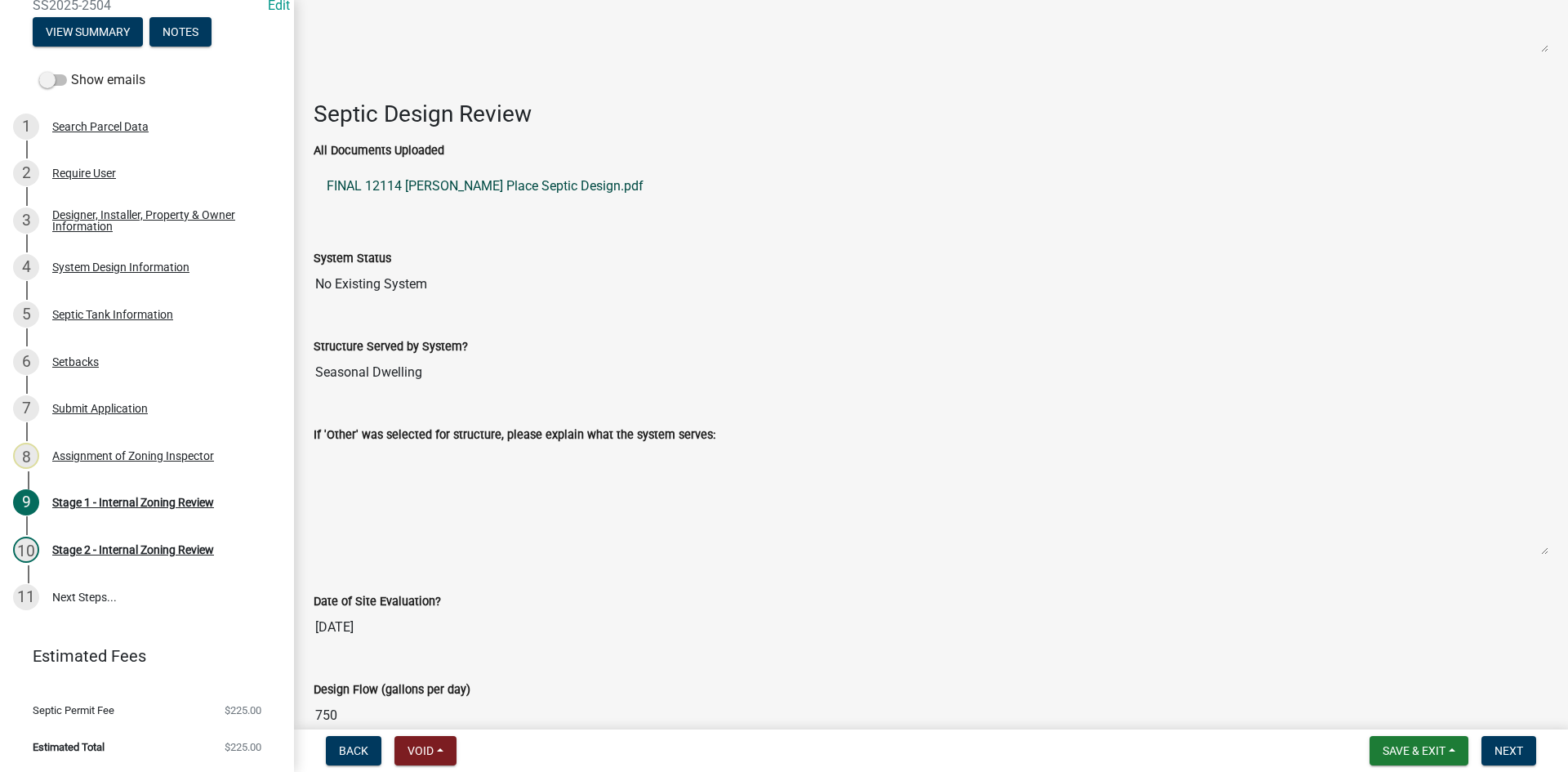
click at [500, 177] on link "FINAL 12114 [PERSON_NAME] Place Septic Design.pdf" at bounding box center [931, 186] width 1235 height 39
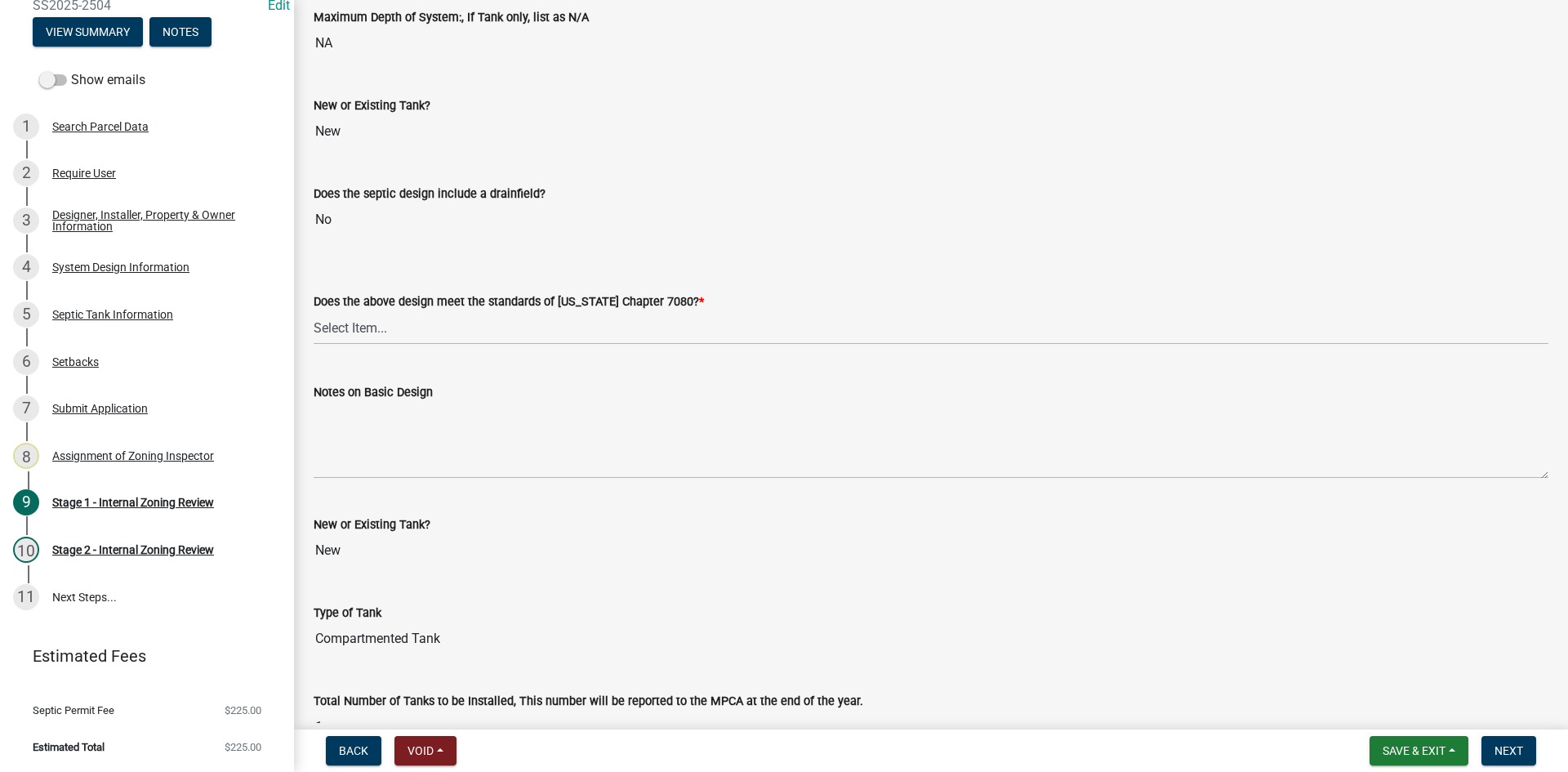
scroll to position [3534, 0]
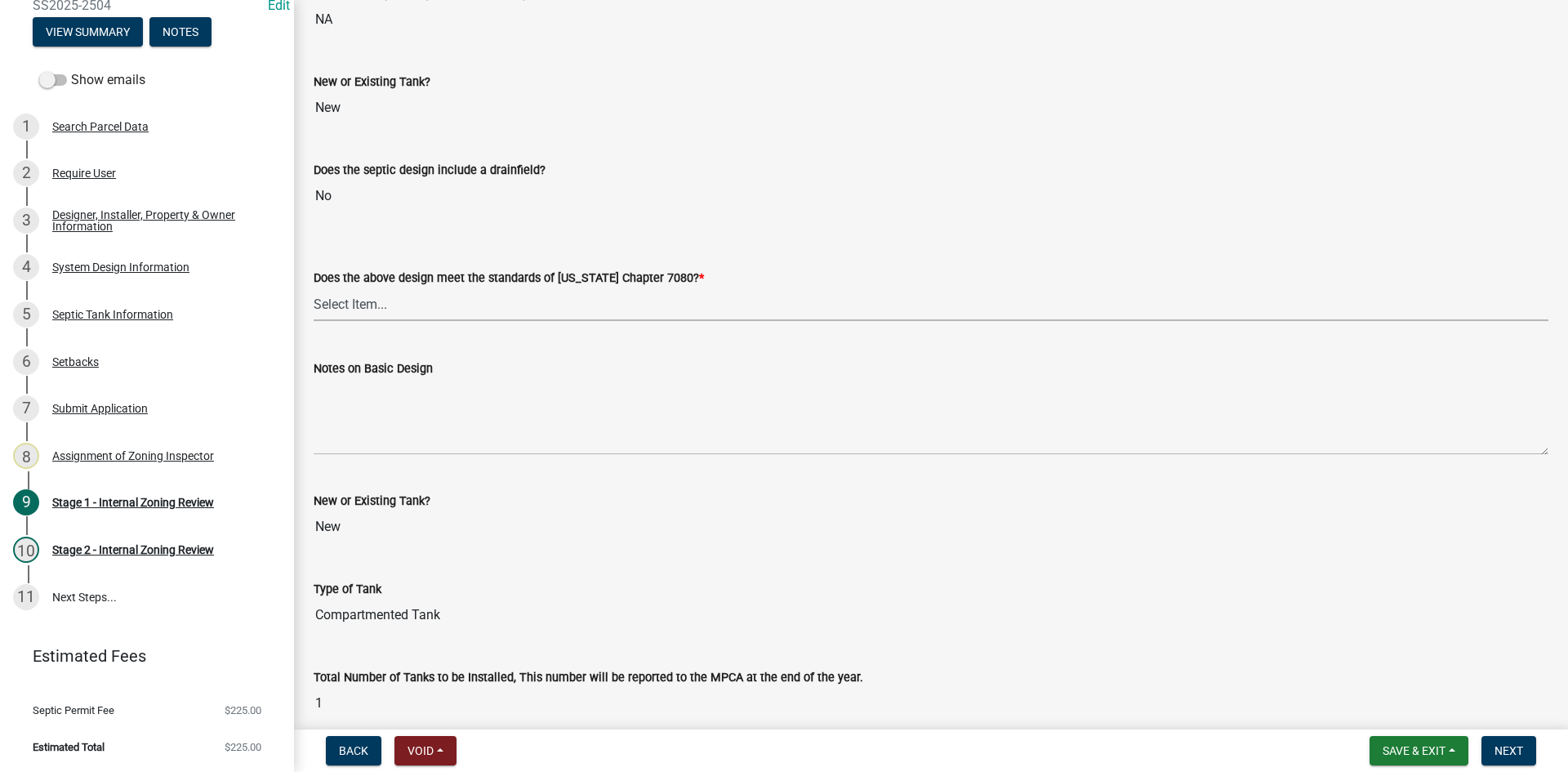
click at [335, 297] on select "Select Item... Yes No" at bounding box center [931, 304] width 1235 height 34
click at [314, 288] on select "Select Item... Yes No" at bounding box center [931, 304] width 1235 height 34
select select "bcbb982e-a48c-4b4a-a83b-ed1363446a86"
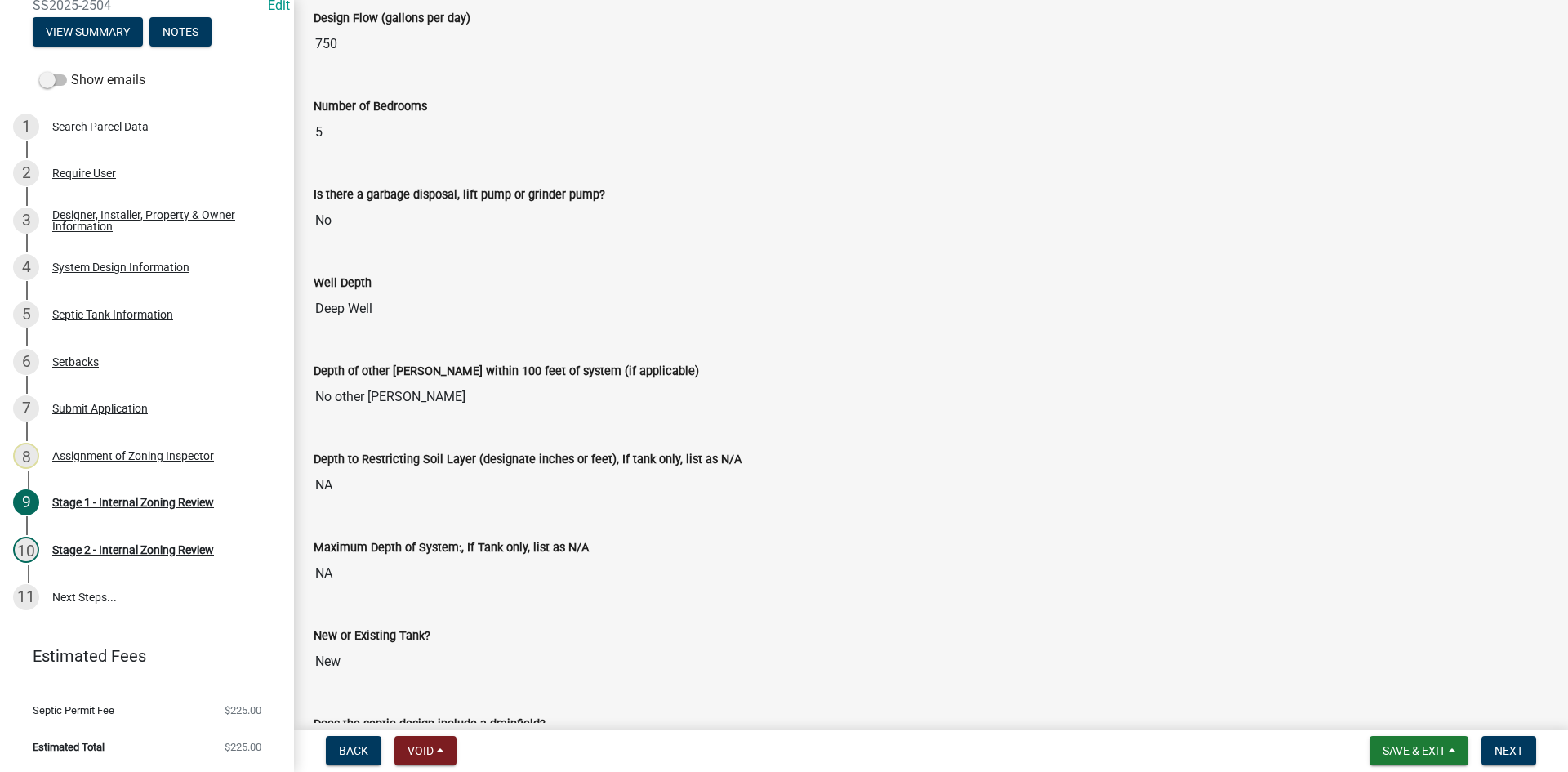
scroll to position [2963, 0]
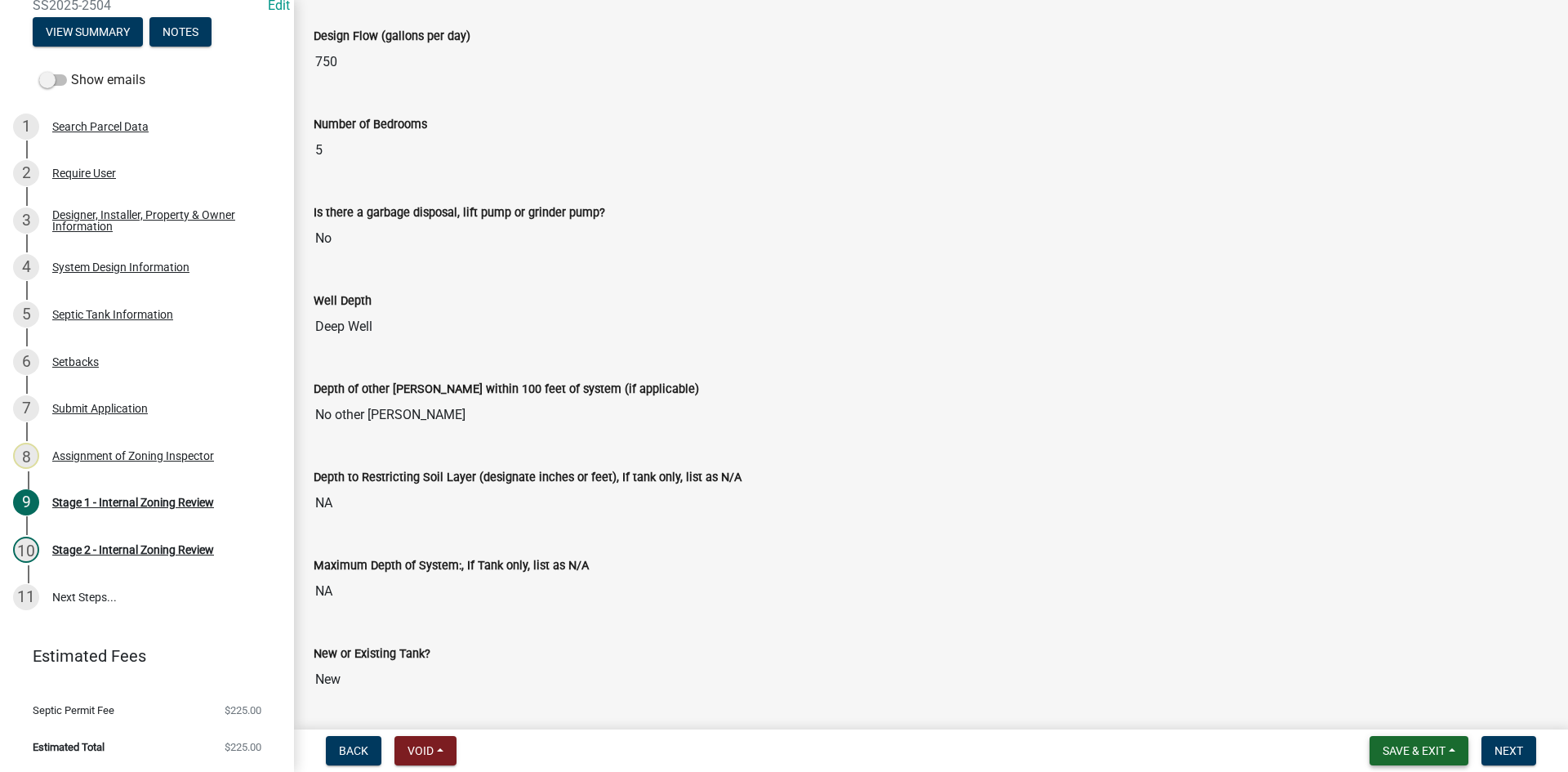
click at [1405, 742] on button "Save & Exit" at bounding box center [1419, 750] width 99 height 29
click at [1393, 673] on button "Save" at bounding box center [1403, 668] width 131 height 39
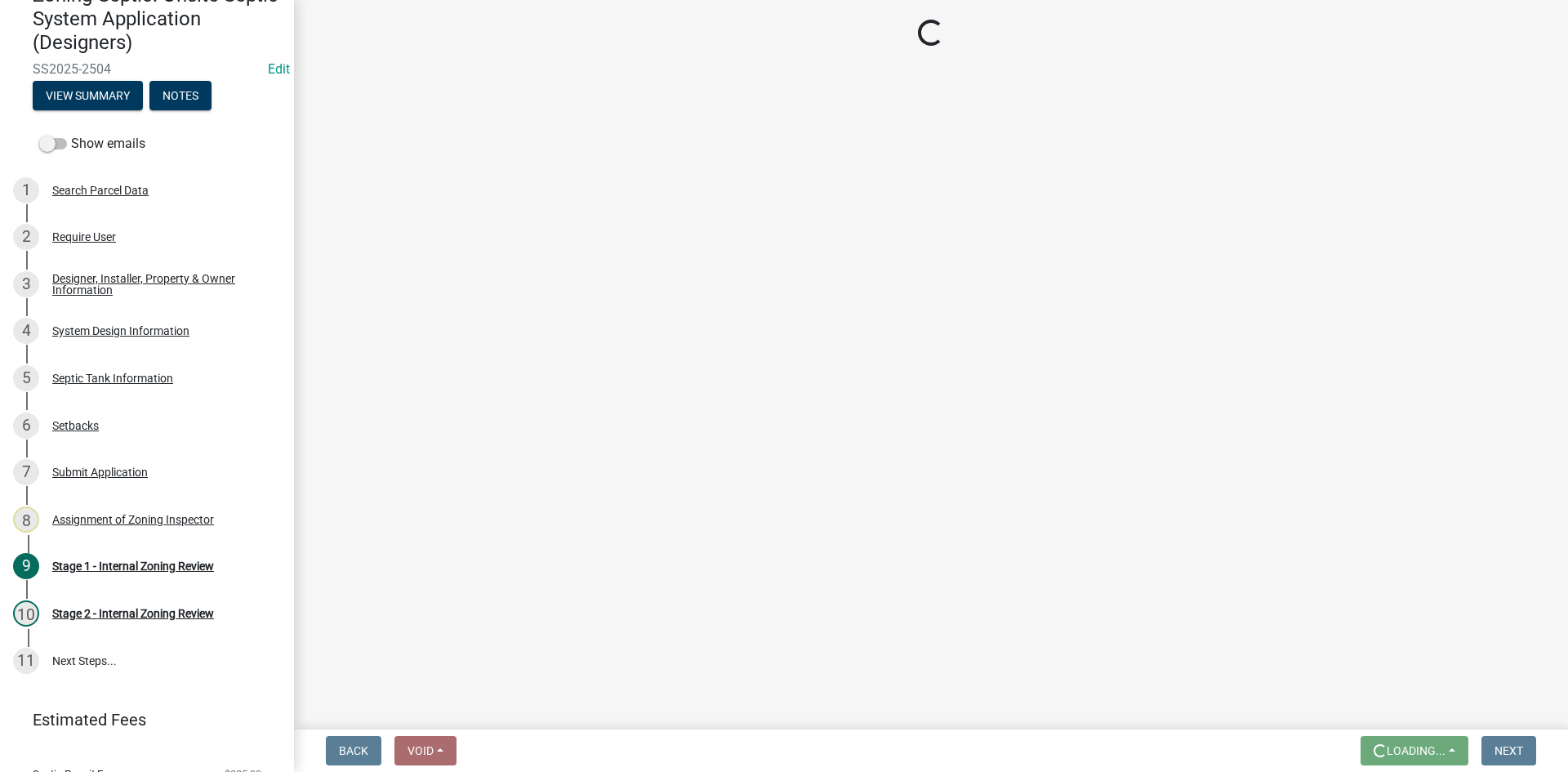
scroll to position [75, 0]
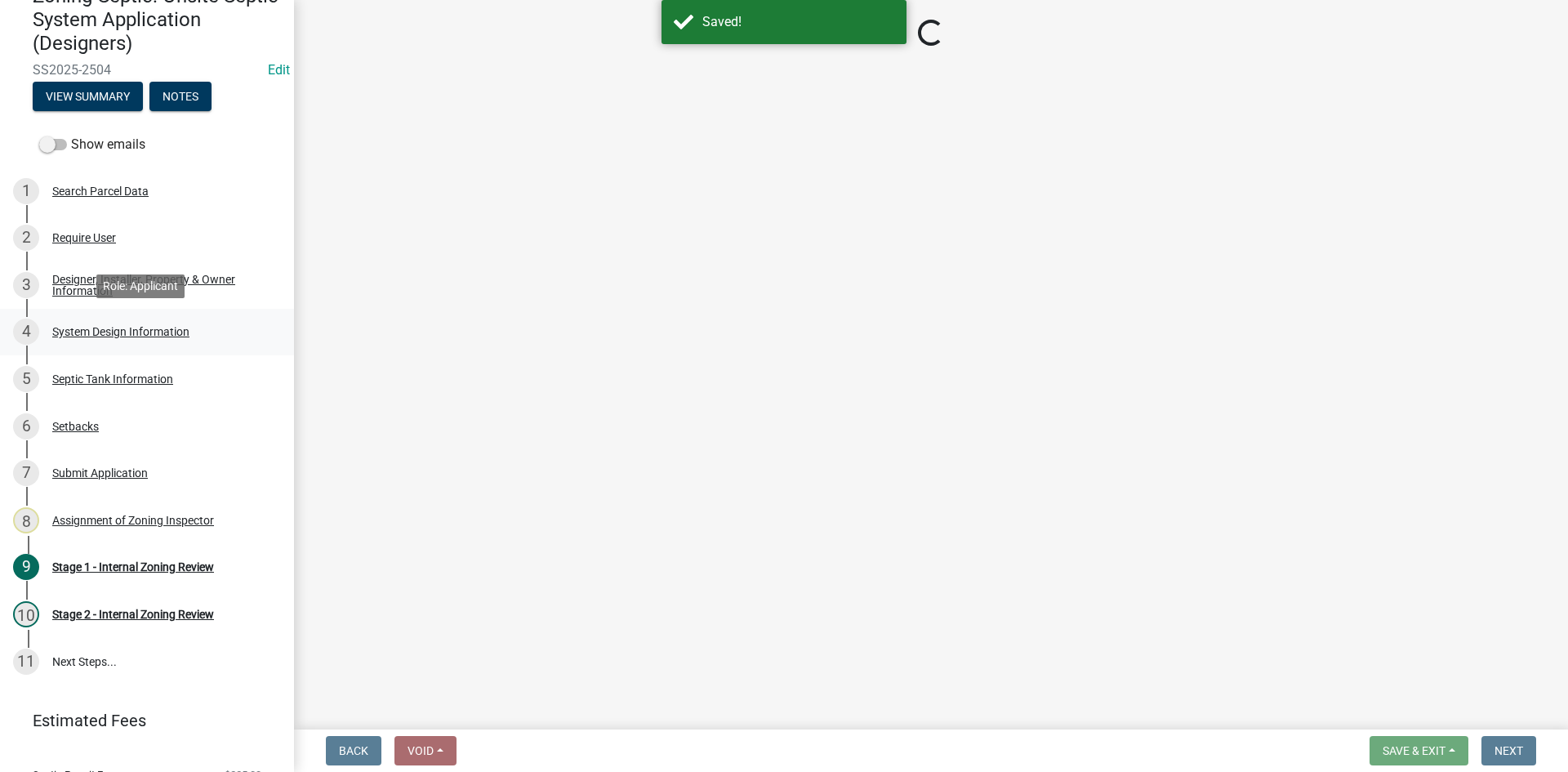
select select "49e49f1e-3b32-4342-8c2e-9cbd4919fe4d"
select select "ca07ae0a-7638-46ff-ada2-c67ca3524324"
select select "ec75a761-93b4-47c5-8535-fea253c32937"
select select "bcbb982e-a48c-4b4a-a83b-ed1363446a86"
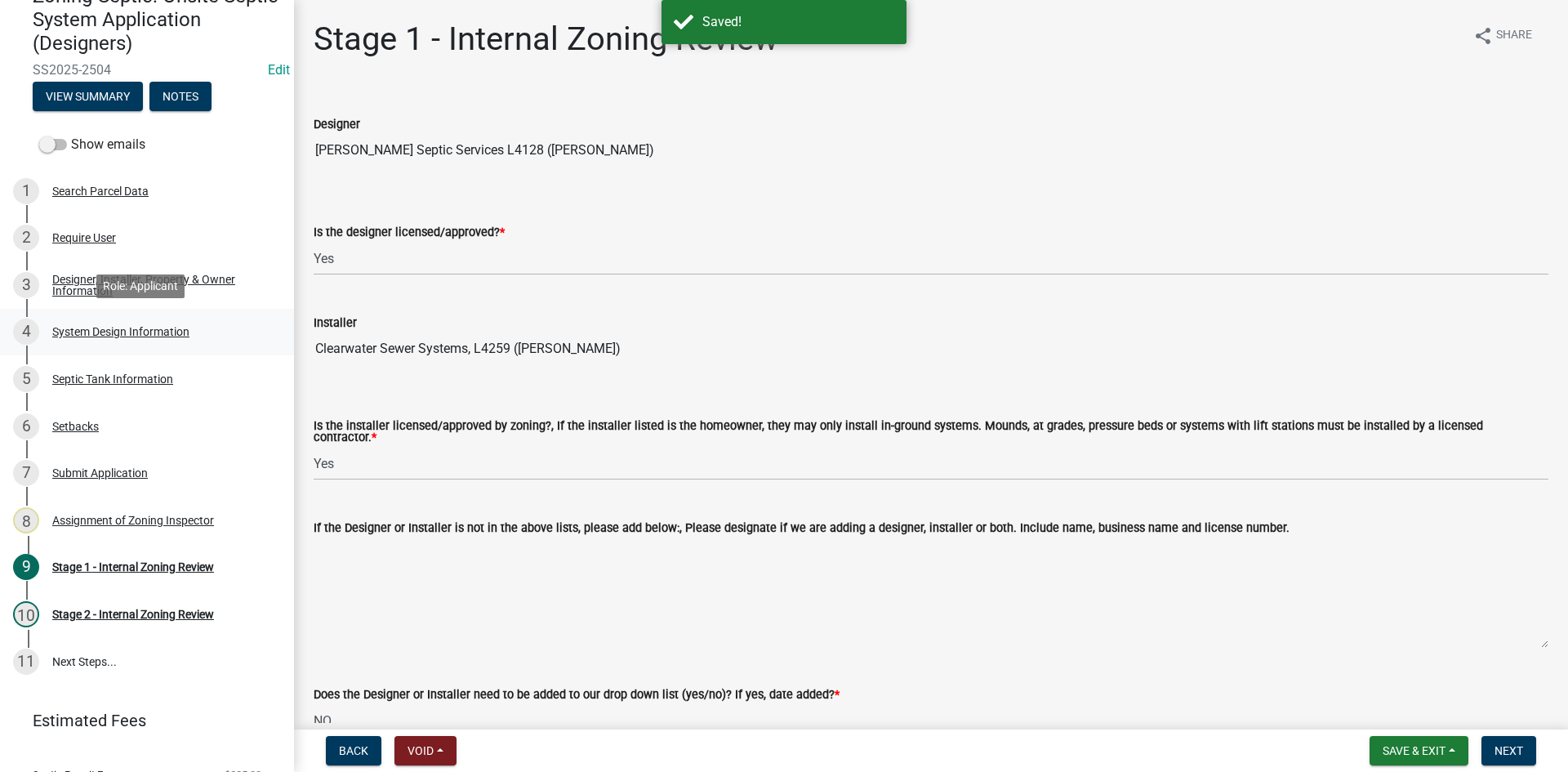
click at [156, 330] on div "System Design Information" at bounding box center [120, 331] width 137 height 11
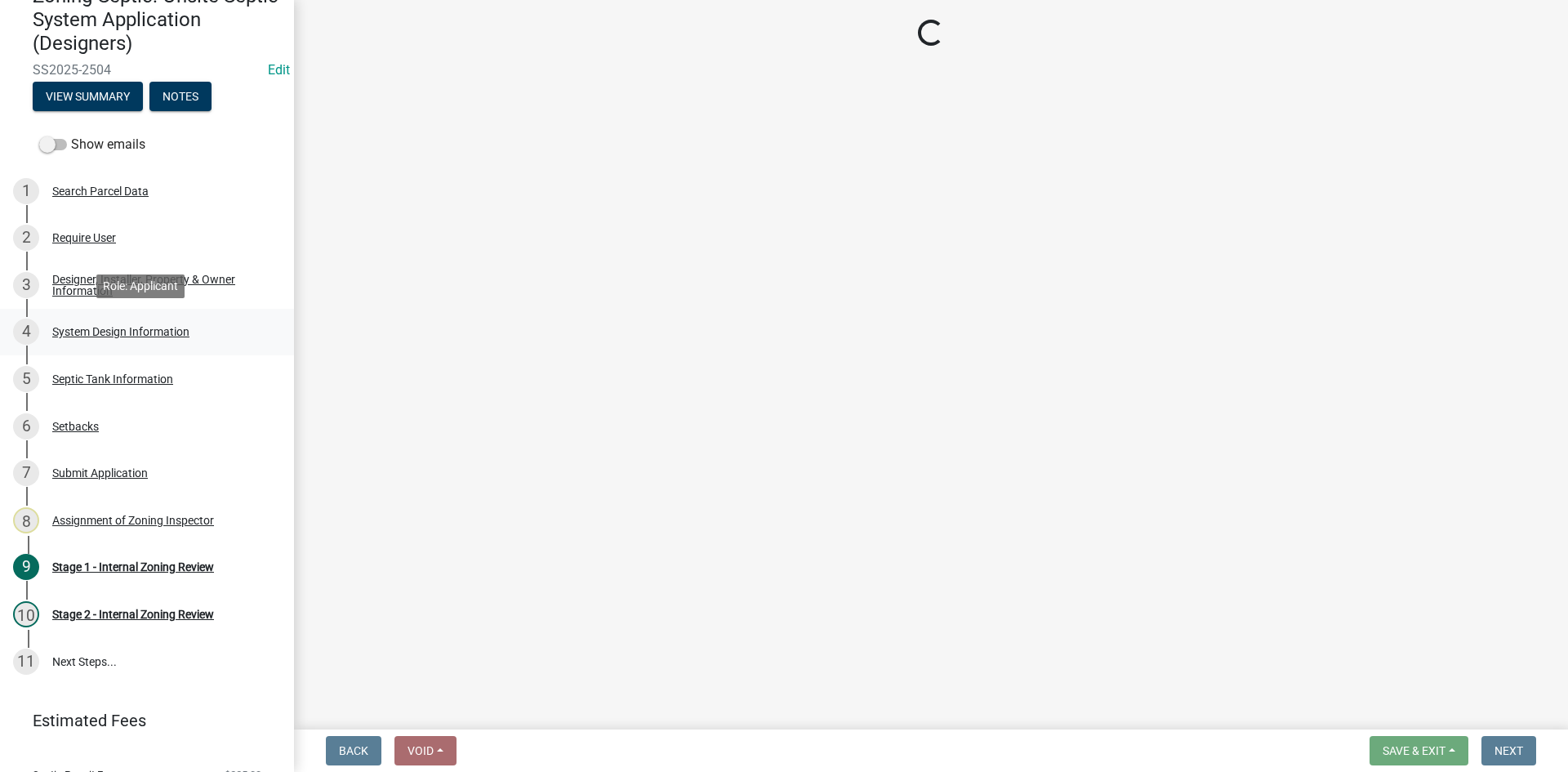
select select "55497d75-c43f-4635-a730-e0737ce05d56"
select select "d11049ea-91d0-42ef-8f23-5bc08afa6acf"
select select "011fbff4-a41d-4a75-9bd8-71c7e6c69e0d"
select select "85fdfef2-2683-4311-b5d5-5505f6411127"
select select "bbba294c-e7e6-4483-b1a0-88fbc7e04017"
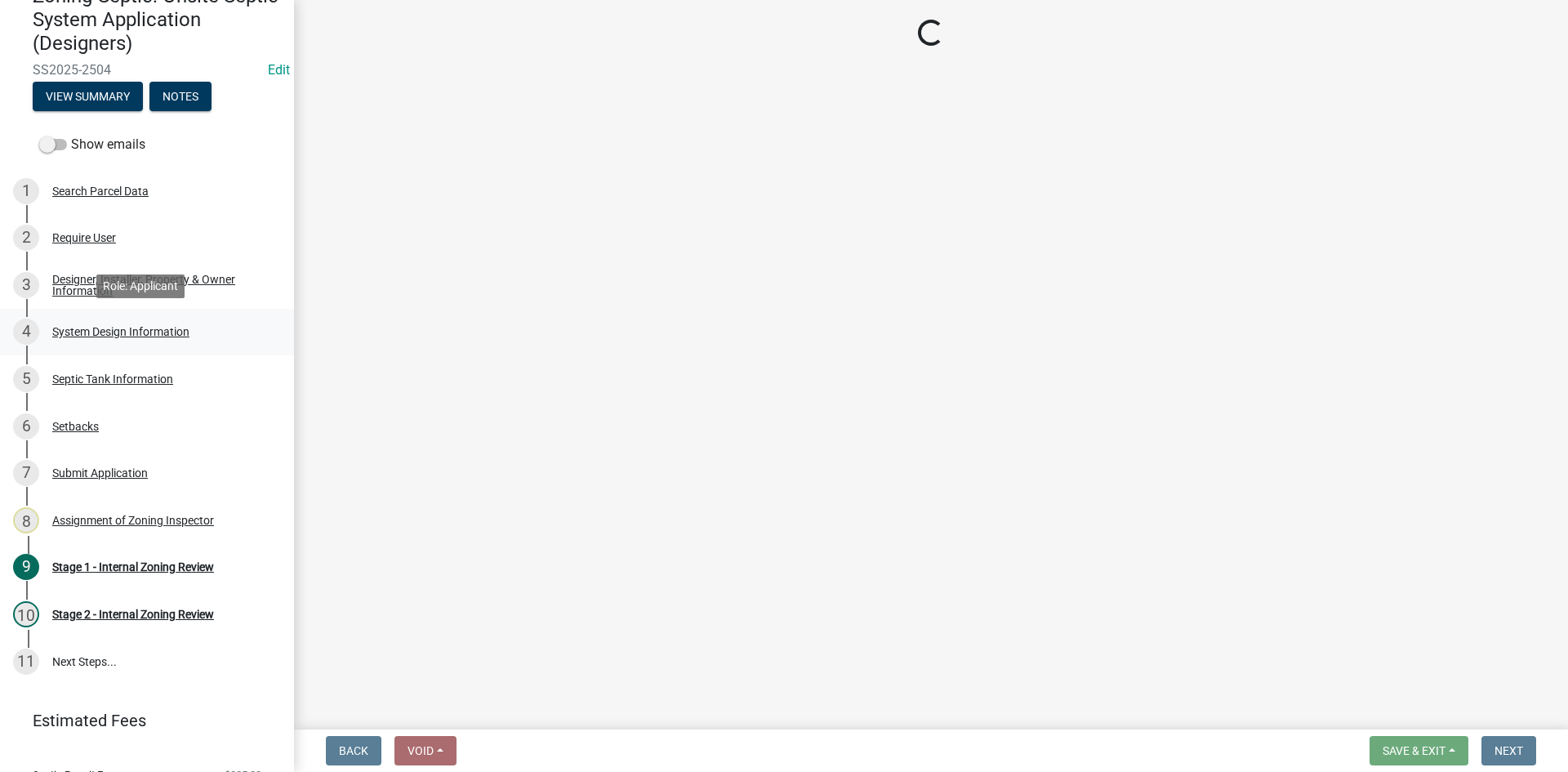
select select "ba735beb-519e-40f0-ae20-62d65fc4c46b"
select select "ef698bf5-6172-44c1-9ffb-522c07469aed"
select select "384fc250-a67e-4e5e-a6e0-19116deb63e7"
select select "1beac6bb-92f1-48fc-a43d-dd4fbc824110"
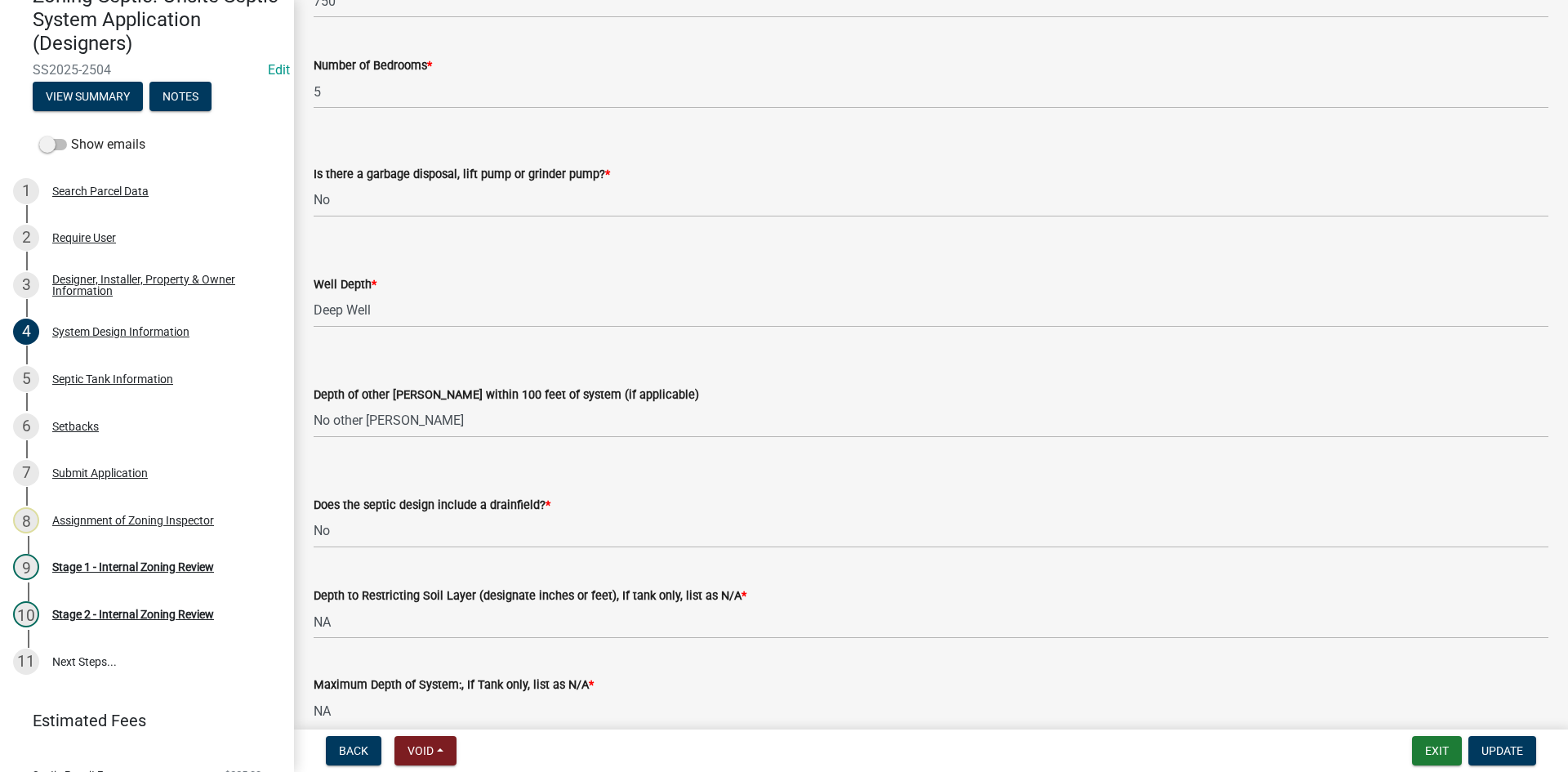
scroll to position [3062, 0]
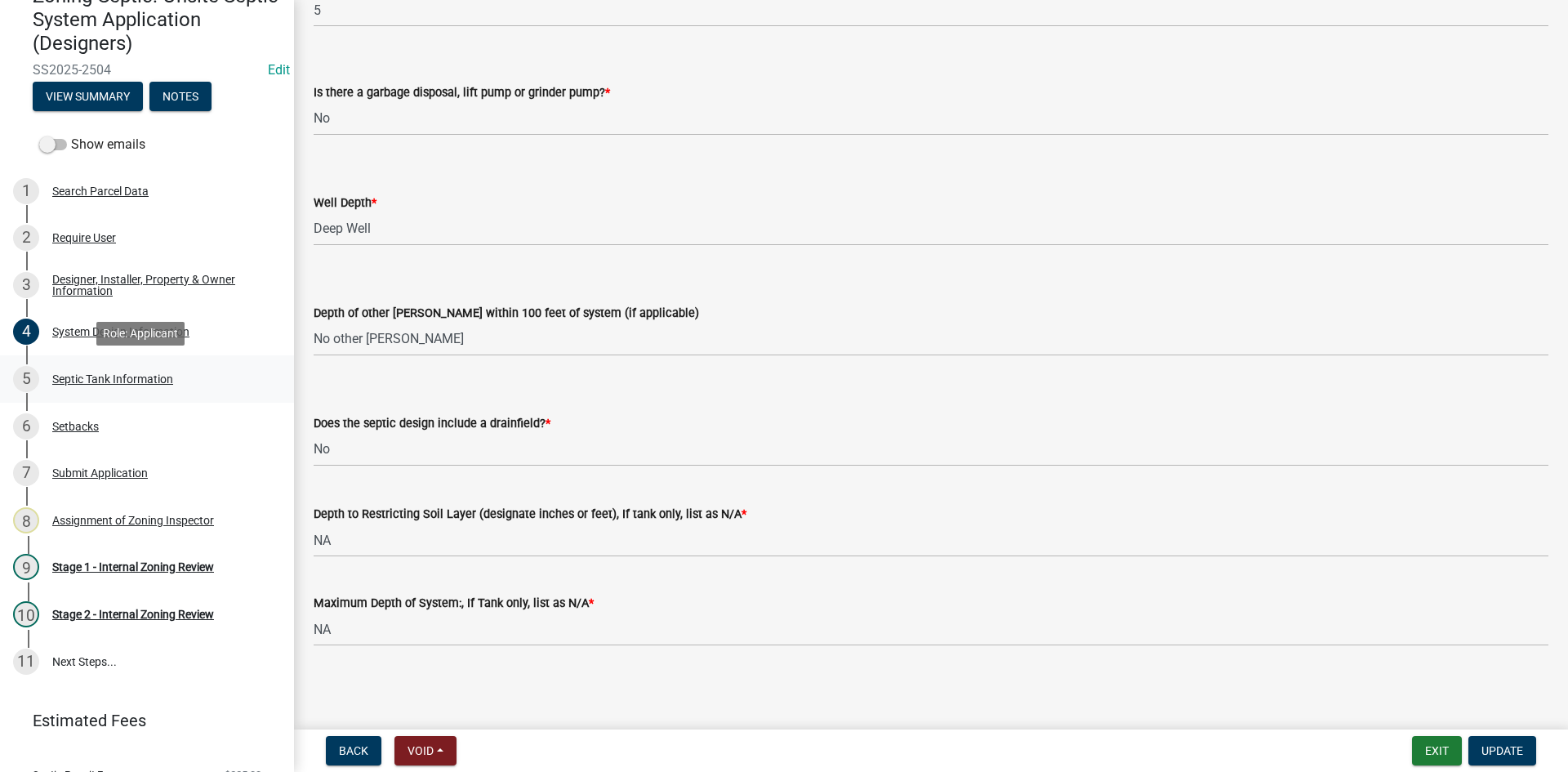
click at [94, 376] on div "Septic Tank Information" at bounding box center [112, 379] width 120 height 11
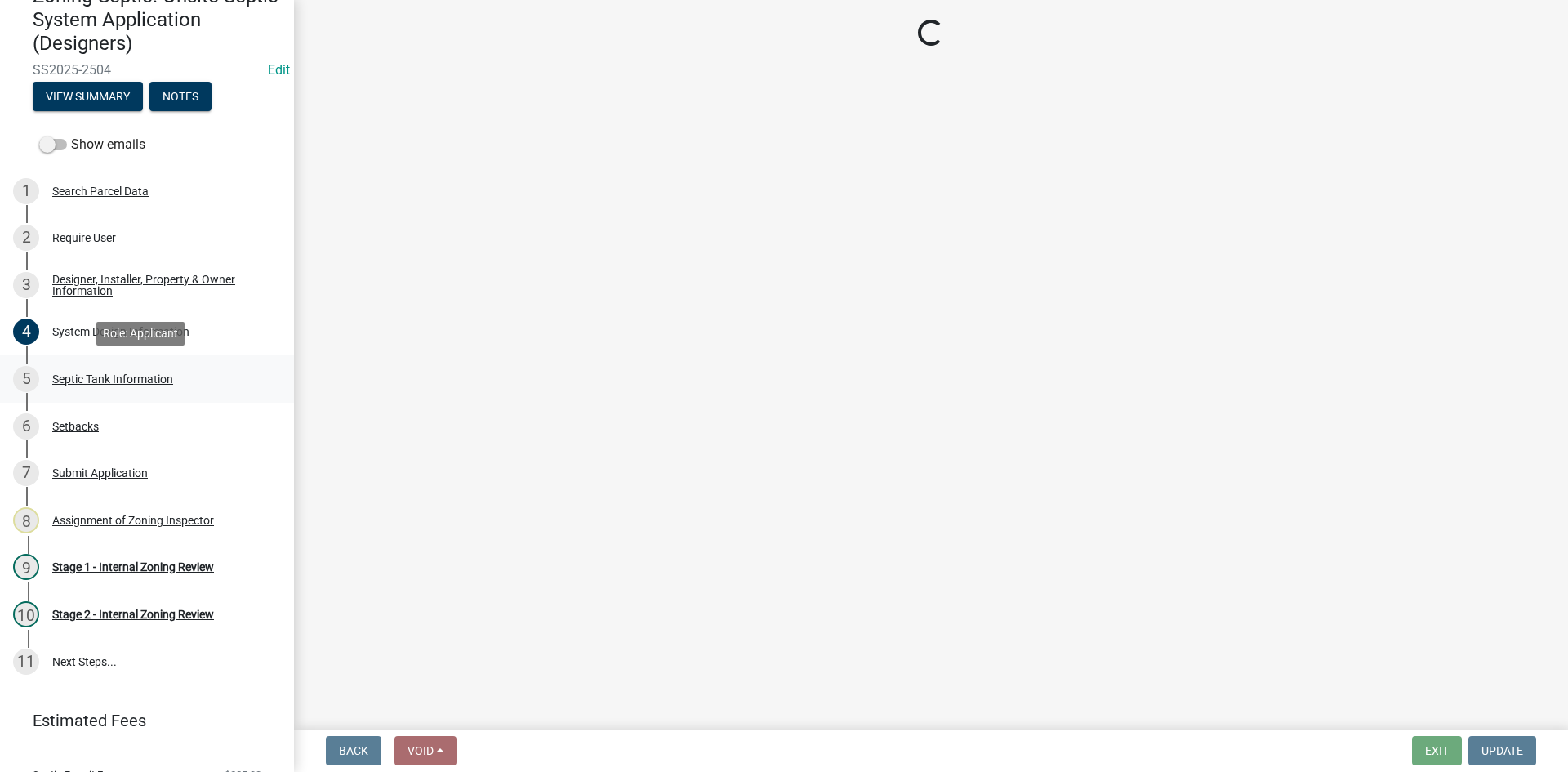
select select "f9fbe67c-c1cf-4a63-8ad4-799ce56b7f21"
select select "8af00ff6-ccdf-43a1-aa9f-9d195177e029"
select select "52556460-45fa-4026-a6c2-c70bb0823cb5"
select select "c84d9e4c-2287-4d2e-9ef7-9874a7456ee3"
select select "a956bcdf-8f12-4f61-bfc1-a6e229dc0595"
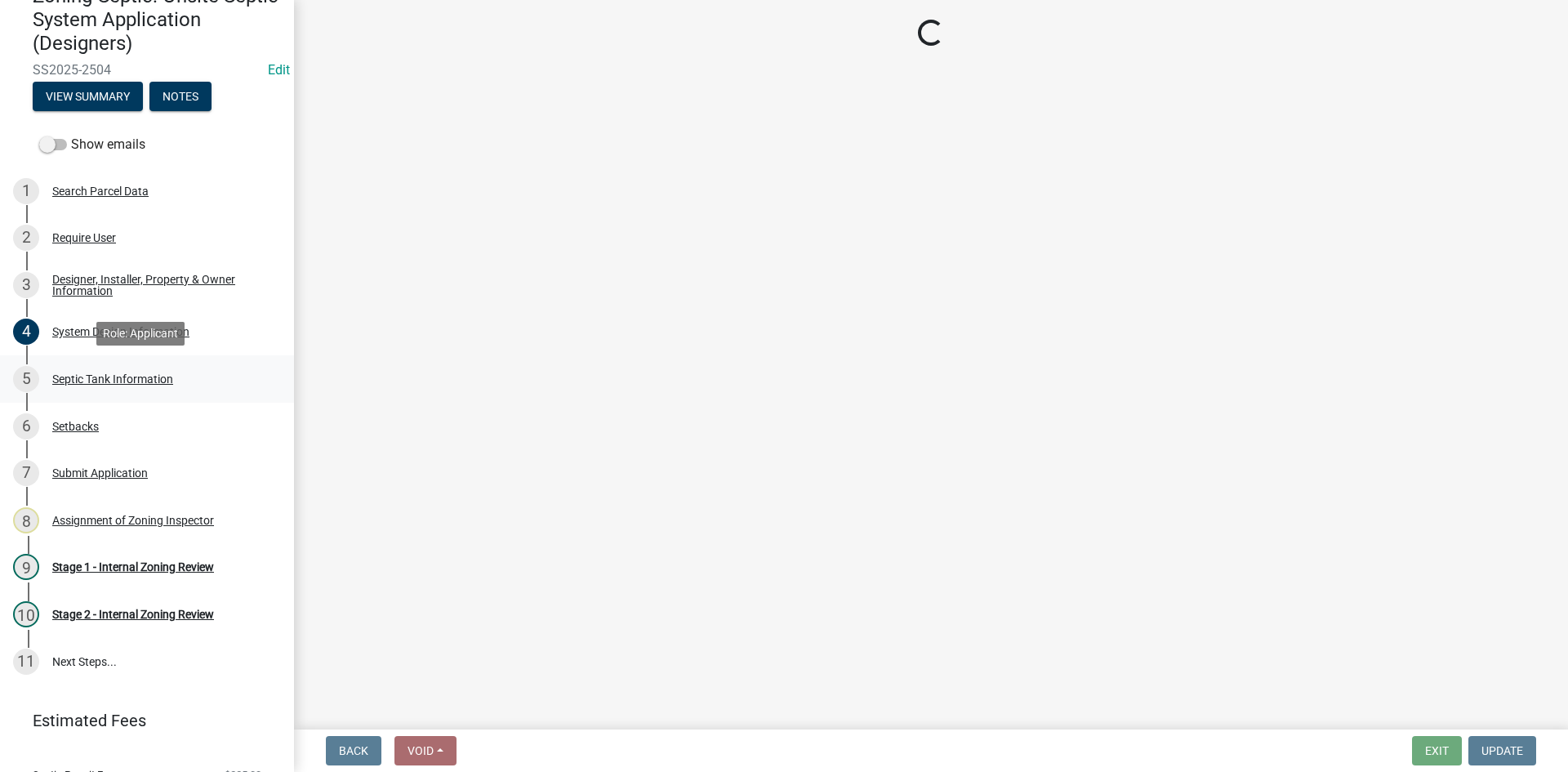
select select "ba43cfd8-3223-4e93-a41d-8bc71aa45820"
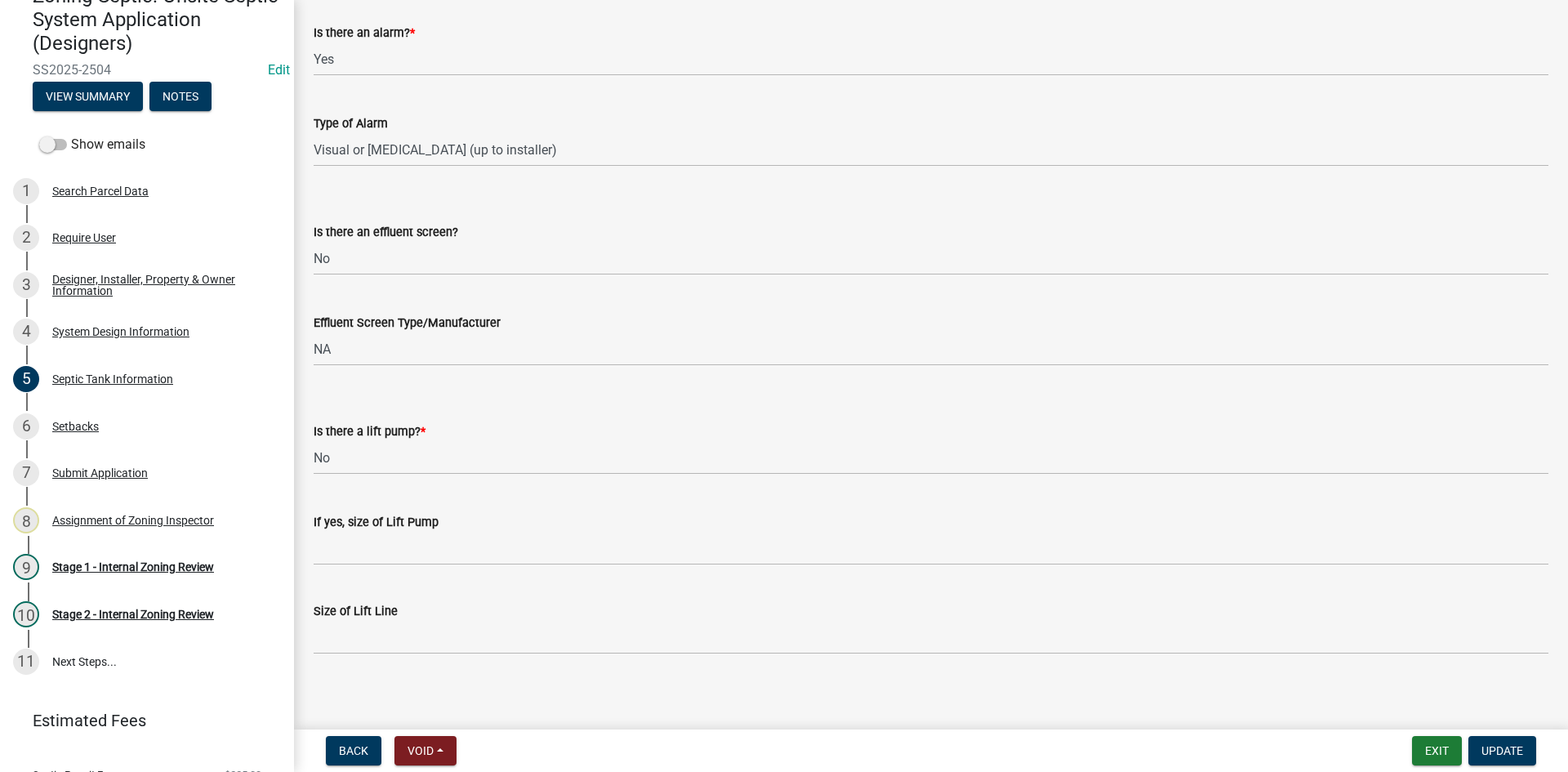
scroll to position [539, 0]
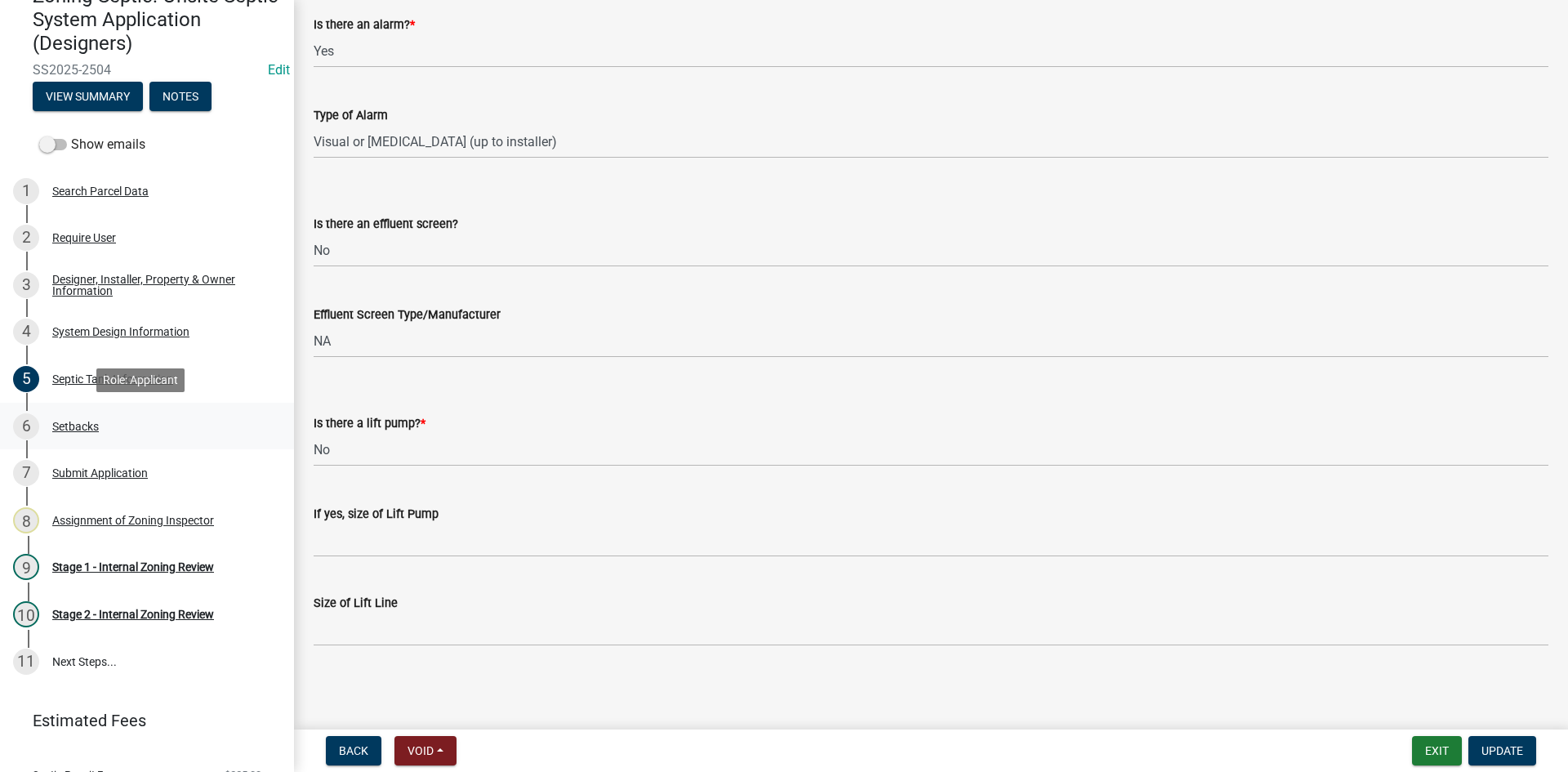
click at [89, 421] on div "Setbacks" at bounding box center [76, 427] width 47 height 11
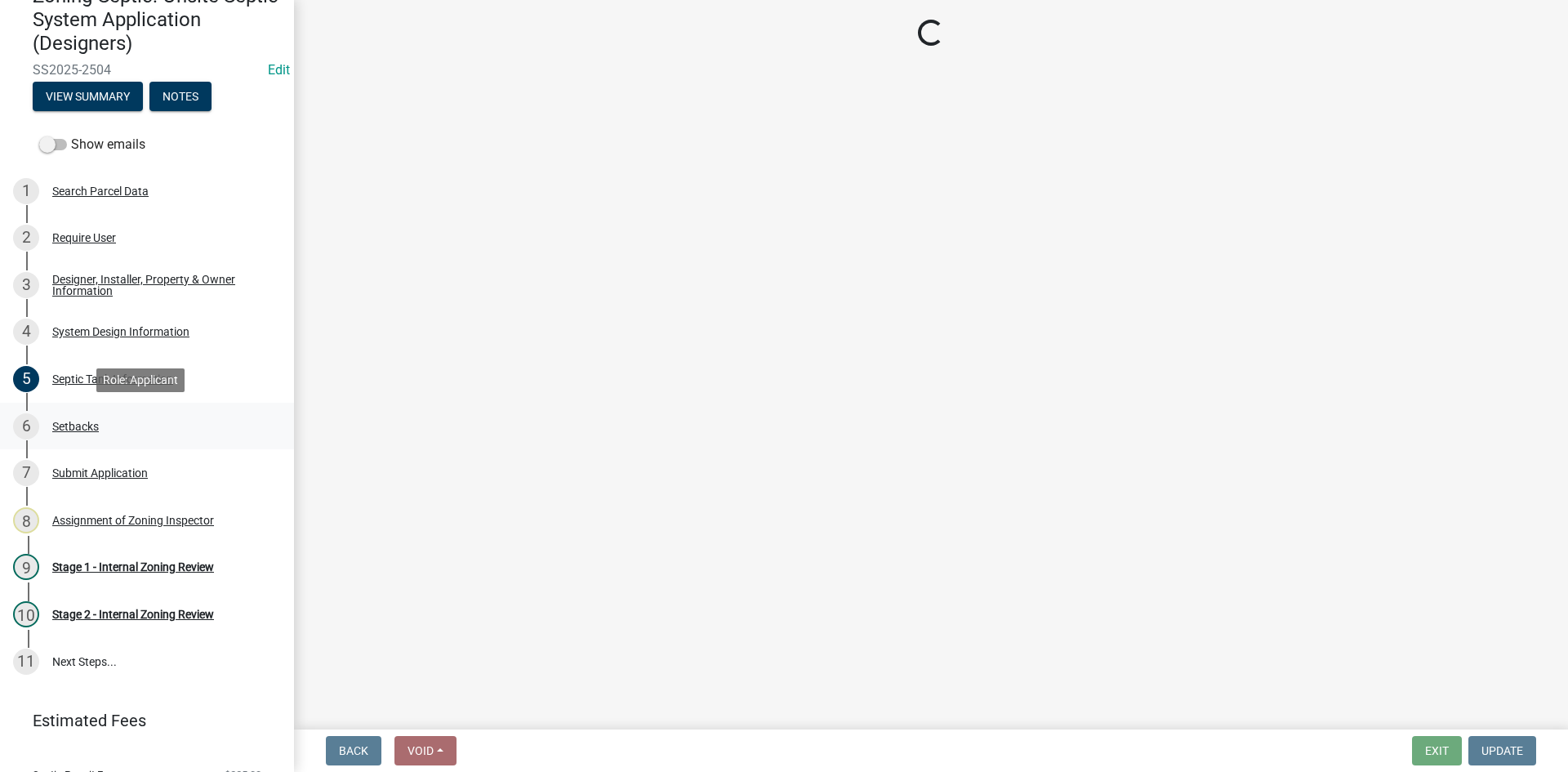
select select "c245ec0d-8d6f-4710-ab2b-b3aa70611708"
select select "8774fe87-de2d-4813-9f11-30a292078723"
select select "23044af5-43bb-4cf5-8aef-2716db2ce5fc"
select select "21af9b93-f494-48c6-91ae-235d36c6c939"
select select "a3ce498e-f8b1-44e2-889e-c4968ac74b5a"
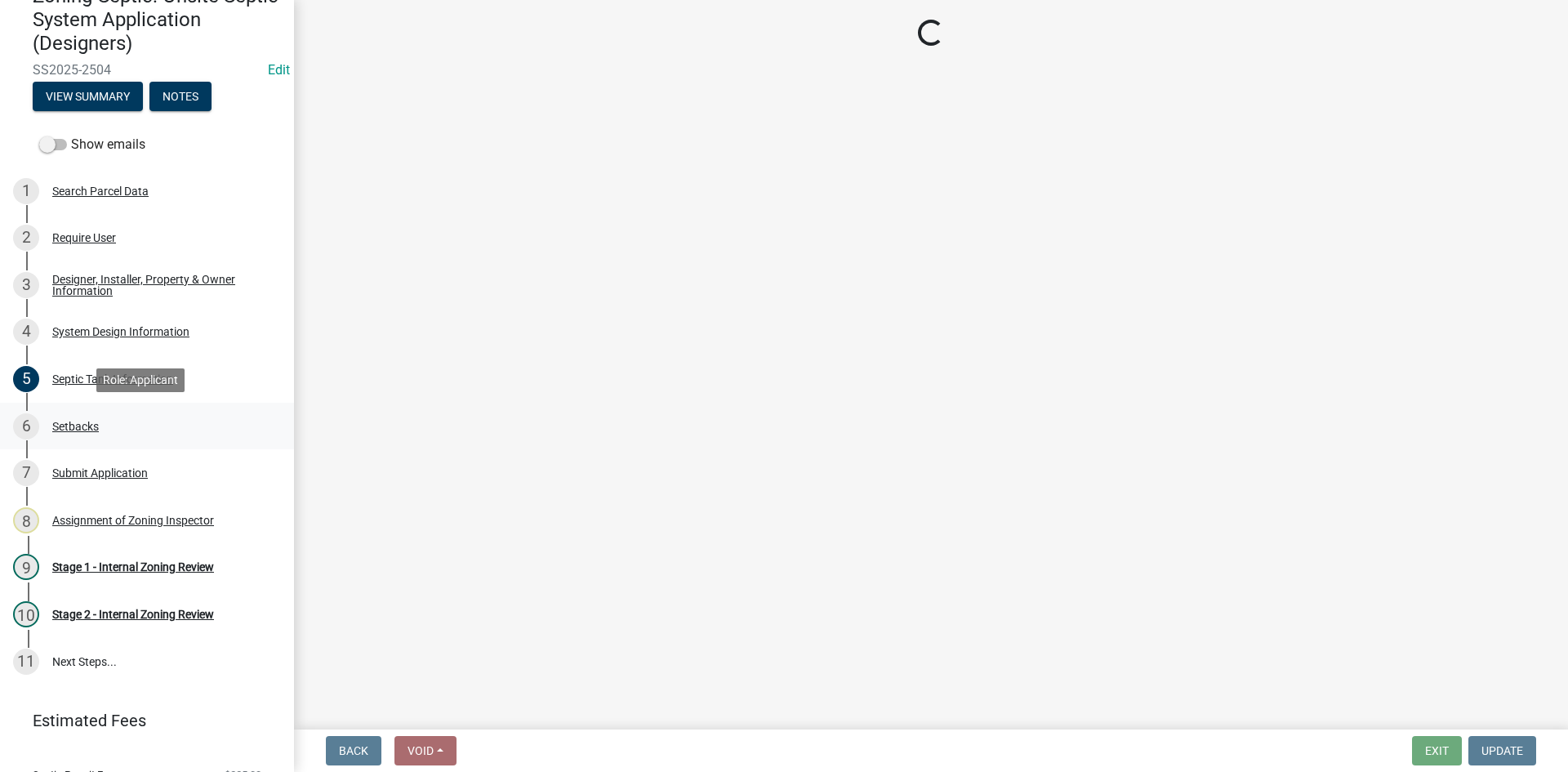
select select "cf78f1da-f066-4305-88a2-864abad1fa52"
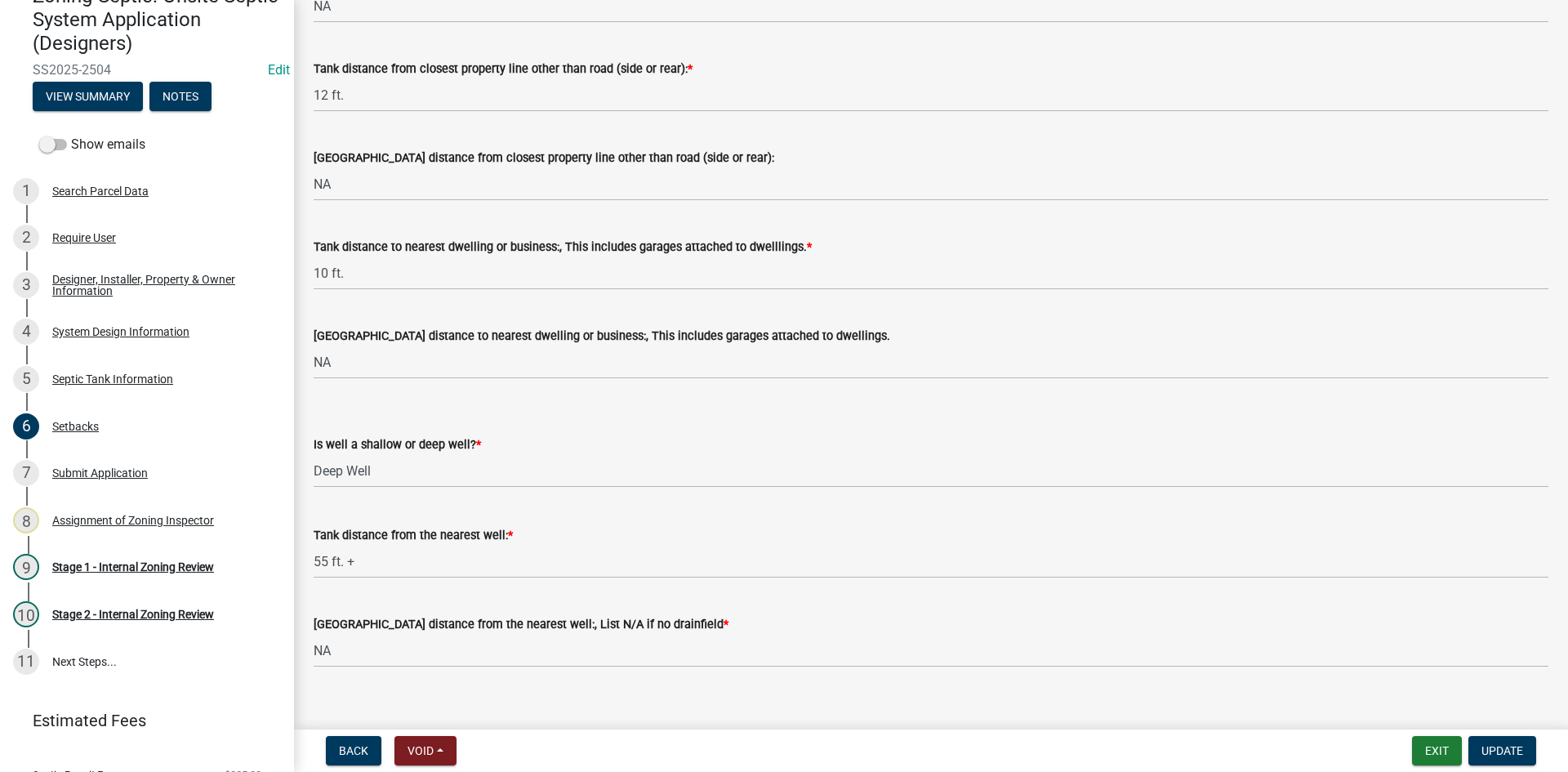
scroll to position [1452, 0]
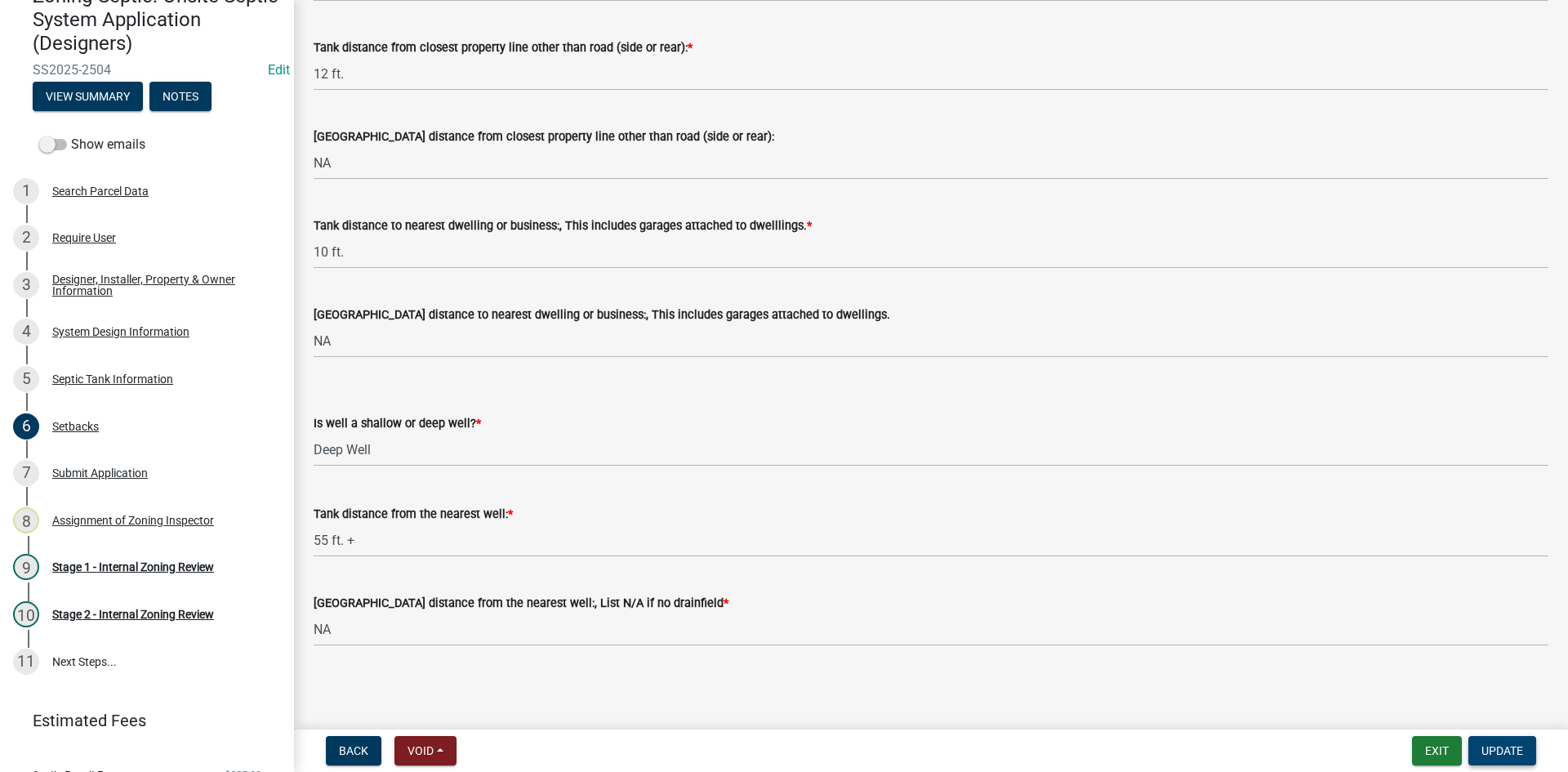
click at [1498, 749] on span "Update" at bounding box center [1502, 751] width 42 height 13
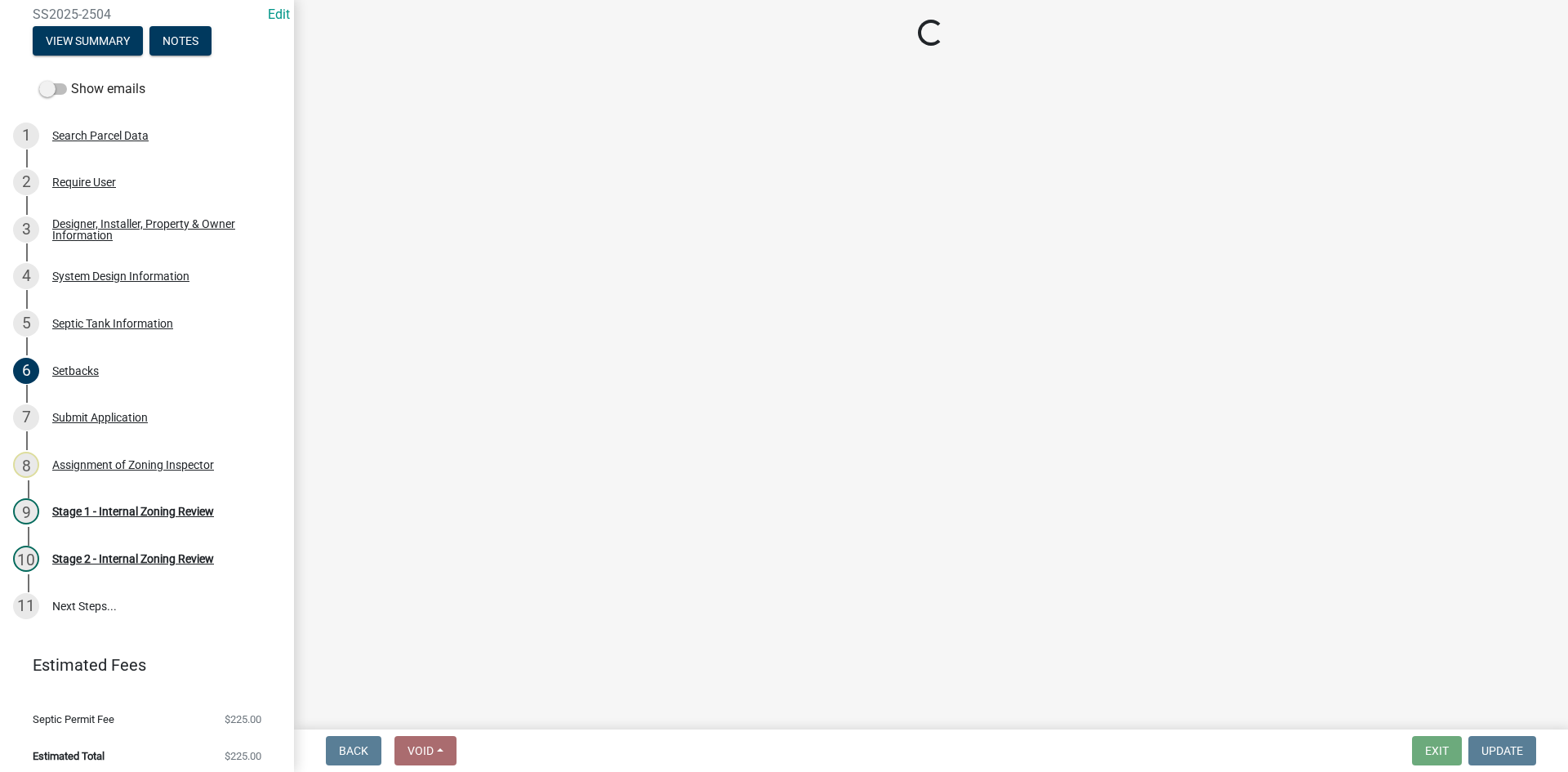
scroll to position [139, 0]
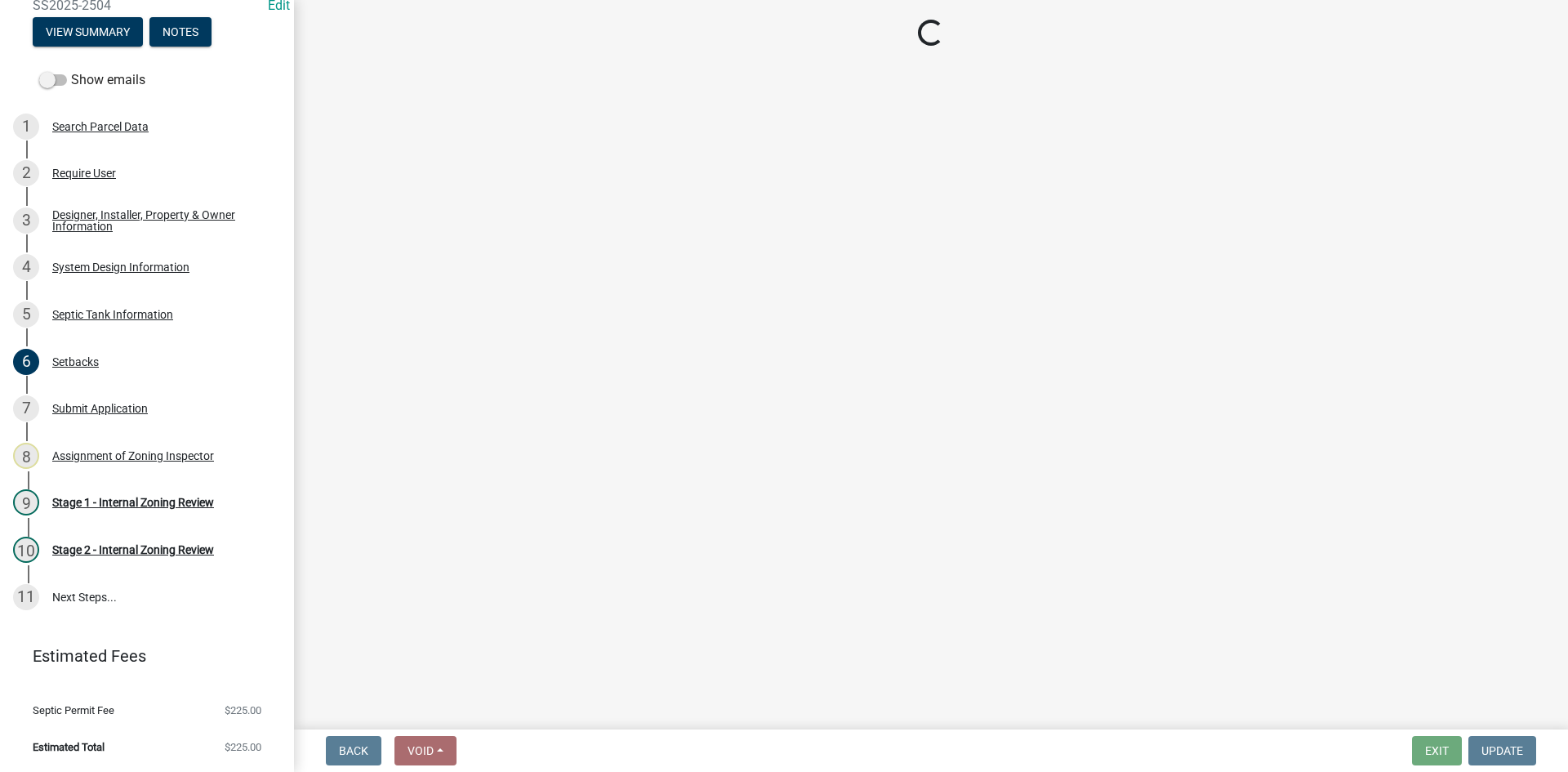
select select "49e49f1e-3b32-4342-8c2e-9cbd4919fe4d"
select select "ca07ae0a-7638-46ff-ada2-c67ca3524324"
select select "ec75a761-93b4-47c5-8535-fea253c32937"
select select "bcbb982e-a48c-4b4a-a83b-ed1363446a86"
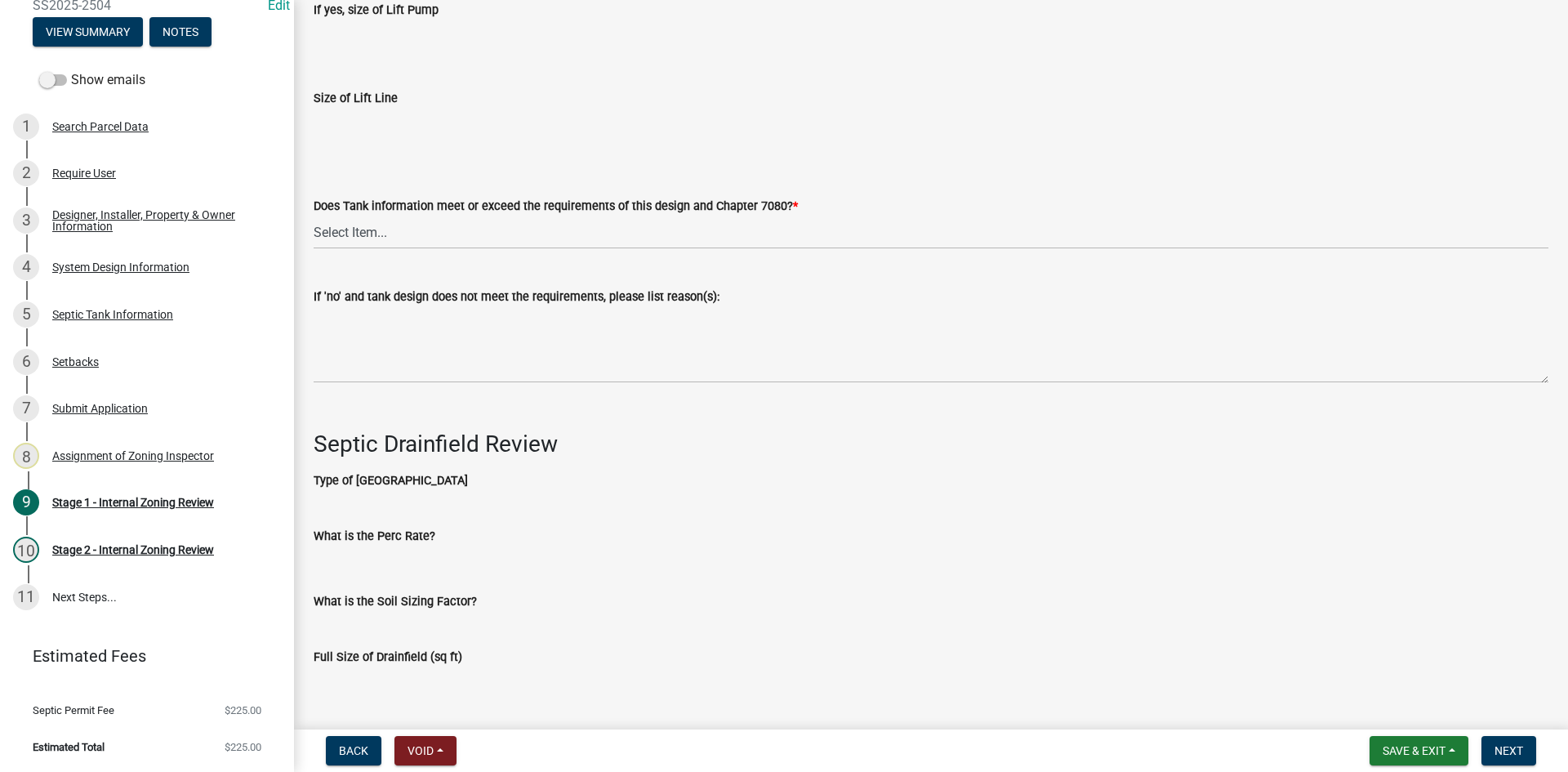
scroll to position [4818, 0]
click at [352, 225] on select "Select Item... Yes No" at bounding box center [931, 233] width 1235 height 34
click at [314, 217] on select "Select Item... Yes No" at bounding box center [931, 233] width 1235 height 34
select select "47a2a5dd-5977-4941-8e6f-09ff03cdfb75"
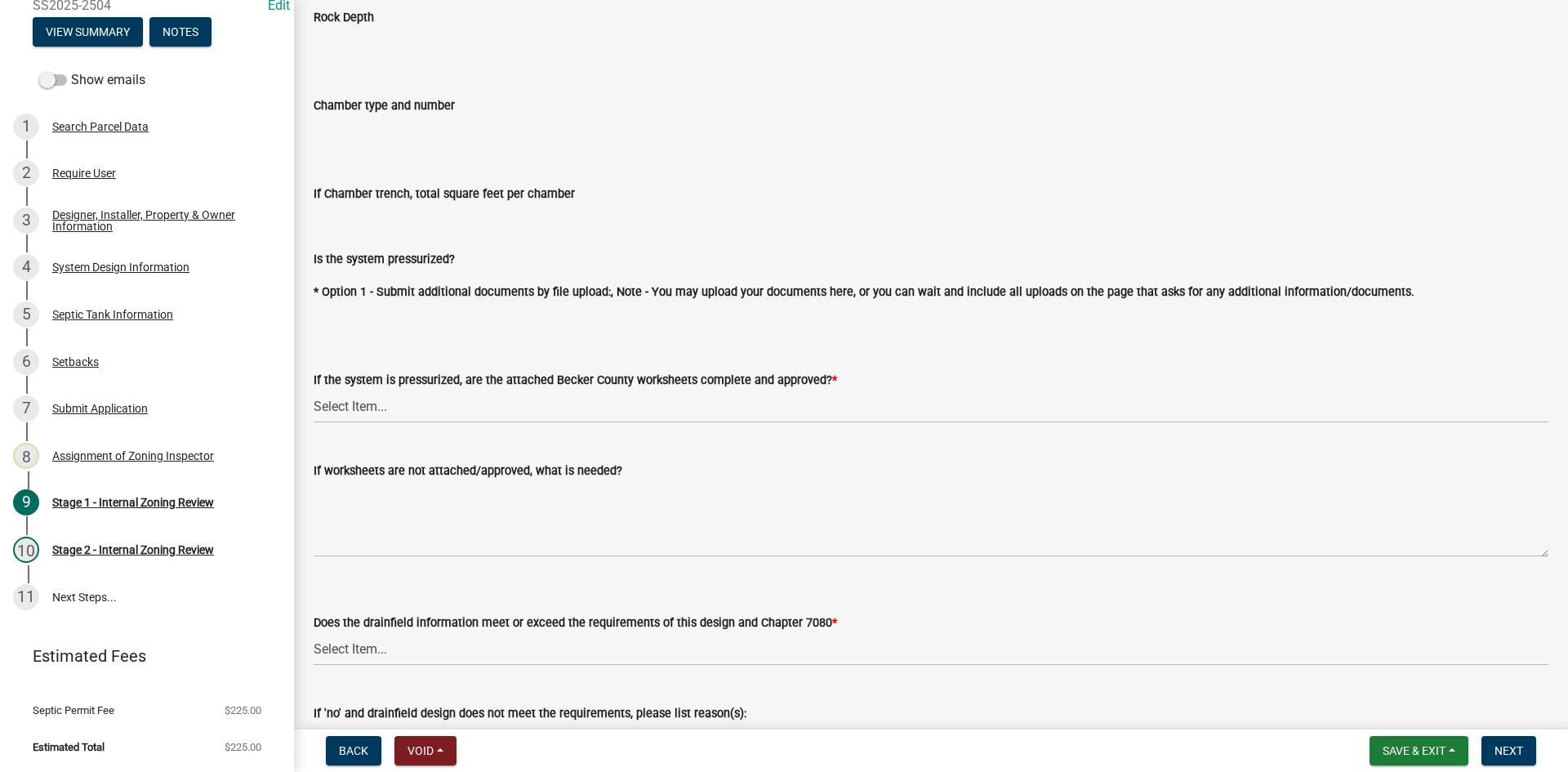
scroll to position [5879, 0]
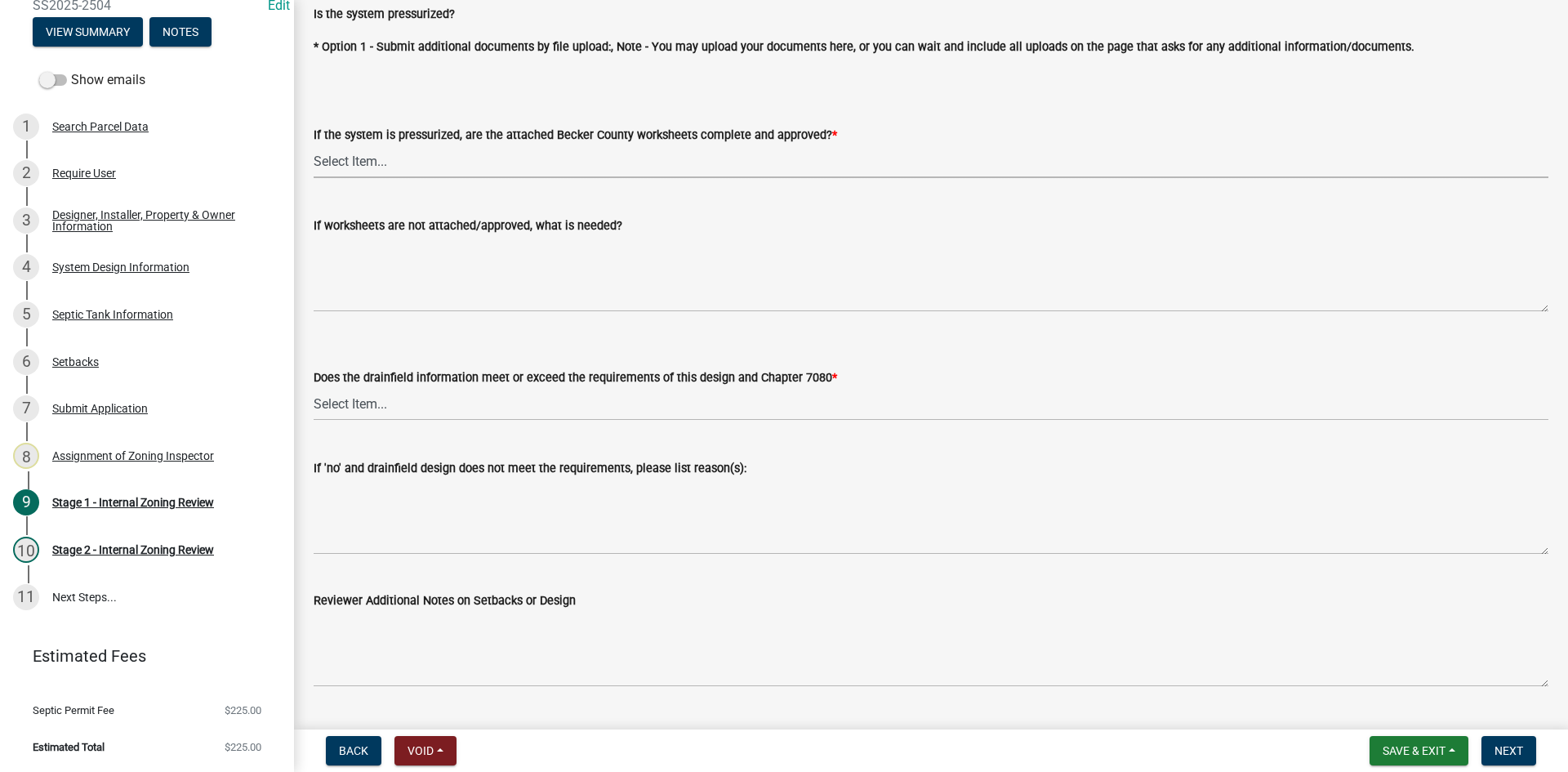
drag, startPoint x: 379, startPoint y: 143, endPoint x: 385, endPoint y: 172, distance: 29.6
click at [380, 145] on select "Select Item... Yes No NA" at bounding box center [931, 161] width 1235 height 34
click at [314, 145] on select "Select Item... Yes No NA" at bounding box center [931, 161] width 1235 height 34
select select "bb79d4d7-231b-4b1d-b193-590fb78434b4"
click at [344, 408] on select "Select Item... Yes No" at bounding box center [931, 404] width 1235 height 34
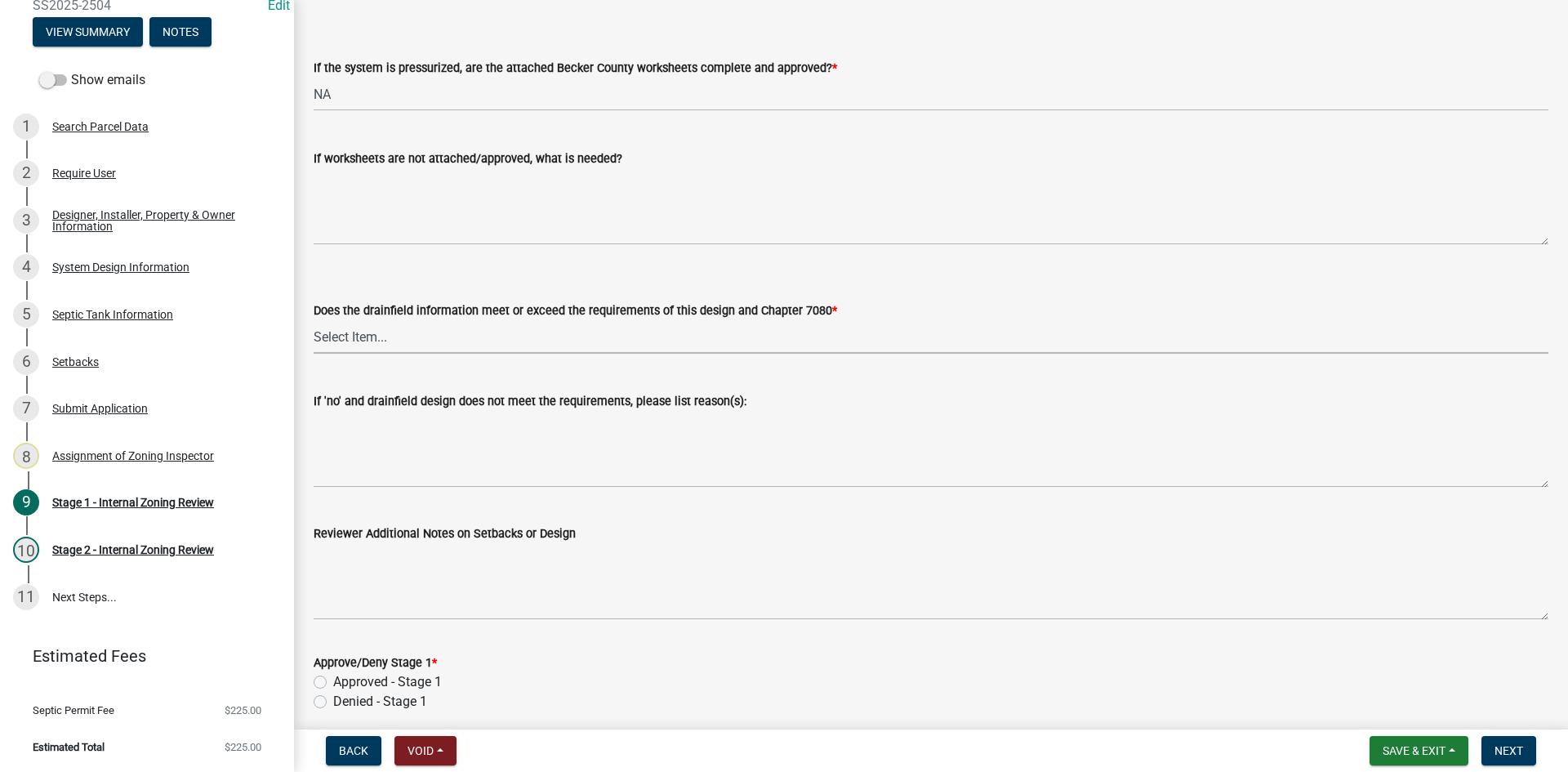
scroll to position [6008, 0]
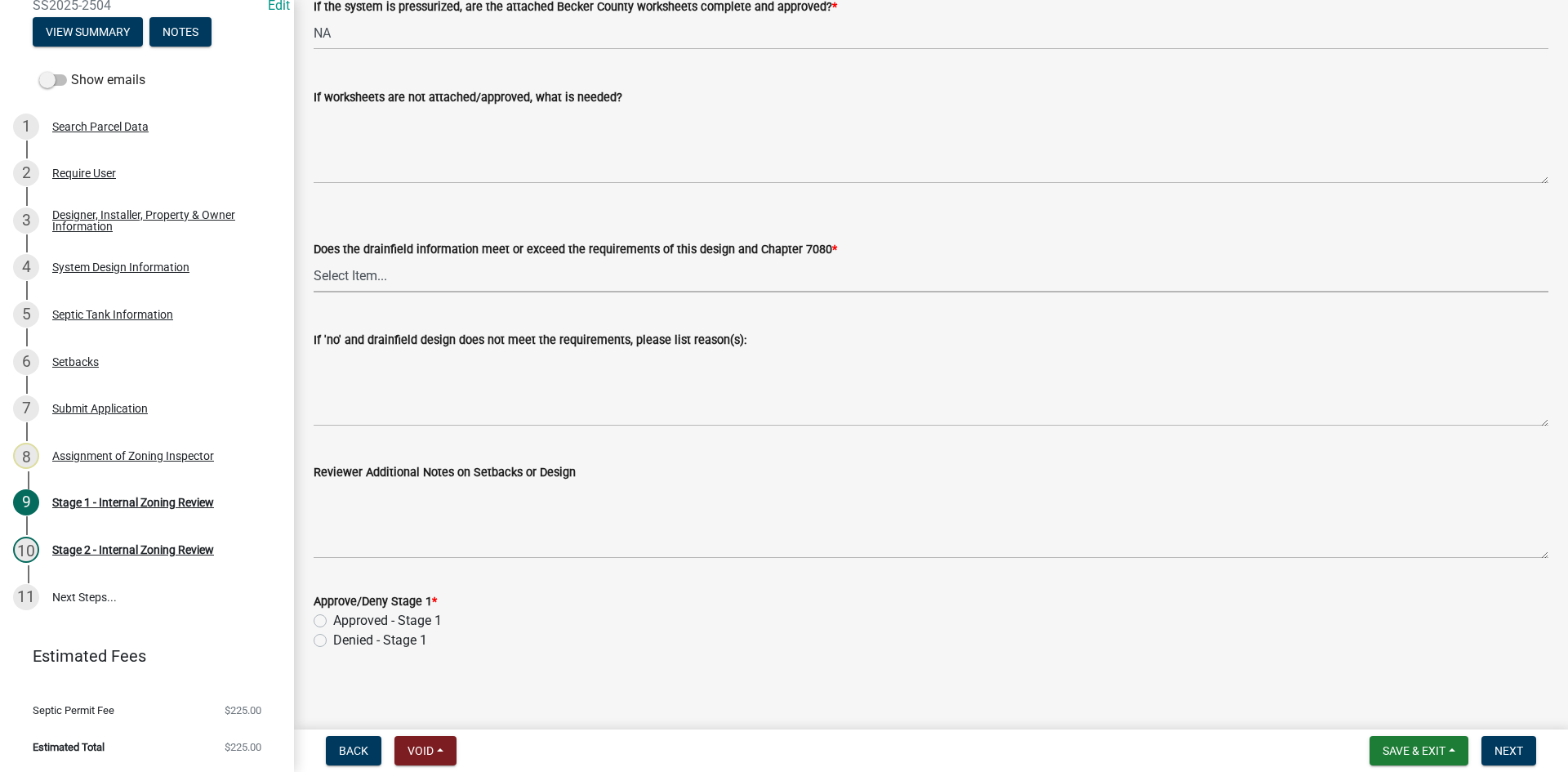
click at [407, 264] on select "Select Item... Yes No" at bounding box center [931, 275] width 1235 height 34
click at [314, 259] on select "Select Item... Yes No" at bounding box center [931, 275] width 1235 height 34
select select "16f67b85-ee8d-44ae-bc4a-b6dc5f12ab64"
click at [331, 616] on div "Approved - Stage 1" at bounding box center [931, 620] width 1235 height 20
click at [333, 619] on label "Approved - Stage 1" at bounding box center [387, 620] width 108 height 20
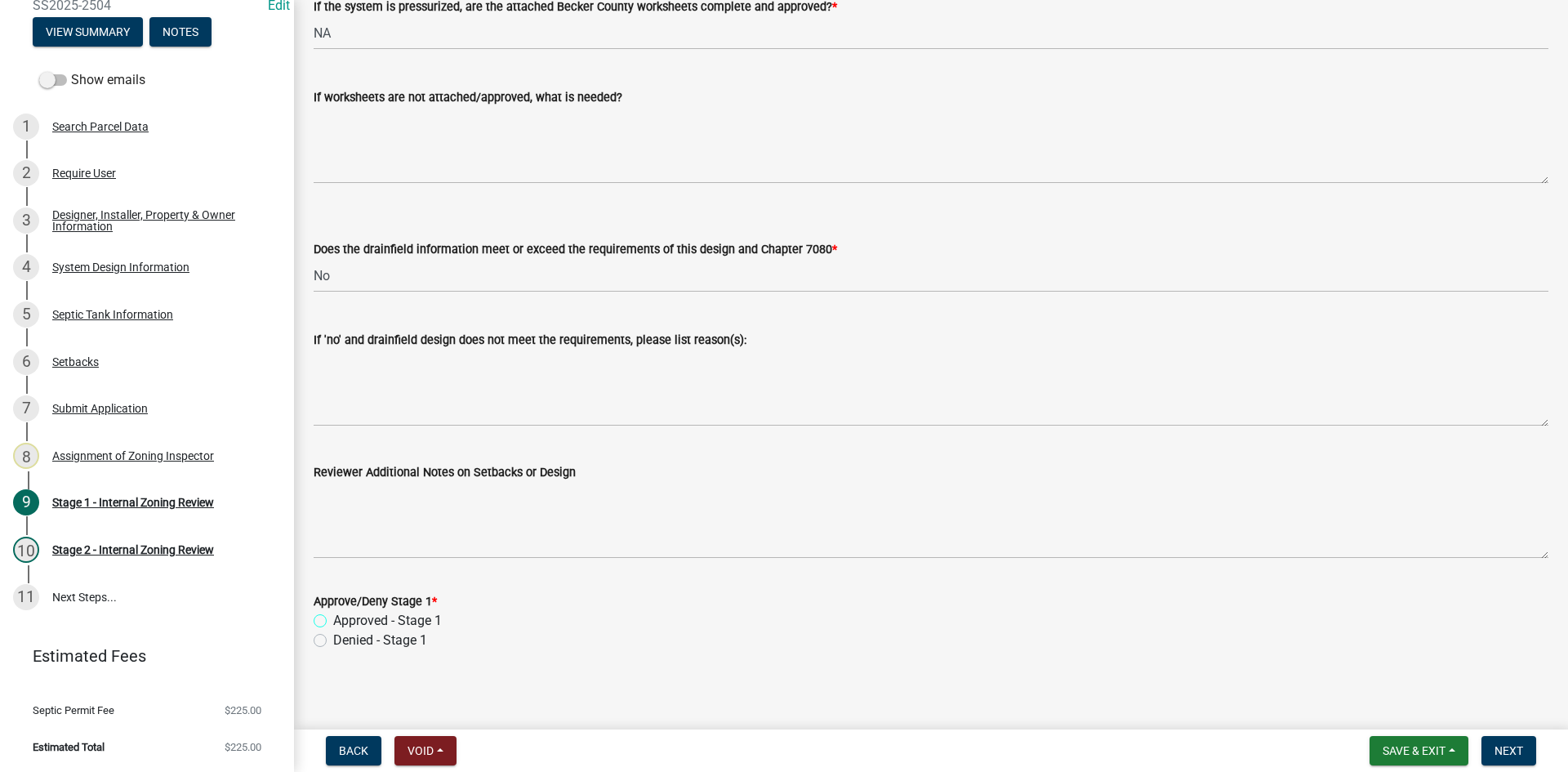
click at [333, 619] on input "Approved - Stage 1" at bounding box center [338, 615] width 10 height 10
radio input "true"
click at [1507, 746] on span "Next" at bounding box center [1508, 751] width 29 height 13
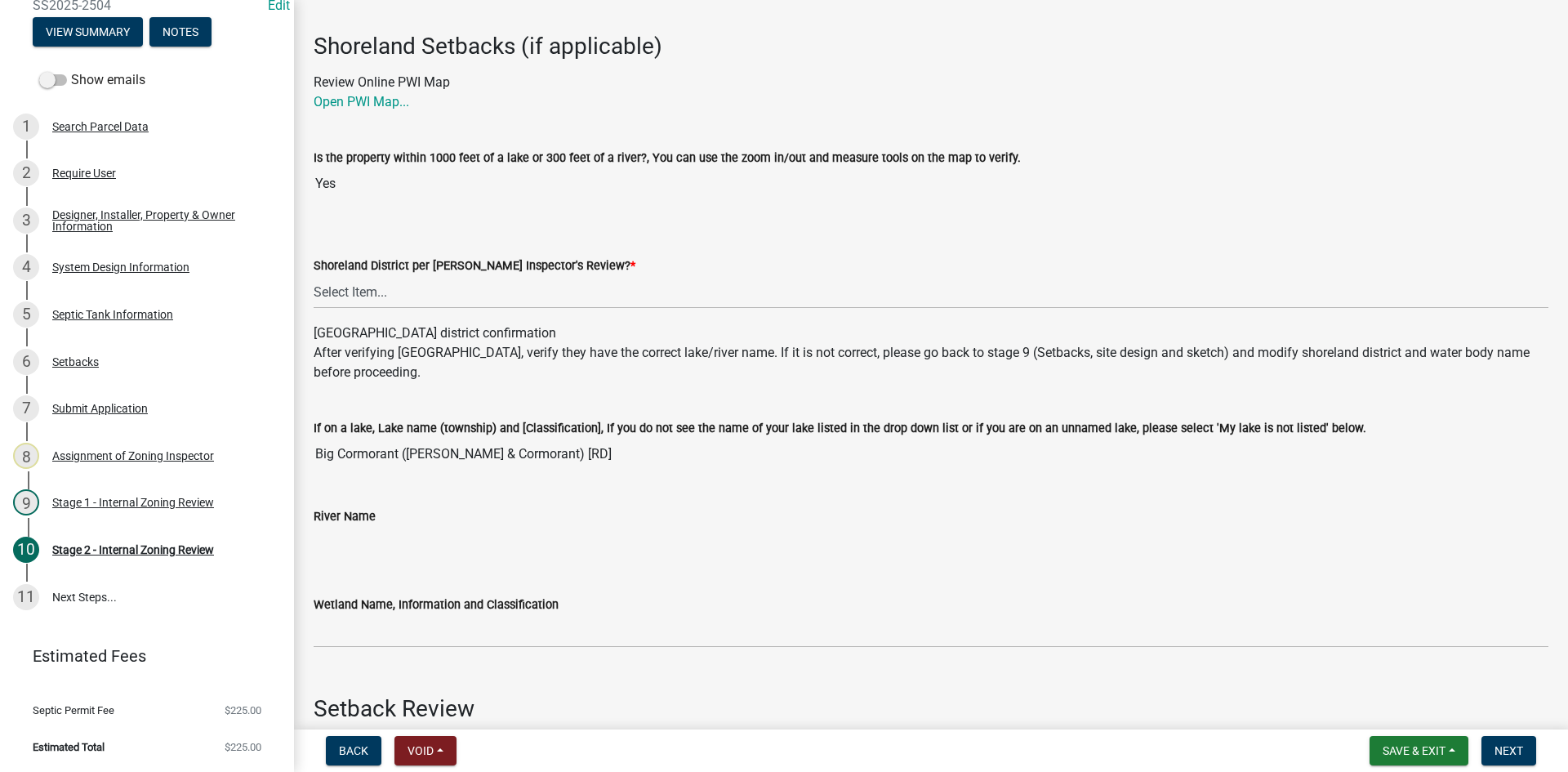
scroll to position [245, 0]
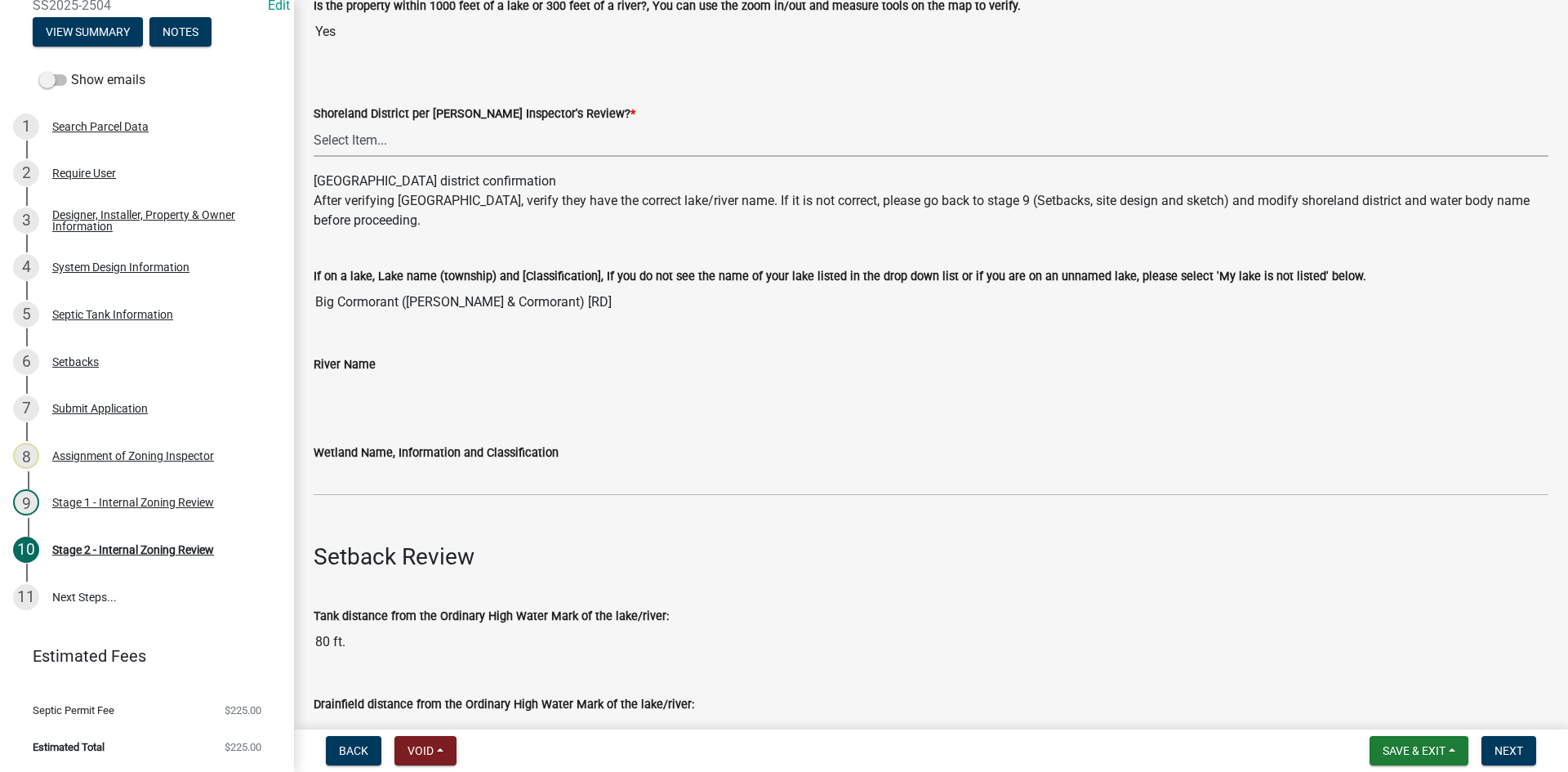
drag, startPoint x: 369, startPoint y: 154, endPoint x: 377, endPoint y: 145, distance: 12.0
click at [369, 154] on select "Select Item... Yes No" at bounding box center [931, 140] width 1235 height 34
click at [314, 123] on select "Select Item... Yes No" at bounding box center [931, 140] width 1235 height 34
select select "69d592bb-9906-4277-a6fb-df8686255161"
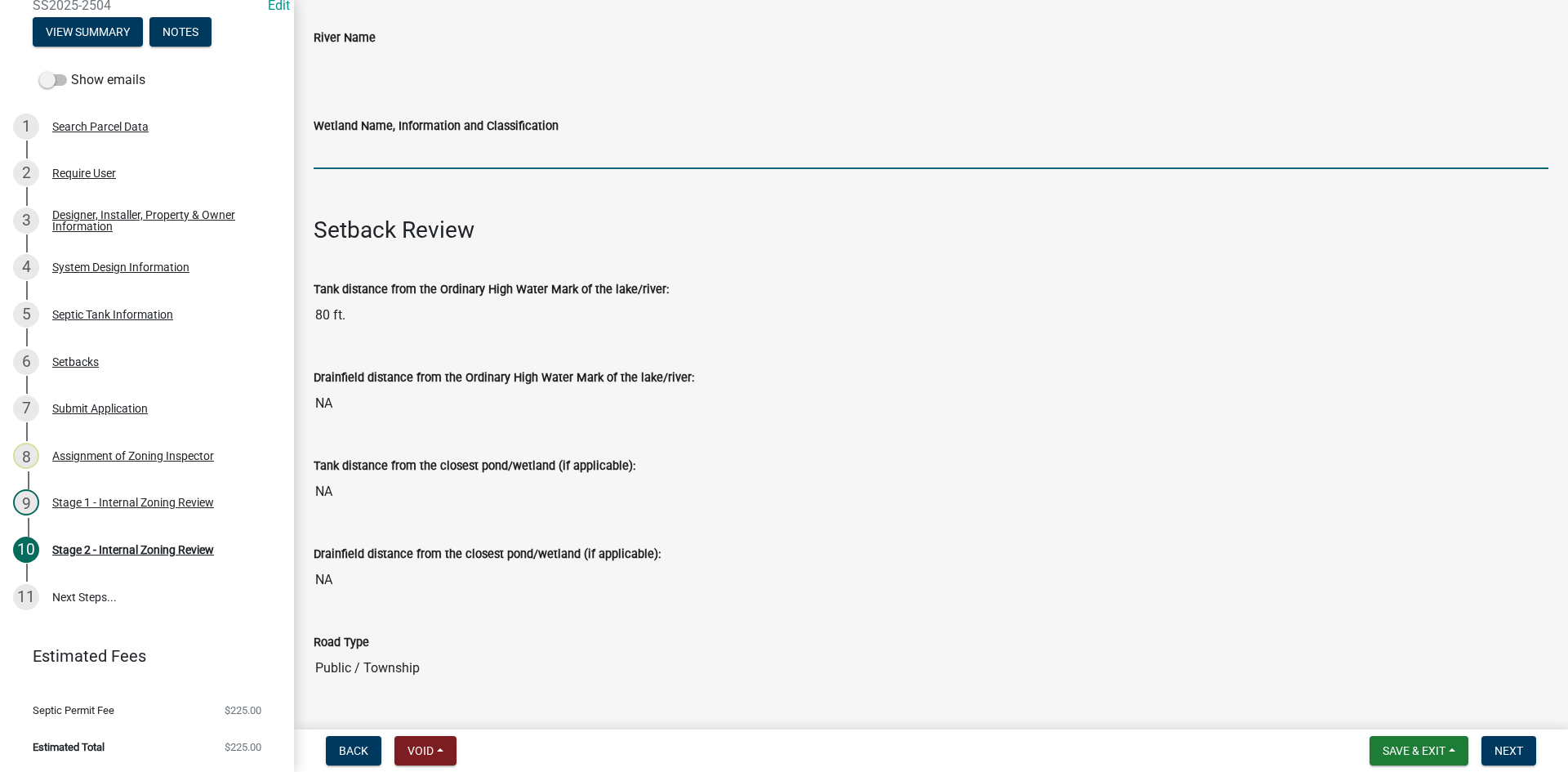
click at [373, 150] on input "Wetland Name, Information and Classification" at bounding box center [931, 152] width 1235 height 34
type input "rd100"
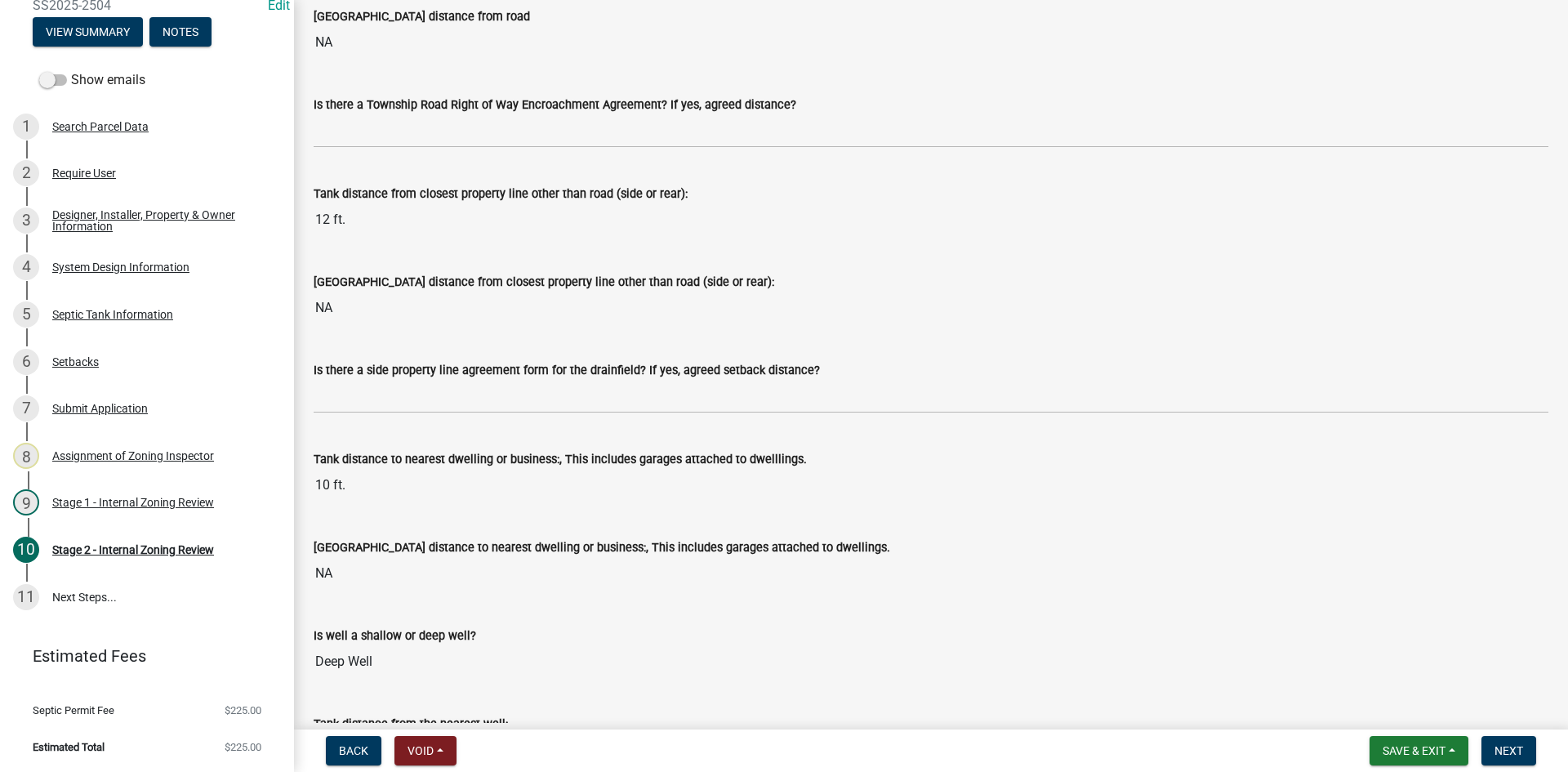
scroll to position [1470, 0]
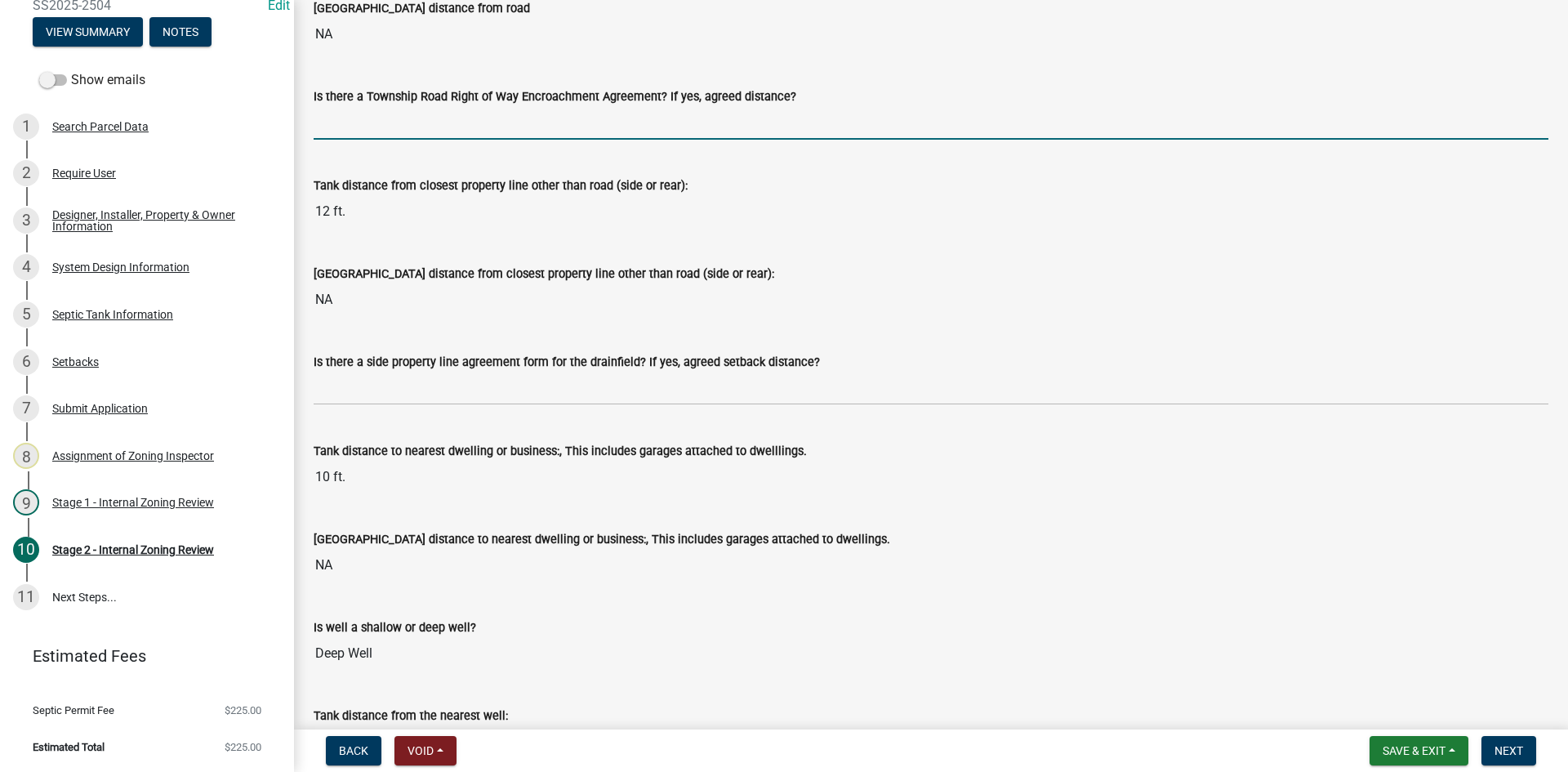
click at [365, 114] on input "Is there a Township Road Right of Way Encroachment Agreement? If yes, agreed di…" at bounding box center [931, 123] width 1235 height 34
type input "na"
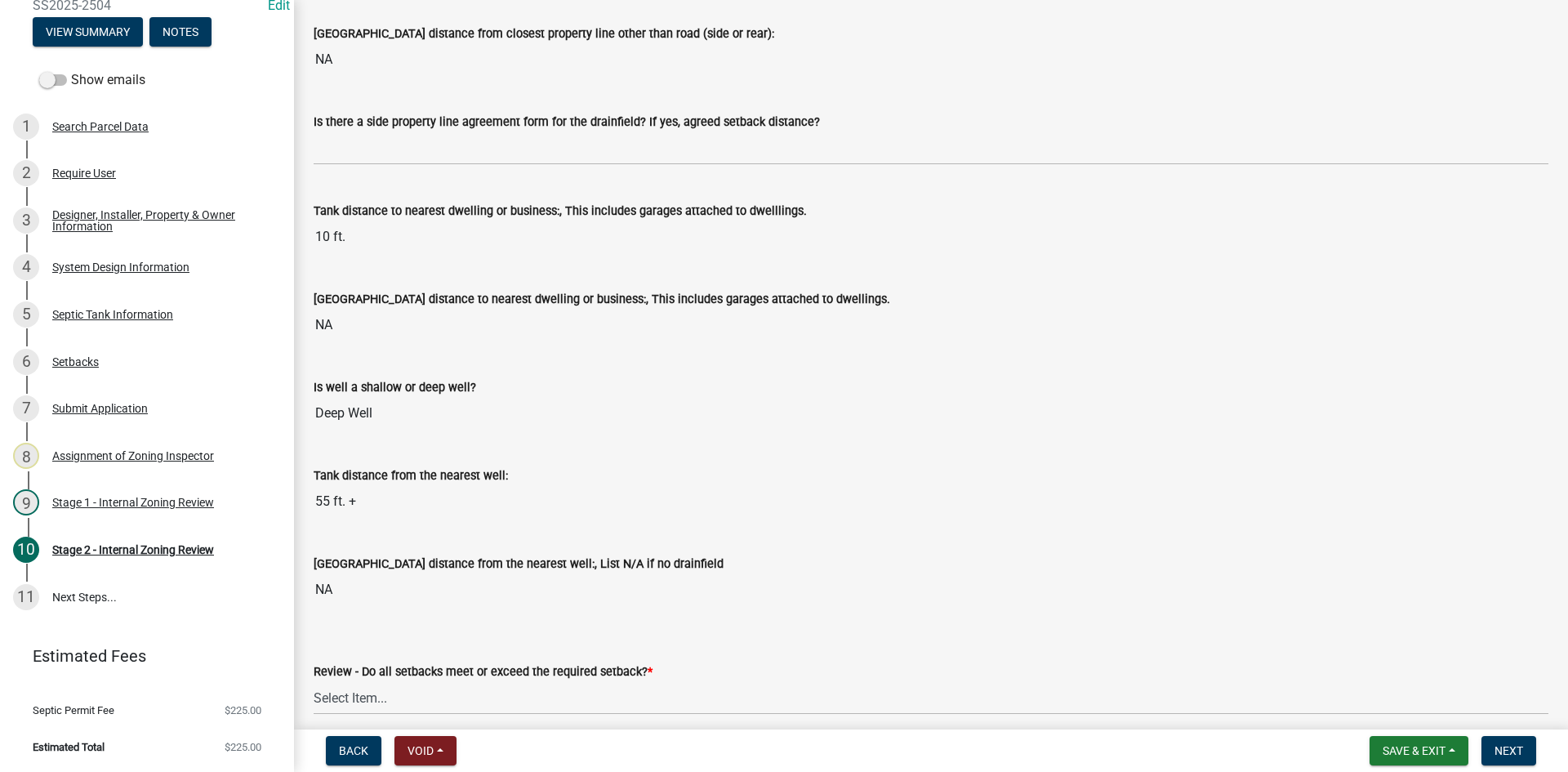
scroll to position [1715, 0]
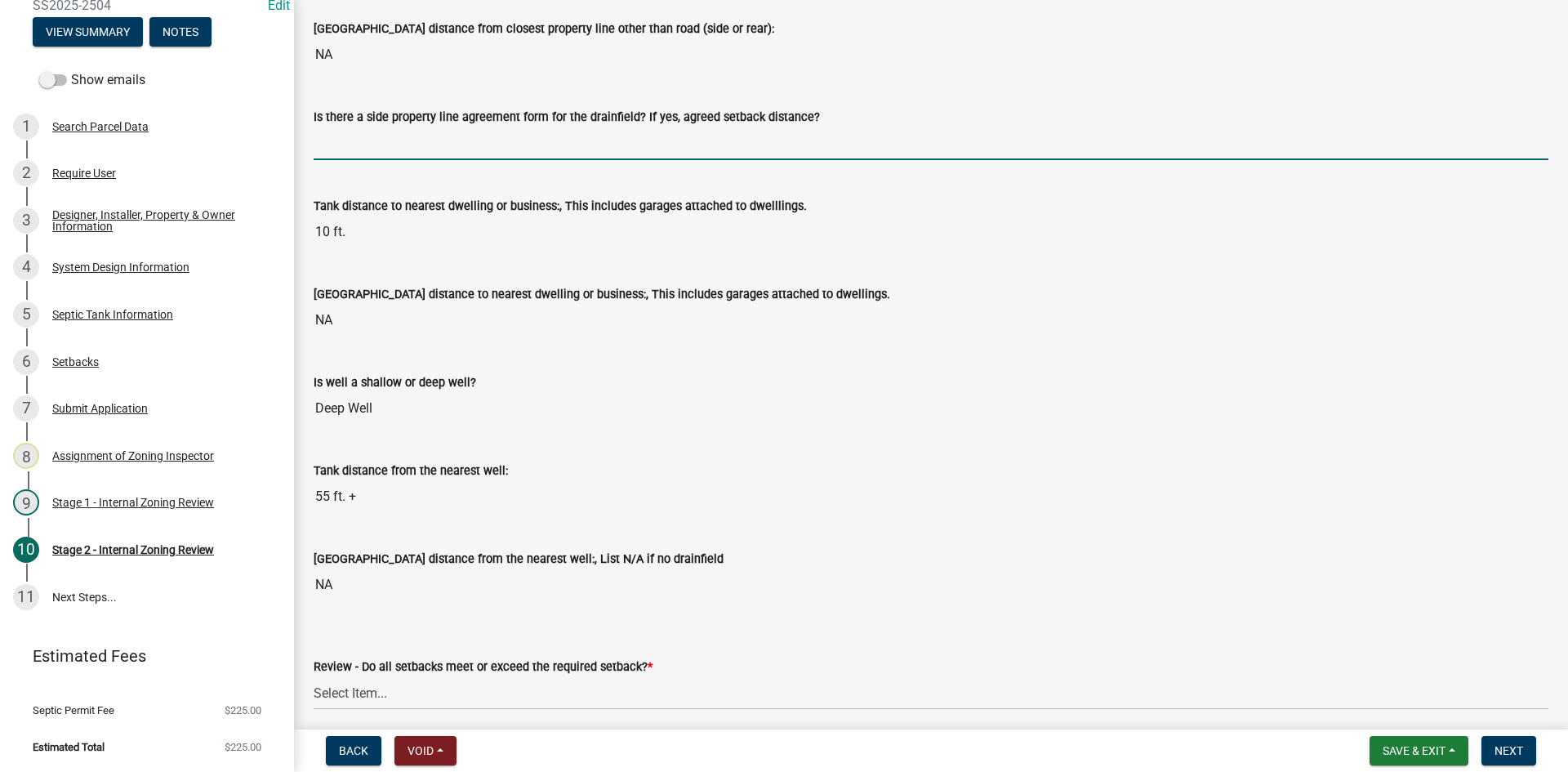
click at [343, 135] on input "Is there a side property line agreement form for the drainfield? If yes, agreed…" at bounding box center [931, 144] width 1235 height 34
type input "na"
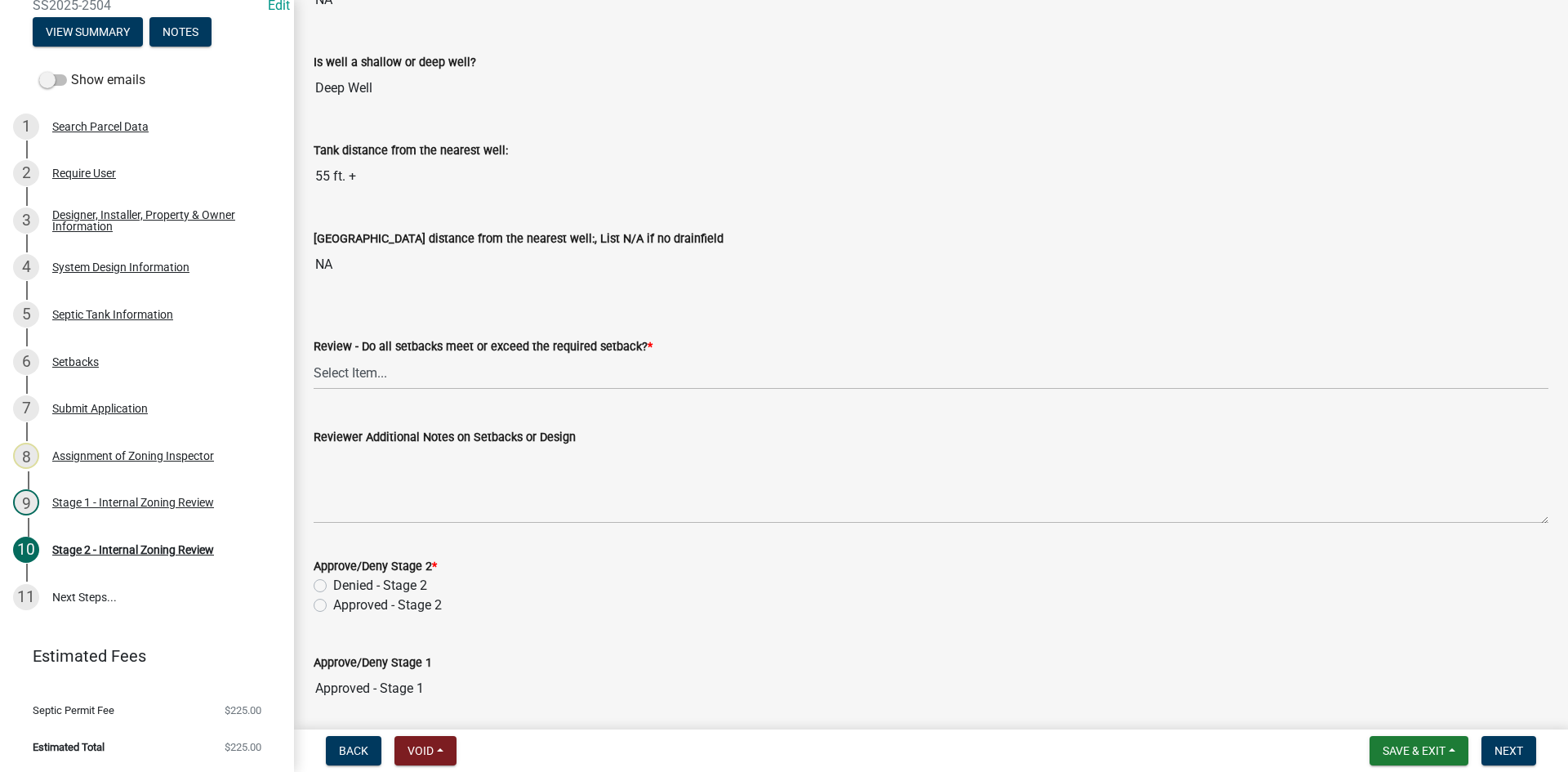
scroll to position [2123, 0]
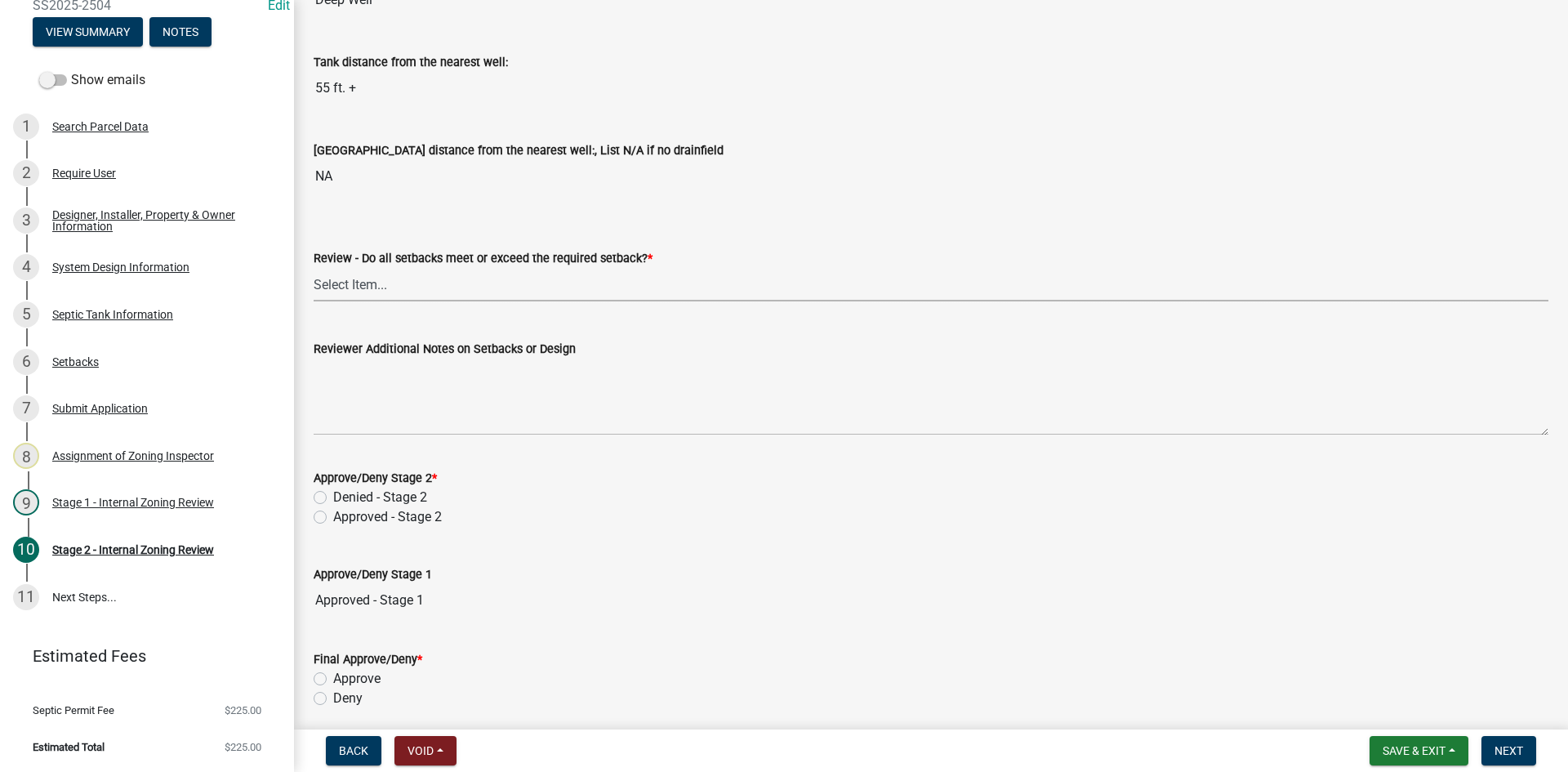
click at [369, 283] on select "Select Item... Yes No N/A" at bounding box center [931, 285] width 1235 height 34
click at [314, 268] on select "Select Item... Yes No N/A" at bounding box center [931, 285] width 1235 height 34
select select "1ad81be4-5d59-46bf-8b7b-d7c0f20ad891"
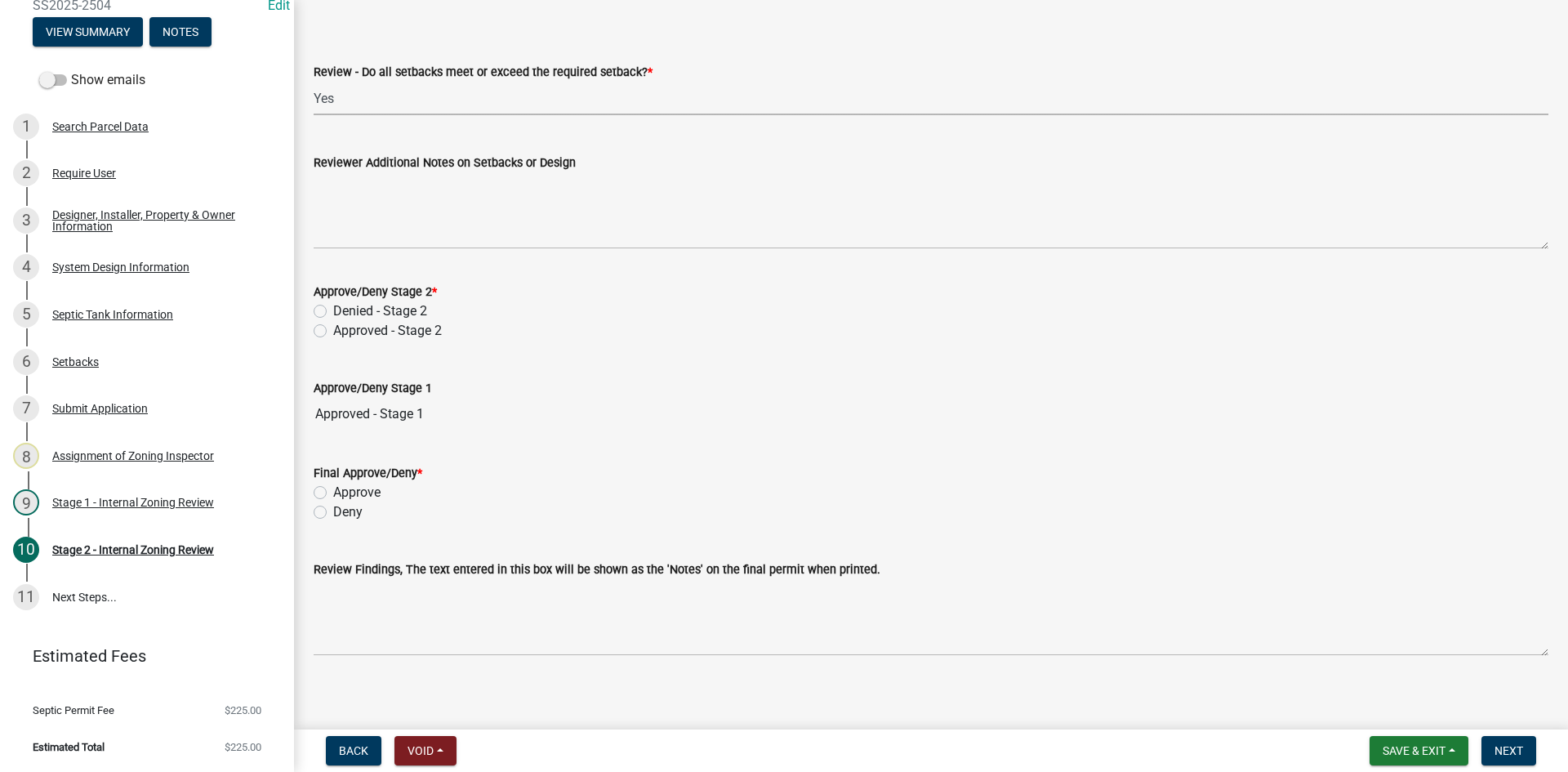
scroll to position [2319, 0]
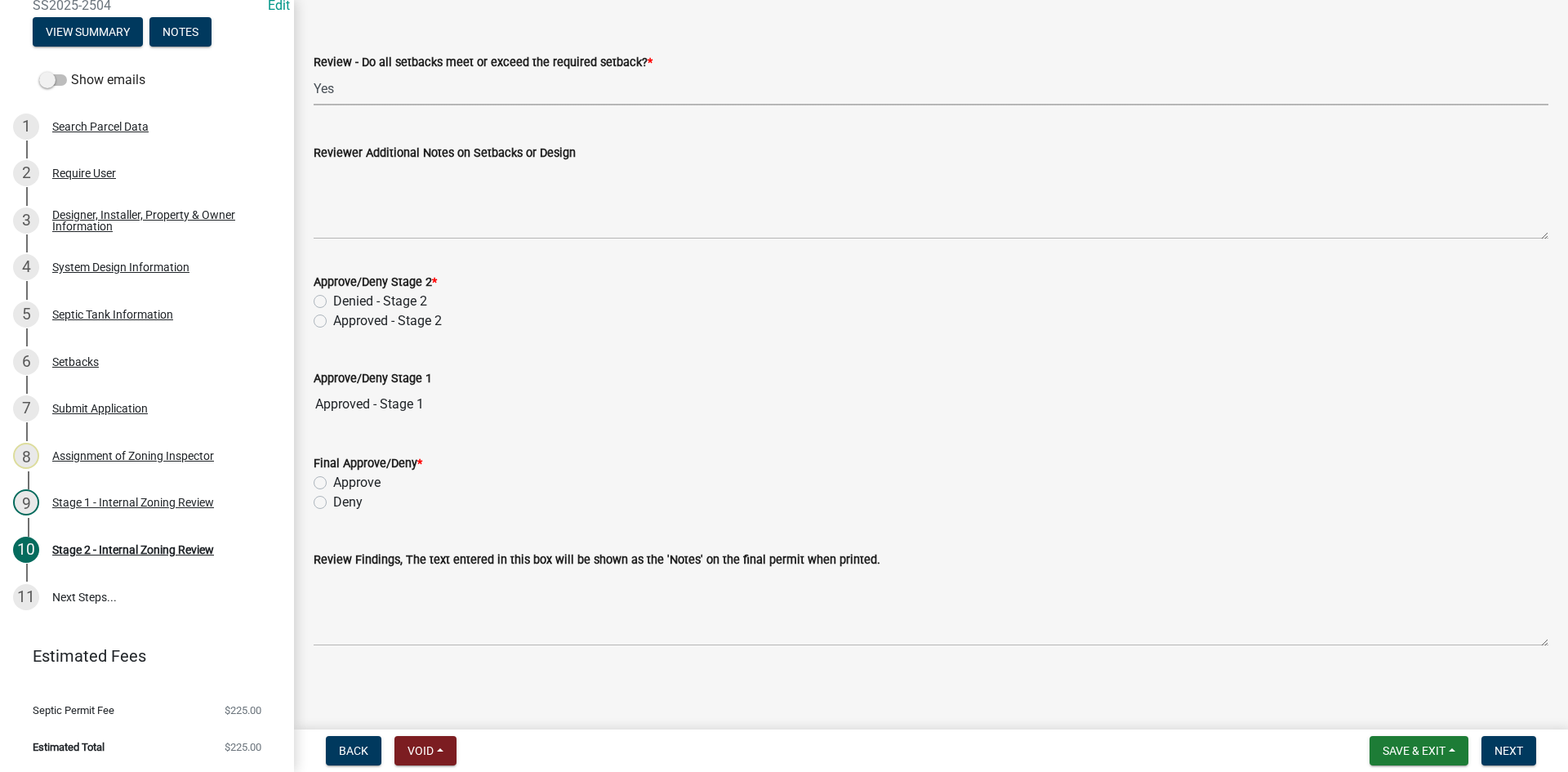
click at [333, 316] on label "Approved - Stage 2" at bounding box center [387, 320] width 108 height 20
click at [333, 316] on input "Approved - Stage 2" at bounding box center [338, 316] width 10 height 10
radio input "true"
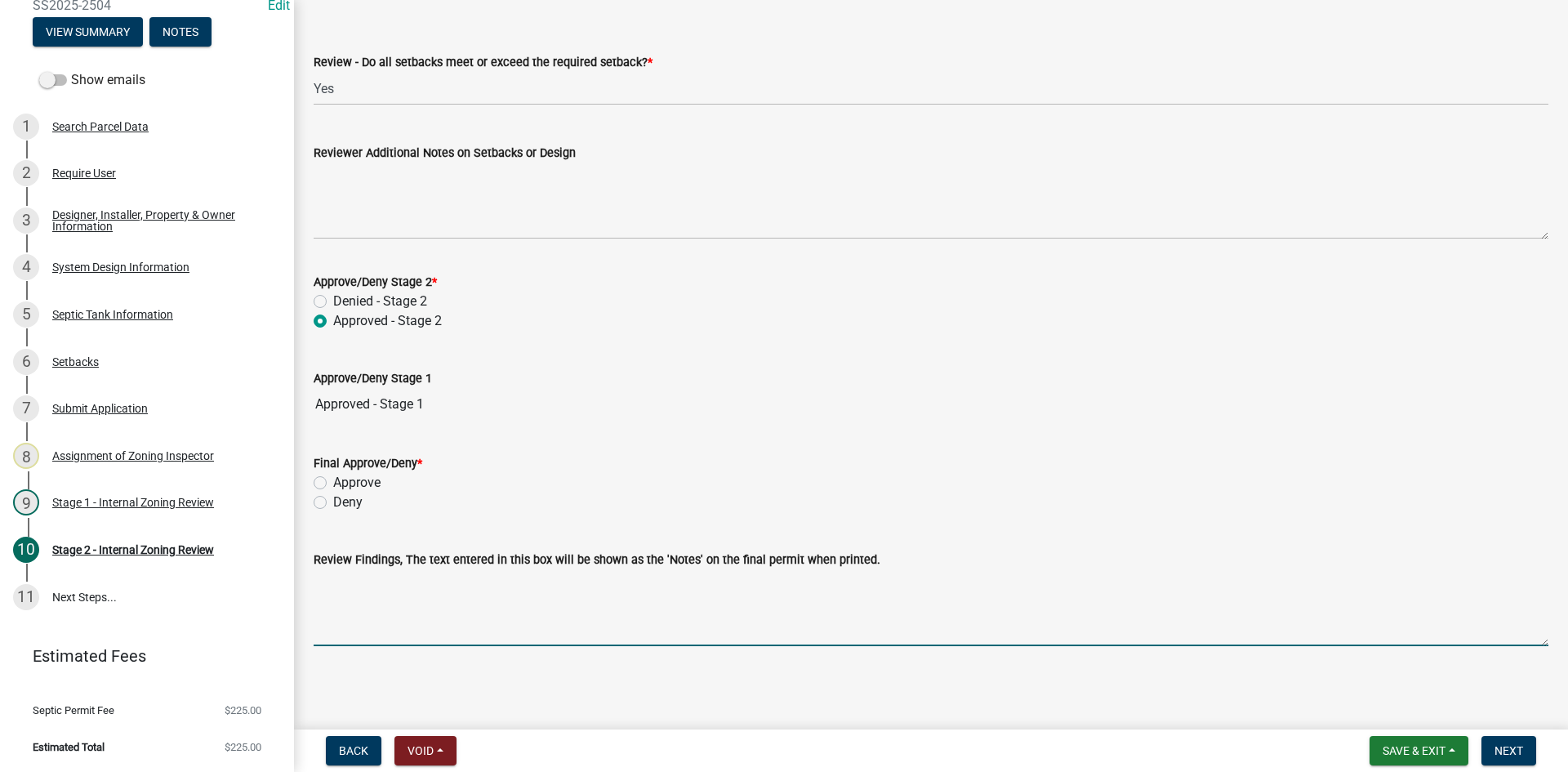
click at [371, 622] on textarea "Review Findings, The text entered in this box will be shown as the 'Notes' on t…" at bounding box center [931, 608] width 1235 height 77
type textarea "2250 HOLDING TANK ONLY /PROPERTY LINES /WELL SETBACK/AND OHW MUST BE MARKED"
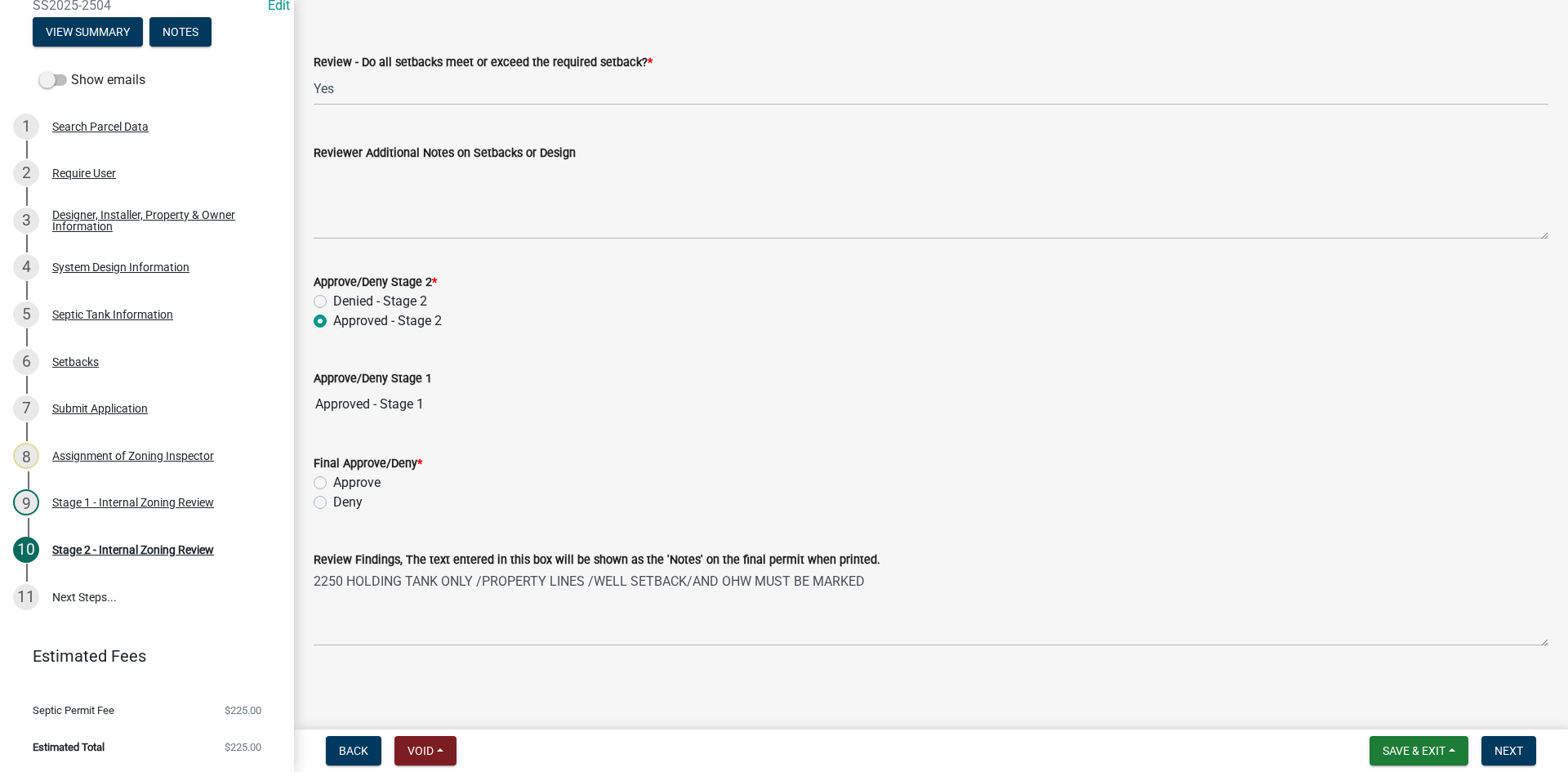
click at [333, 486] on label "Approve" at bounding box center [357, 482] width 48 height 20
click at [333, 484] on input "Approve" at bounding box center [338, 477] width 10 height 10
radio input "true"
click at [1519, 748] on span "Next" at bounding box center [1508, 751] width 29 height 13
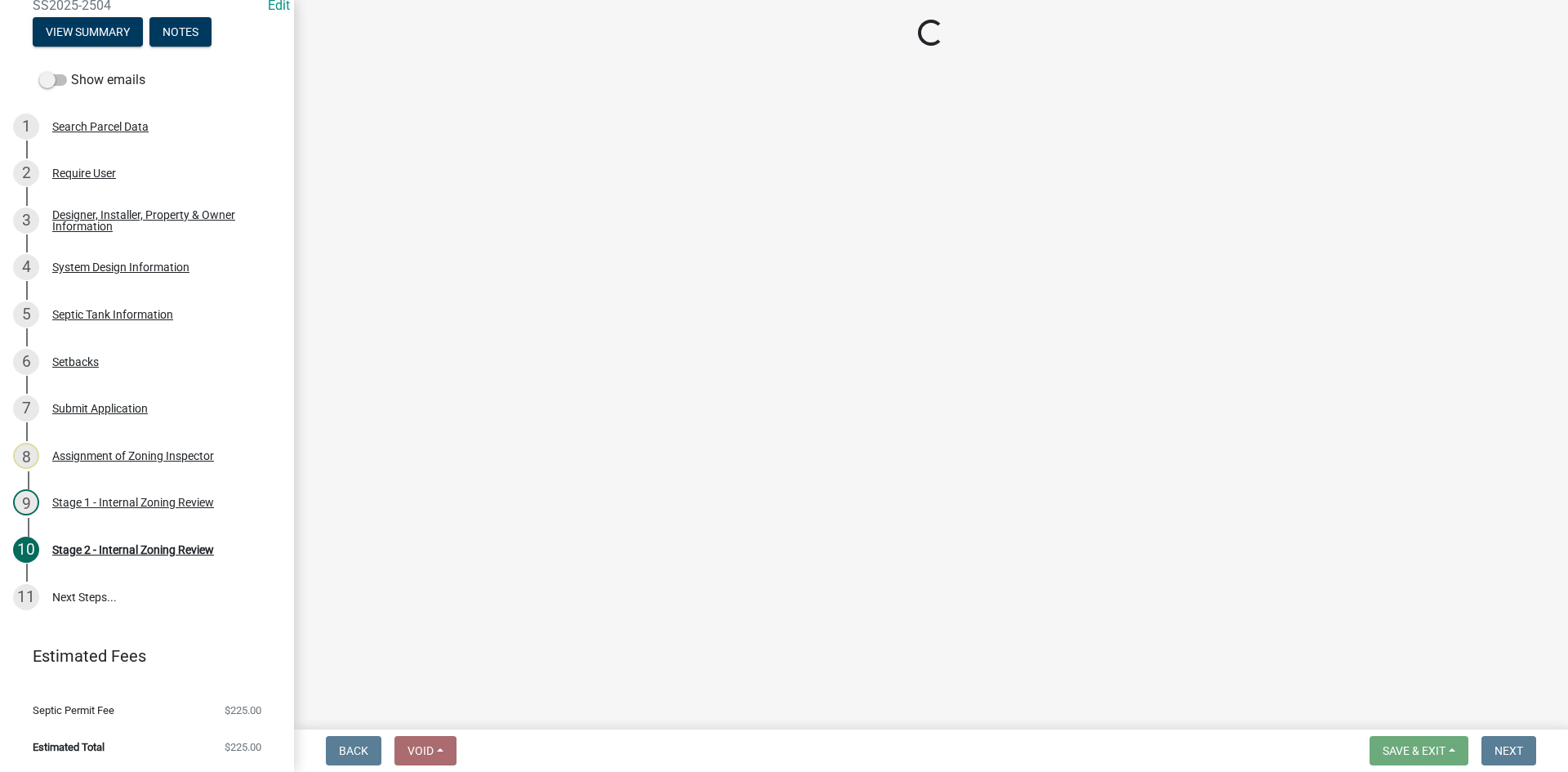
scroll to position [0, 0]
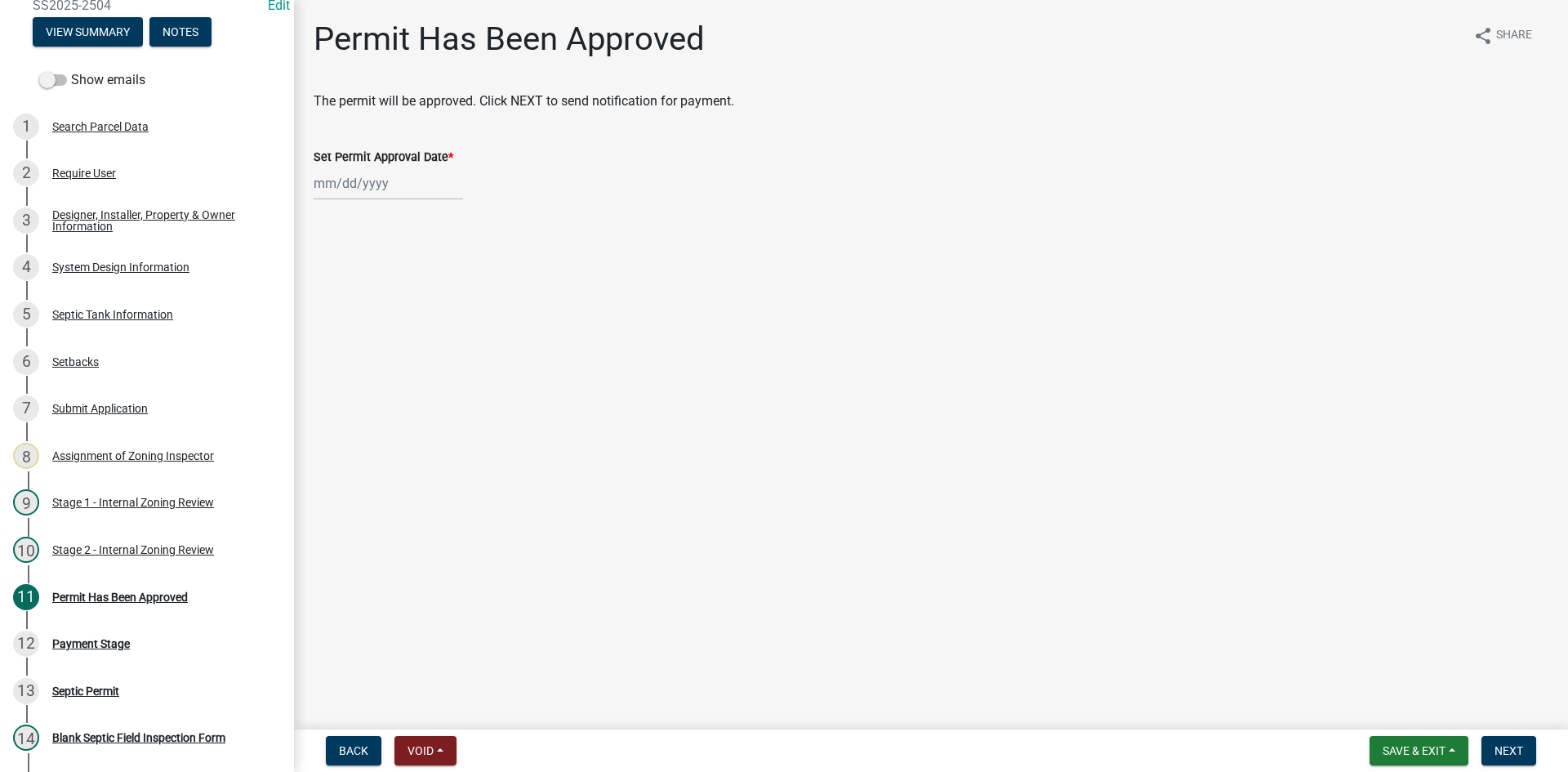
click at [385, 182] on div at bounding box center [388, 183] width 149 height 34
select select "9"
select select "2025"
click at [432, 264] on div "5" at bounding box center [434, 271] width 26 height 26
type input "[DATE]"
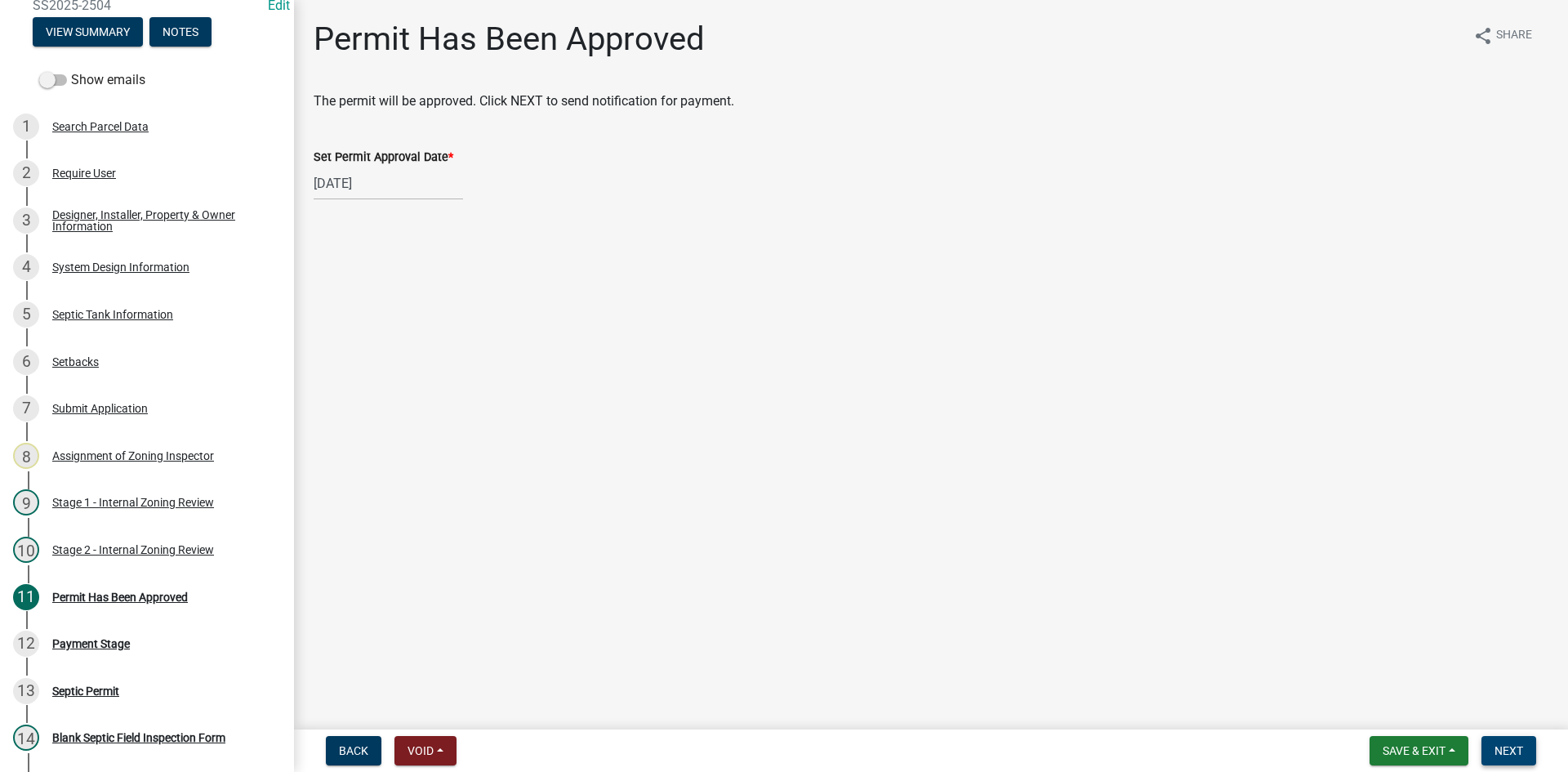
click at [1522, 755] on span "Next" at bounding box center [1508, 751] width 29 height 13
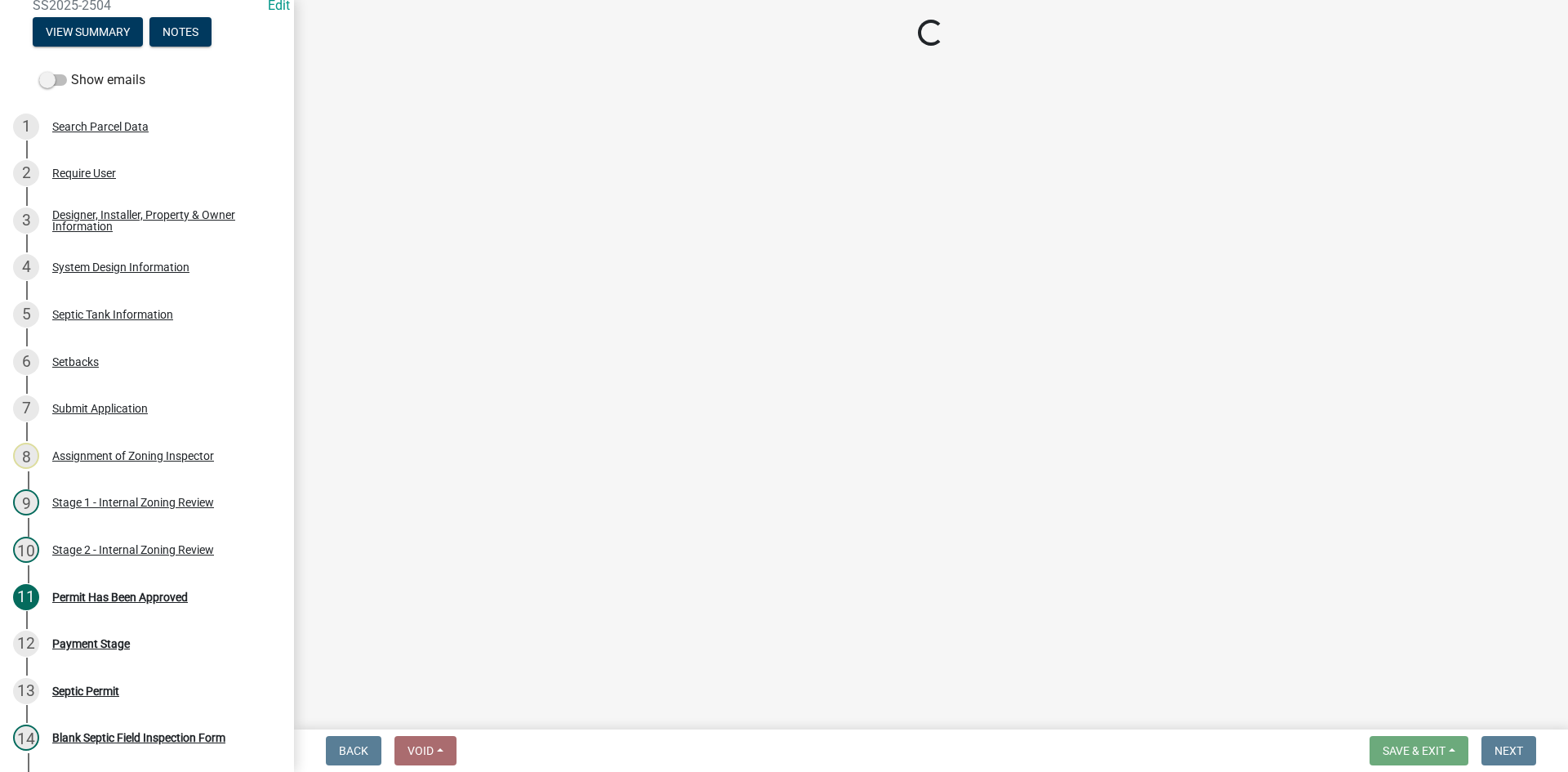
select select "3: 3"
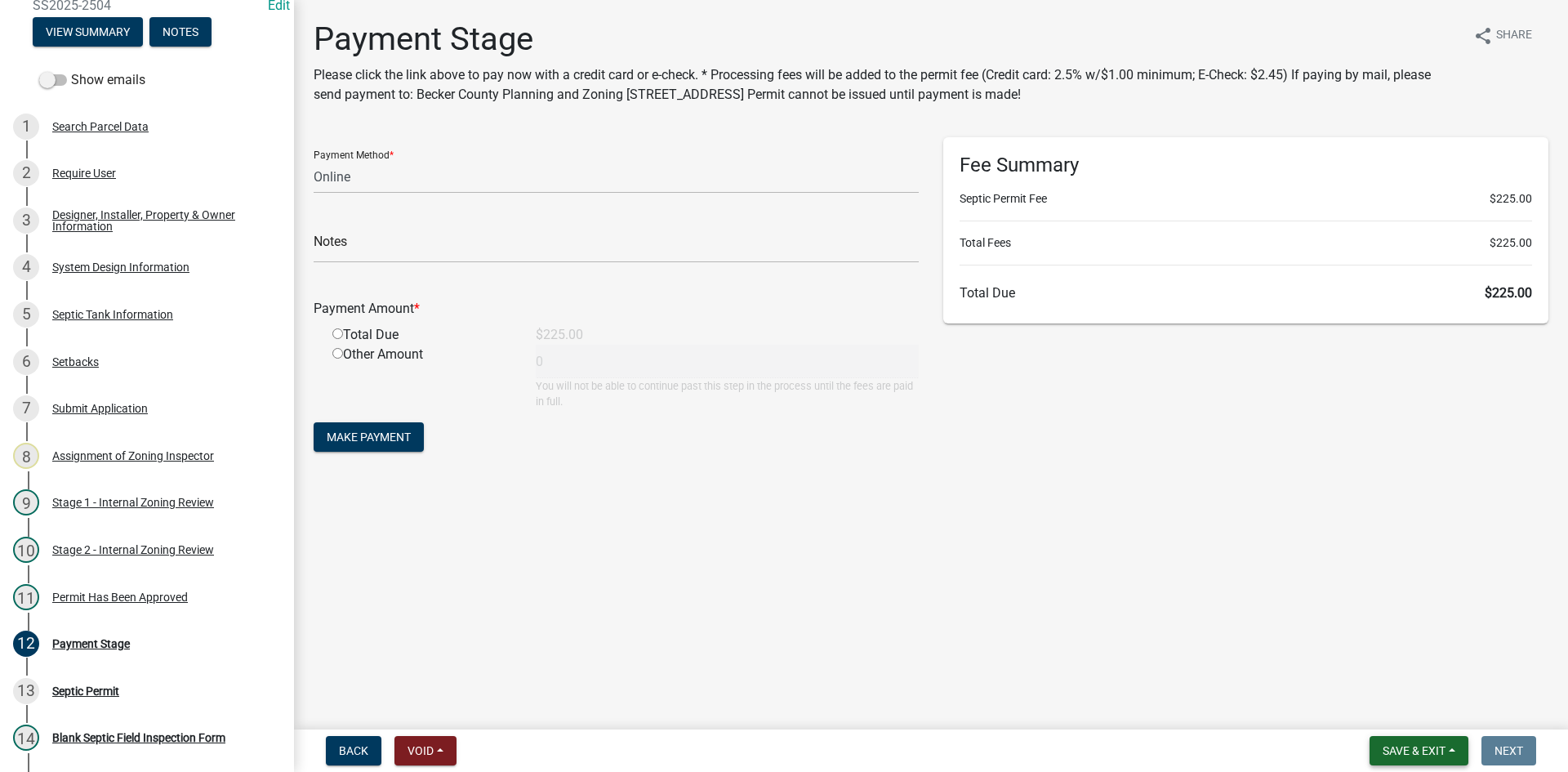
click at [1424, 749] on span "Save & Exit" at bounding box center [1413, 751] width 63 height 13
click at [1417, 711] on button "Save & Exit" at bounding box center [1403, 708] width 131 height 39
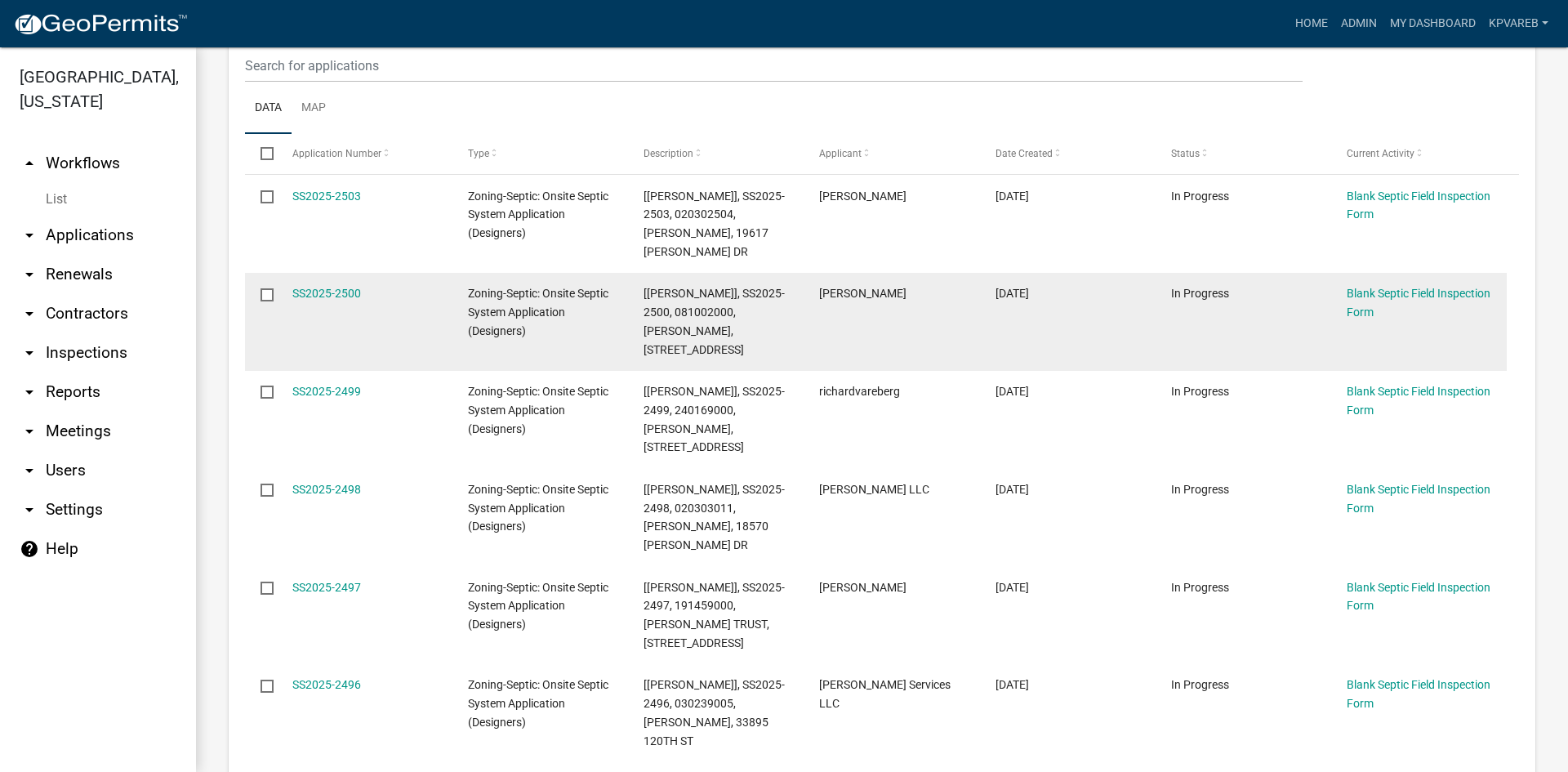
scroll to position [327, 0]
